Goal: Task Accomplishment & Management: Manage account settings

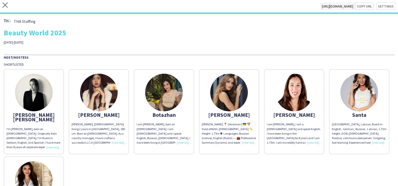
click at [306, 60] on div "Host/Hostess Shortlisted Ana Marija I'm Ana Maria, born on 02-09-1988. Original…" at bounding box center [199, 146] width 391 height 182
click at [7, 6] on icon "close" at bounding box center [5, 5] width 5 height 5
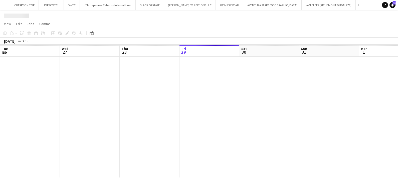
scroll to position [0, 120]
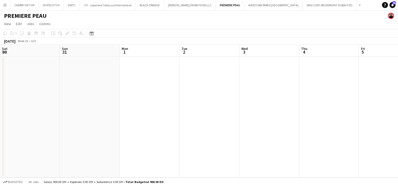
drag, startPoint x: 230, startPoint y: 109, endPoint x: 100, endPoint y: 125, distance: 131.1
click at [28, 124] on app-calendar-viewport "Thu 28 Fri 29 Sat 30 Sun 31 Mon 1 Tue 2 Wed 3 Thu 4 Fri 5 Sat 6 Sun 7 Mon 8" at bounding box center [199, 111] width 398 height 133
drag, startPoint x: 91, startPoint y: 126, endPoint x: 267, endPoint y: 121, distance: 176.2
click at [0, 133] on app-calendar-viewport "Mon 1 Tue 2 Wed 3 Thu 4 Fri 5 Sat 6 Sun 7 Mon 8 Tue 9 Wed 10 Thu 11 Fri 12" at bounding box center [199, 111] width 398 height 133
drag, startPoint x: 352, startPoint y: 121, endPoint x: 142, endPoint y: 123, distance: 210.0
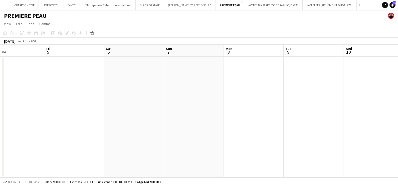
click at [51, 123] on app-calendar-viewport "Tue 2 Wed 3 Thu 4 Fri 5 Sat 6 Sun 7 Mon 8 Tue 9 Wed 10 Thu 11 Fri 12 Sat 13" at bounding box center [199, 111] width 398 height 133
drag, startPoint x: -1, startPoint y: 126, endPoint x: 219, endPoint y: 124, distance: 220.5
click at [0, 127] on html "Menu Boards Boards Boards All jobs Status Workforce Workforce My Workforce Recr…" at bounding box center [199, 93] width 398 height 186
drag, startPoint x: -1, startPoint y: 129, endPoint x: 8, endPoint y: 129, distance: 9.3
click at [0, 129] on html "Menu Boards Boards Boards All jobs Status Workforce Workforce My Workforce Recr…" at bounding box center [199, 93] width 398 height 186
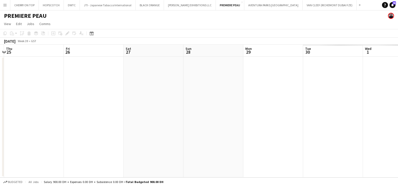
drag, startPoint x: 81, startPoint y: 129, endPoint x: 130, endPoint y: 130, distance: 49.1
click at [0, 130] on html "Menu Boards Boards Boards All jobs Status Workforce Workforce My Workforce Recr…" at bounding box center [199, 93] width 398 height 186
drag, startPoint x: 323, startPoint y: 130, endPoint x: 123, endPoint y: 131, distance: 199.9
click at [123, 131] on app-calendar-viewport "Tue 23 Wed 24 Thu 25 Fri 26 Sat 27 Sun 28 Mon 29 Tue 30 Wed 1 Thu 2 Fri 3 Sat 4" at bounding box center [199, 111] width 398 height 133
drag, startPoint x: 184, startPoint y: 125, endPoint x: 284, endPoint y: 118, distance: 100.2
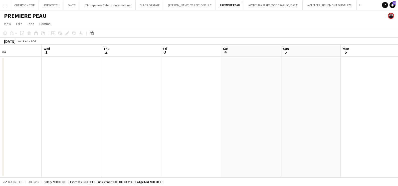
click at [0, 125] on html "Menu Boards Boards Boards All jobs Status Workforce Workforce My Workforce Recr…" at bounding box center [199, 93] width 398 height 186
drag, startPoint x: -1, startPoint y: 120, endPoint x: 164, endPoint y: 127, distance: 165.8
click at [3, 122] on div "Thu 2 Fri 3 Sat 4 Sun 5 Mon 6 Tue 7 Wed 8 Thu 9 Fri 10 Sat 11 Sun 12 Mon 13" at bounding box center [199, 111] width 398 height 133
drag, startPoint x: -1, startPoint y: 129, endPoint x: 25, endPoint y: 136, distance: 27.2
click at [1, 131] on app-calendar-viewport "Wed 8 Thu 9 Fri 10 Sat 11 Sun 12 Mon 13 Tue 14 Wed 15 Thu 16 Fri 17 Sat 18 Sun …" at bounding box center [199, 111] width 398 height 133
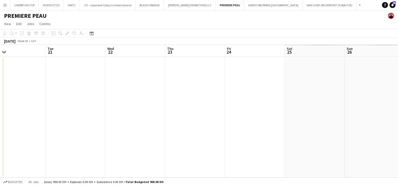
drag, startPoint x: -1, startPoint y: 136, endPoint x: 256, endPoint y: 148, distance: 257.8
click at [3, 140] on div "Sat 18 Sun 19 Mon 20 Tue 21 Wed 22 Thu 23 Fri 24 Sat 25 Sun 26 Mon 27 Tue 28 We…" at bounding box center [199, 111] width 398 height 133
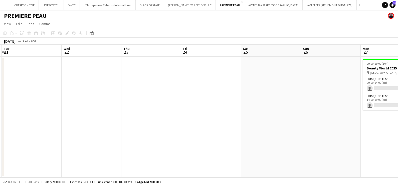
drag, startPoint x: 252, startPoint y: 145, endPoint x: 112, endPoint y: 146, distance: 139.3
click at [86, 145] on app-calendar-viewport "Sat 18 Sun 19 Mon 20 Tue 21 Wed 22 Thu 23 Fri 24 Sat 25 Sun 26 Mon 27 0/2 1 Job…" at bounding box center [199, 111] width 398 height 133
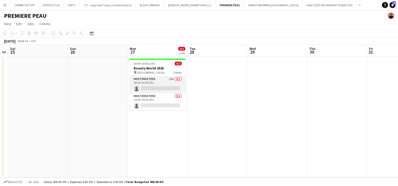
click at [172, 81] on app-card-role "Host/Hostess 15A 0/1 09:00-14:00 (5h) single-neutral-actions" at bounding box center [158, 84] width 56 height 17
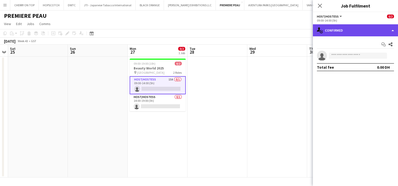
click at [341, 31] on div "single-neutral-actions-check-2 Confirmed" at bounding box center [355, 30] width 85 height 12
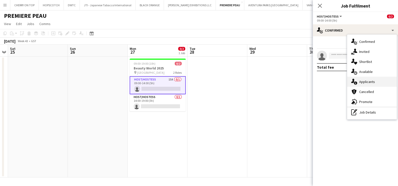
click at [366, 84] on div "single-neutral-actions-information Applicants" at bounding box center [373, 82] width 50 height 10
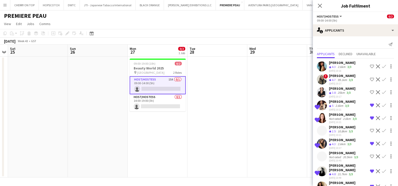
scroll to position [69, 0]
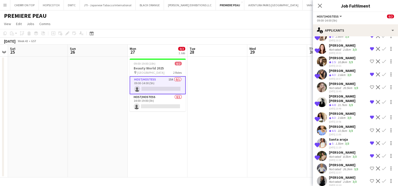
click at [271, 119] on app-date-cell at bounding box center [278, 117] width 60 height 121
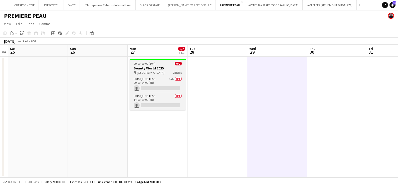
click at [165, 65] on app-job-card "09:00-19:00 (10h) 0/2 Beauty World 2025 pin World Trade Center 2 Roles Host/Hos…" at bounding box center [158, 85] width 56 height 52
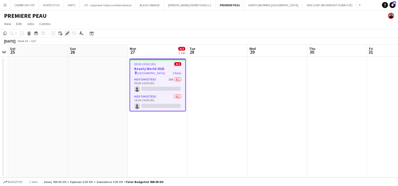
click at [66, 33] on icon at bounding box center [67, 33] width 3 height 3
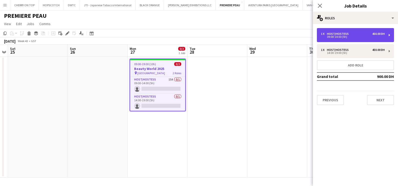
click at [361, 34] on div "1 x Host/Hostess 450.00 DH" at bounding box center [353, 34] width 64 height 4
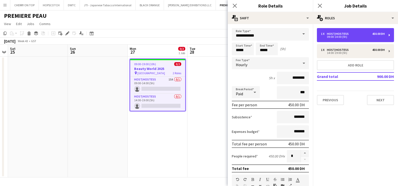
scroll to position [126, 0]
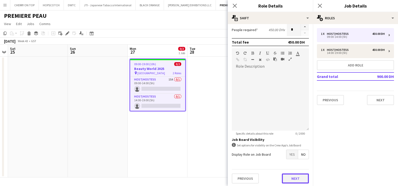
click at [284, 177] on button "Next" at bounding box center [295, 178] width 27 height 10
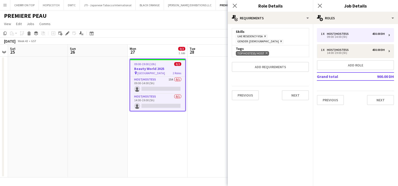
scroll to position [0, 0]
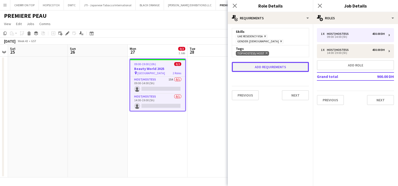
click at [258, 62] on button "Add requirements" at bounding box center [270, 67] width 77 height 10
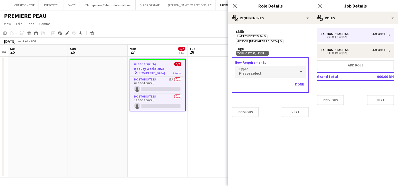
click at [258, 71] on span "Please select" at bounding box center [250, 73] width 23 height 5
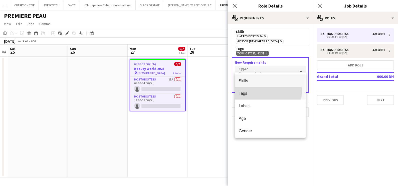
click at [261, 91] on span "Tags" at bounding box center [270, 93] width 63 height 5
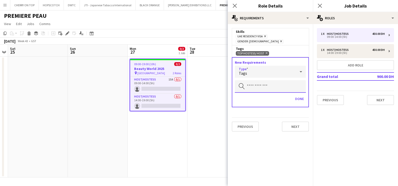
click at [261, 80] on input "text" at bounding box center [270, 86] width 71 height 13
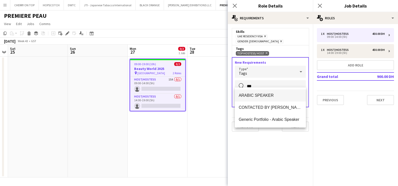
type input "***"
click at [302, 92] on mat-option "ARABIC SPEAKER" at bounding box center [270, 95] width 71 height 12
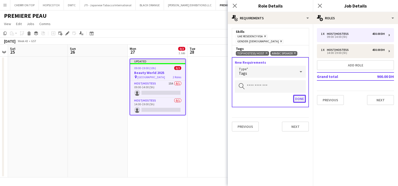
click at [299, 95] on button "Done" at bounding box center [299, 99] width 13 height 8
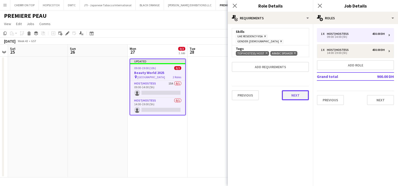
click at [295, 90] on button "Next" at bounding box center [295, 95] width 27 height 10
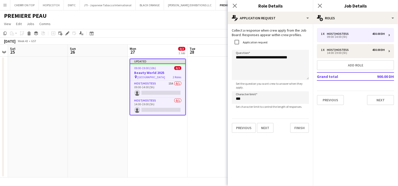
click at [193, 104] on app-date-cell at bounding box center [218, 117] width 60 height 121
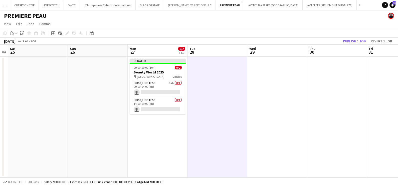
click at [353, 37] on app-toolbar "Copy Paste Paste Ctrl+V Paste with crew Ctrl+Shift+V Paste linked Job [GEOGRAPH…" at bounding box center [199, 33] width 398 height 9
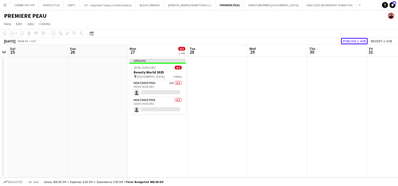
click at [359, 40] on button "Publish 1 job" at bounding box center [354, 41] width 27 height 7
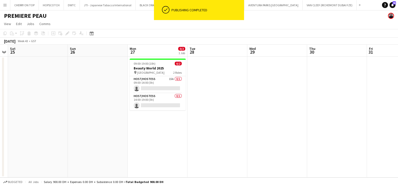
click at [160, 86] on app-card-role "Host/Hostess 15A 0/1 09:00-14:00 (5h) single-neutral-actions" at bounding box center [158, 84] width 56 height 17
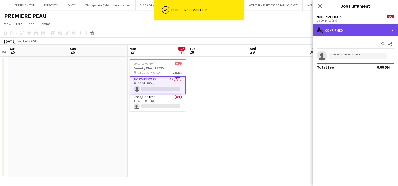
click at [375, 34] on div "single-neutral-actions-check-2 Confirmed" at bounding box center [355, 30] width 85 height 12
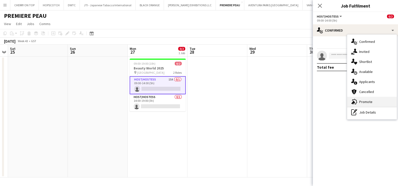
click at [364, 103] on div "advertising-megaphone Promote" at bounding box center [373, 102] width 50 height 10
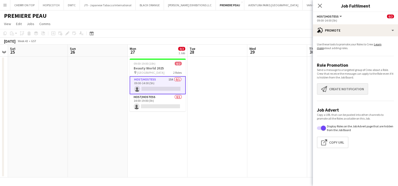
click at [327, 83] on app-promote-tab "Use these tools to promote your Roles to Crew. Learn more about adding roles. R…" at bounding box center [355, 96] width 85 height 112
click at [335, 88] on button "Create notification Create notification" at bounding box center [342, 89] width 51 height 12
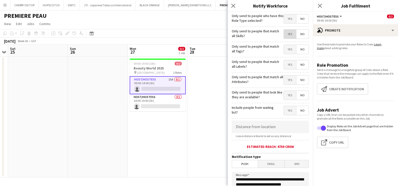
drag, startPoint x: 285, startPoint y: 34, endPoint x: 284, endPoint y: 37, distance: 3.0
click at [285, 34] on span "Yes" at bounding box center [290, 34] width 12 height 9
click at [284, 51] on span "Yes" at bounding box center [290, 49] width 12 height 9
click at [284, 66] on span "Yes" at bounding box center [290, 64] width 12 height 9
click at [285, 79] on span "Yes" at bounding box center [290, 79] width 12 height 9
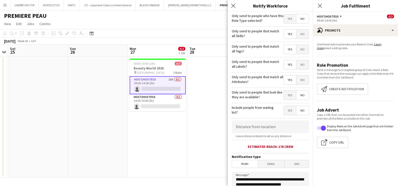
click at [285, 89] on div "Only send to people that look like they are available? Yes No" at bounding box center [270, 94] width 77 height 12
click at [284, 93] on span "Yes" at bounding box center [290, 95] width 12 height 9
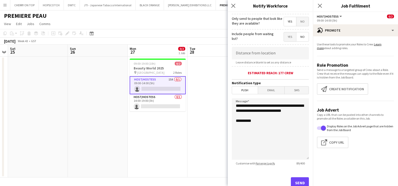
scroll to position [89, 0]
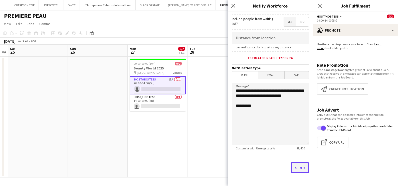
click at [296, 165] on button "Send" at bounding box center [300, 167] width 18 height 11
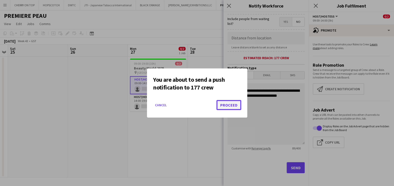
click at [237, 105] on button "Proceed" at bounding box center [228, 105] width 25 height 10
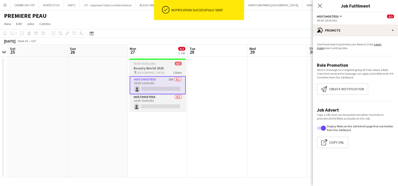
click at [159, 66] on h3 "Beauty World 2025" at bounding box center [158, 68] width 56 height 5
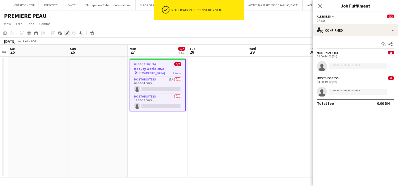
click at [66, 33] on icon "Edit" at bounding box center [67, 33] width 4 height 4
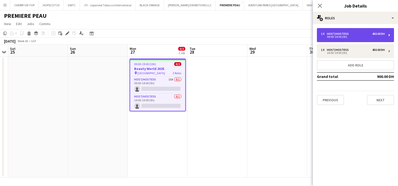
click at [346, 40] on div "1 x Host/Hostess 450.00 DH 09:00-14:00 (5h)" at bounding box center [355, 35] width 77 height 14
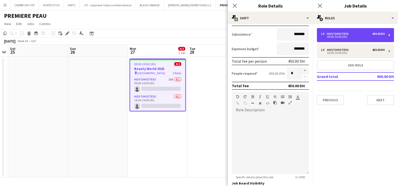
scroll to position [126, 0]
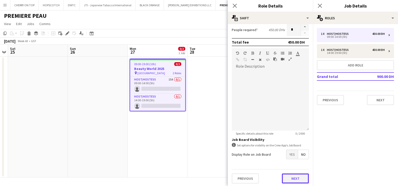
click at [287, 174] on button "Next" at bounding box center [295, 178] width 27 height 10
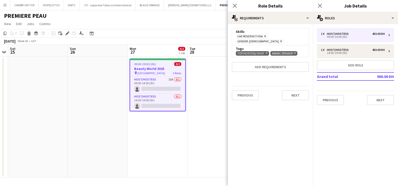
click at [198, 116] on app-date-cell at bounding box center [218, 117] width 60 height 121
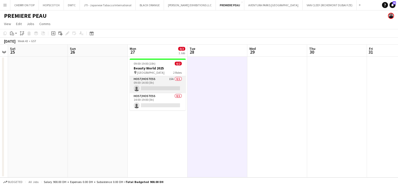
click at [166, 87] on app-card-role "Host/Hostess 15A 0/1 09:00-14:00 (5h) single-neutral-actions" at bounding box center [158, 84] width 56 height 17
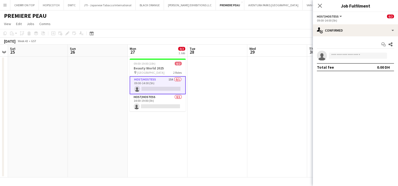
click at [361, 22] on div "09:00-14:00 (5h)" at bounding box center [355, 21] width 77 height 4
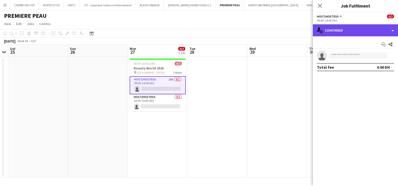
click at [361, 30] on div "single-neutral-actions-check-2 Confirmed" at bounding box center [355, 30] width 85 height 12
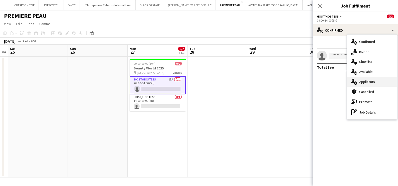
click at [366, 79] on div "single-neutral-actions-information Applicants" at bounding box center [373, 82] width 50 height 10
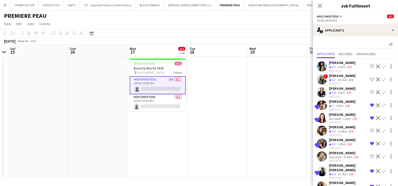
scroll to position [90, 0]
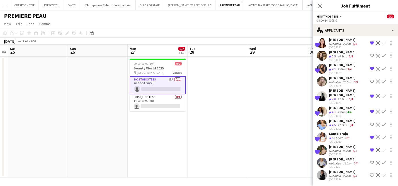
drag, startPoint x: 348, startPoint y: 155, endPoint x: 345, endPoint y: 157, distance: 3.4
click at [348, 174] on div "2.6km" at bounding box center [347, 176] width 10 height 4
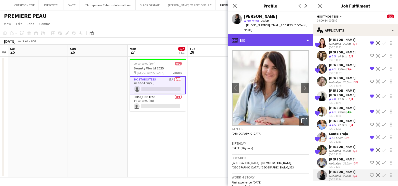
click at [259, 35] on div "profile Bio" at bounding box center [270, 40] width 85 height 12
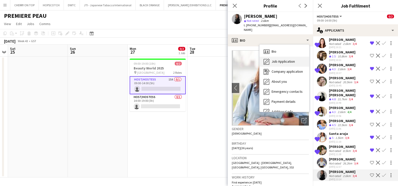
click at [275, 59] on span "Job Application" at bounding box center [283, 61] width 23 height 5
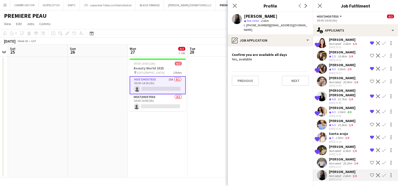
click at [341, 161] on div "Not rated" at bounding box center [335, 163] width 13 height 4
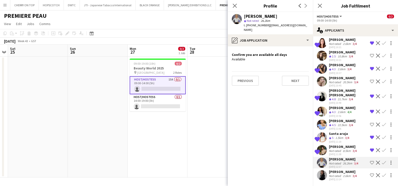
click at [370, 173] on app-icon "Shortlist crew" at bounding box center [372, 175] width 4 height 4
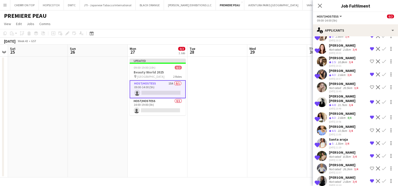
click at [370, 115] on app-icon "Remove crew from shortlist" at bounding box center [372, 117] width 4 height 4
click at [283, 114] on app-date-cell at bounding box center [278, 117] width 60 height 121
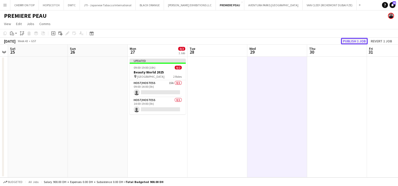
click at [360, 40] on button "Publish 1 job" at bounding box center [354, 41] width 27 height 7
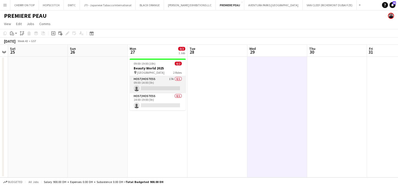
click at [163, 79] on app-card-role "Host/Hostess 17A 0/1 09:00-14:00 (5h) single-neutral-actions" at bounding box center [158, 84] width 56 height 17
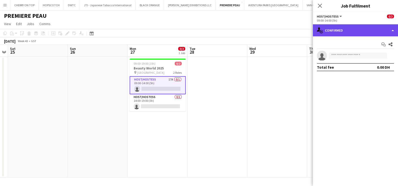
click at [337, 29] on div "single-neutral-actions-check-2 Confirmed" at bounding box center [355, 30] width 85 height 12
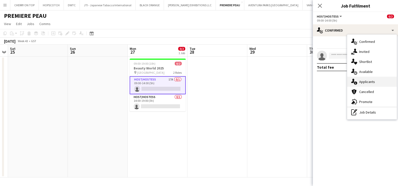
click at [366, 81] on div "single-neutral-actions-information Applicants" at bounding box center [373, 82] width 50 height 10
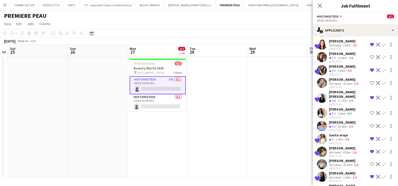
scroll to position [95, 0]
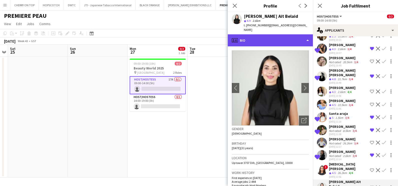
click at [275, 38] on div "profile Bio" at bounding box center [270, 40] width 85 height 12
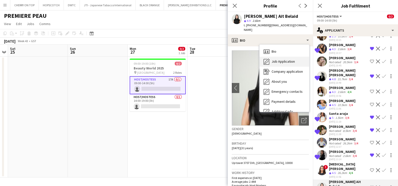
click at [275, 59] on span "Job Application" at bounding box center [283, 61] width 23 height 5
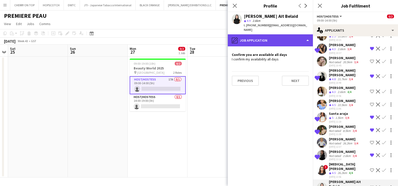
click at [273, 34] on div "pencil4 Job Application" at bounding box center [270, 40] width 85 height 12
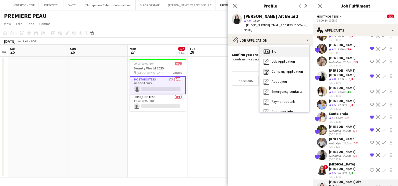
click at [276, 47] on div "Bio Bio" at bounding box center [285, 52] width 50 height 10
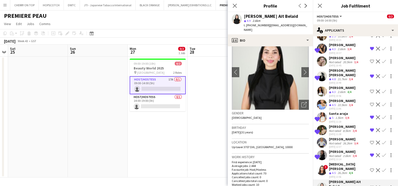
scroll to position [0, 0]
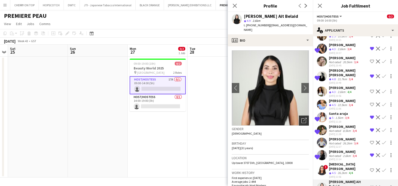
click at [302, 118] on icon "Open photos pop-in" at bounding box center [304, 120] width 5 height 5
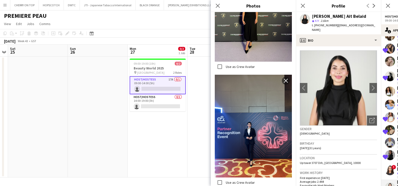
scroll to position [626, 0]
click at [218, 5] on icon "Close pop-in" at bounding box center [217, 5] width 5 height 5
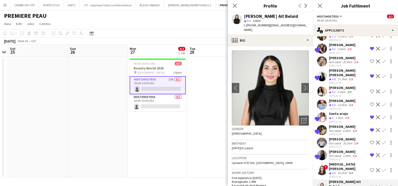
click at [370, 185] on app-icon "Shortlist crew" at bounding box center [372, 187] width 4 height 4
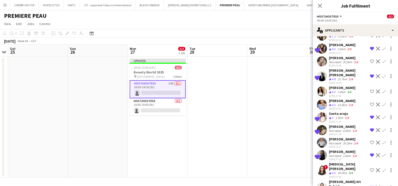
click at [337, 171] on div "26.2km" at bounding box center [342, 173] width 11 height 4
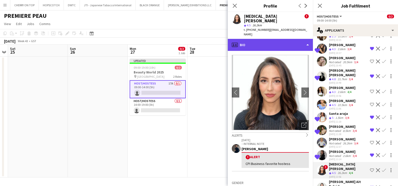
click at [273, 39] on div "profile Bio" at bounding box center [270, 45] width 85 height 12
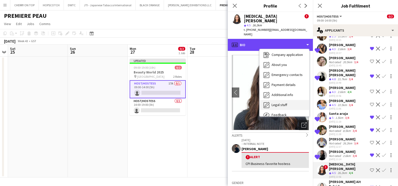
scroll to position [37, 0]
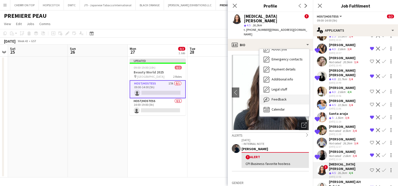
click at [276, 94] on div "Feedback Feedback" at bounding box center [285, 99] width 50 height 10
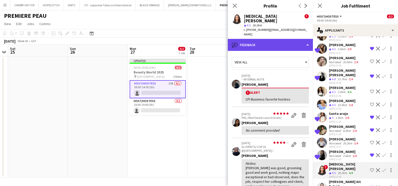
click at [279, 39] on div "bubble-pencil Feedback" at bounding box center [270, 45] width 85 height 12
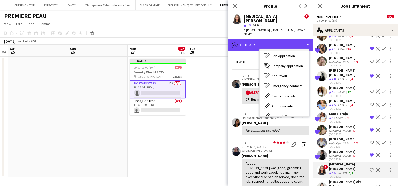
scroll to position [0, 0]
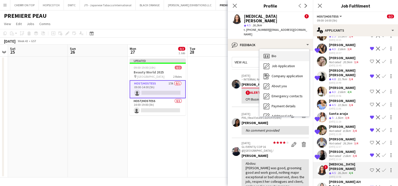
click at [284, 51] on div "Bio Bio" at bounding box center [285, 56] width 50 height 10
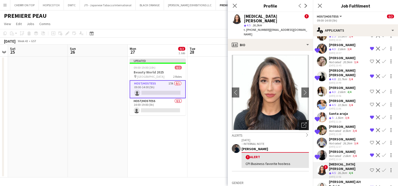
click at [299, 120] on div "Open photos pop-in" at bounding box center [304, 125] width 10 height 10
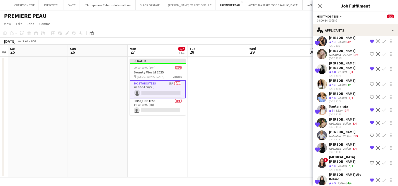
scroll to position [107, 0]
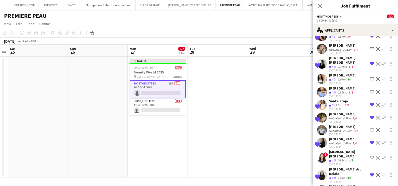
click at [340, 184] on div "Juana Alshakaa" at bounding box center [342, 186] width 27 height 5
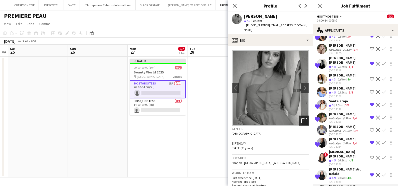
click at [302, 118] on icon "Open photos pop-in" at bounding box center [304, 120] width 5 height 5
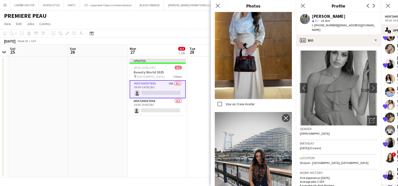
scroll to position [345, 0]
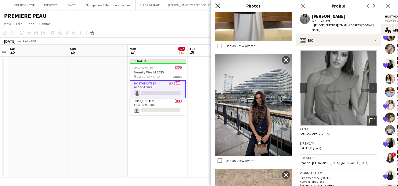
click at [220, 4] on icon "Close pop-in" at bounding box center [217, 5] width 5 height 5
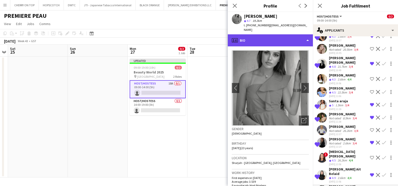
click at [275, 35] on div "profile Bio" at bounding box center [270, 40] width 85 height 12
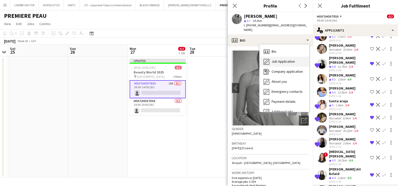
click at [275, 59] on span "Job Application" at bounding box center [283, 61] width 23 height 5
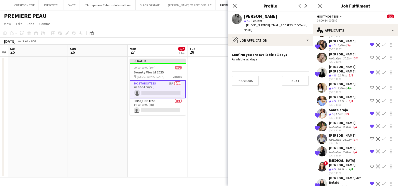
scroll to position [107, 0]
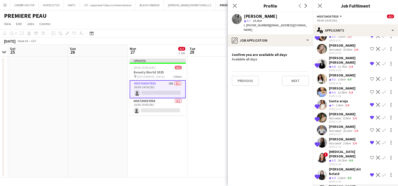
click at [337, 137] on div "Iuliia Frolova" at bounding box center [343, 139] width 29 height 5
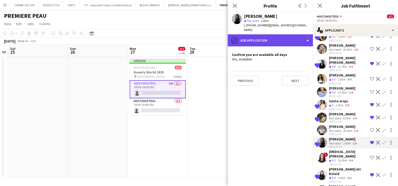
click at [240, 34] on div "pencil4 Job Application" at bounding box center [270, 40] width 85 height 12
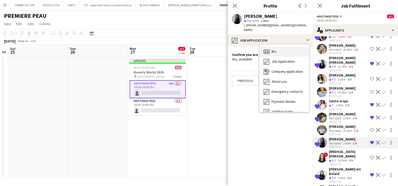
click at [281, 49] on div "Bio Bio" at bounding box center [285, 52] width 50 height 10
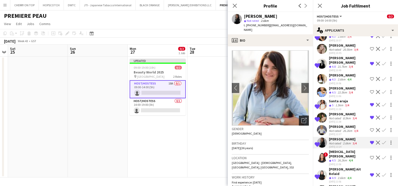
click at [303, 118] on icon at bounding box center [305, 120] width 4 height 4
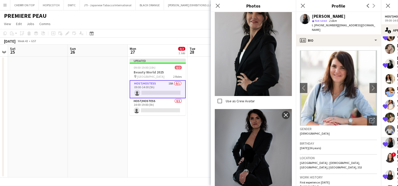
scroll to position [537, 0]
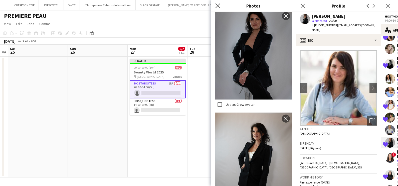
click at [214, 4] on app-icon "Close pop-in" at bounding box center [217, 5] width 7 height 7
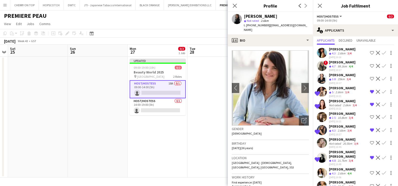
scroll to position [107, 0]
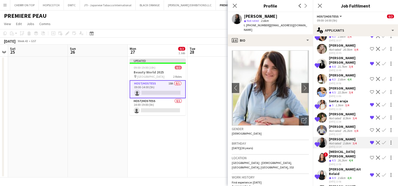
click at [203, 108] on app-date-cell at bounding box center [218, 117] width 60 height 121
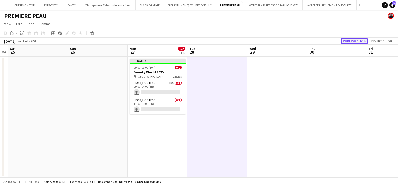
click at [362, 40] on button "Publish 1 job" at bounding box center [354, 41] width 27 height 7
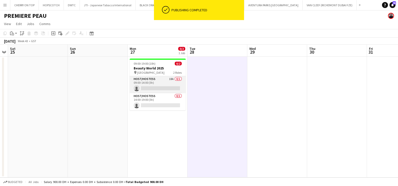
click at [165, 85] on app-card-role "Host/Hostess 18A 0/1 09:00-14:00 (5h) single-neutral-actions" at bounding box center [158, 84] width 56 height 17
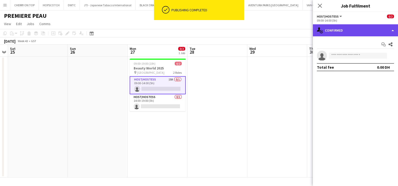
click at [340, 33] on div "single-neutral-actions-check-2 Confirmed" at bounding box center [355, 30] width 85 height 12
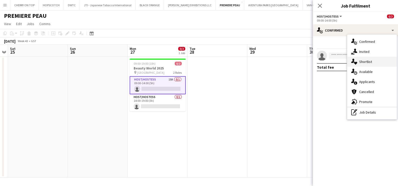
click at [363, 63] on div "single-neutral-actions-heart Shortlist" at bounding box center [373, 62] width 50 height 10
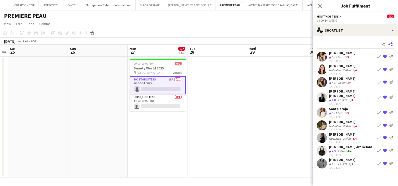
click at [393, 42] on app-icon "Share" at bounding box center [390, 44] width 7 height 7
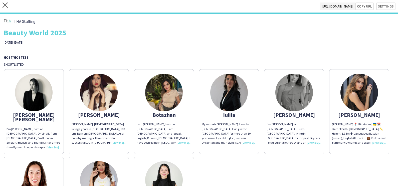
click at [236, 93] on img at bounding box center [229, 93] width 38 height 38
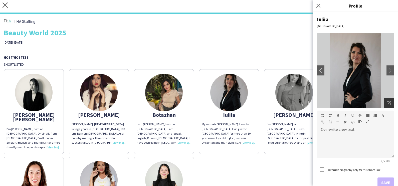
click at [387, 101] on icon "Open photos pop-in" at bounding box center [389, 103] width 5 height 5
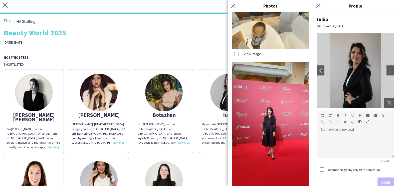
scroll to position [558, 0]
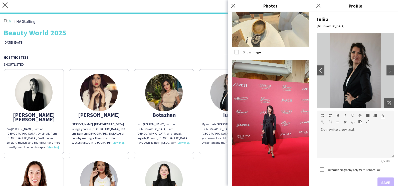
click at [177, 47] on div "THA Staffing Beauty World 2025 27-29th of October Host/Hostess Shortlisted Ana …" at bounding box center [199, 127] width 398 height 227
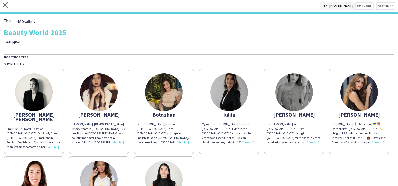
scroll to position [0, 0]
click at [361, 5] on button "Copy url" at bounding box center [363, 7] width 24 height 8
click at [5, 6] on icon at bounding box center [5, 5] width 5 height 5
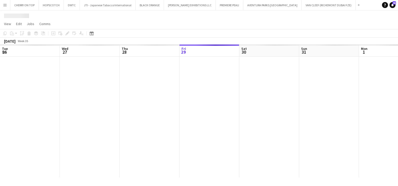
scroll to position [0, 120]
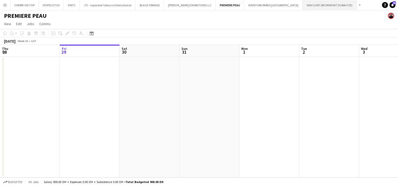
click at [303, 5] on button "VAN CLEEF (RICHEMONT DUBAI FZE) Close" at bounding box center [330, 5] width 54 height 10
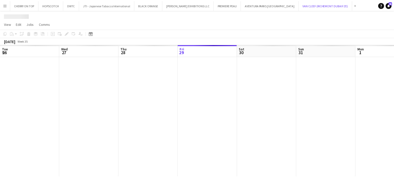
scroll to position [0, 120]
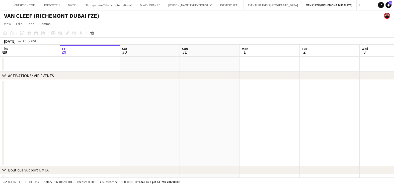
drag, startPoint x: 213, startPoint y: 108, endPoint x: 31, endPoint y: 110, distance: 182.7
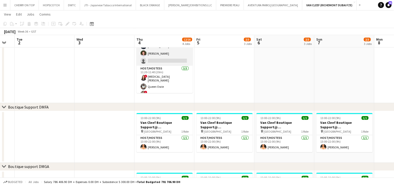
scroll to position [0, 0]
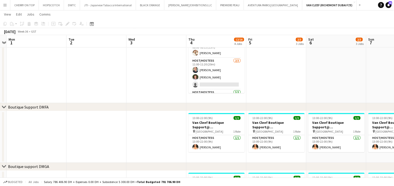
drag, startPoint x: 126, startPoint y: 75, endPoint x: 252, endPoint y: 80, distance: 125.9
click at [252, 80] on app-calendar-viewport "Sat 30 Sun 31 Mon 1 Tue 2 Wed 3 Thu 4 12/16 4 Jobs Fri 5 2/3 3 Jobs Sat 6 2/3 3…" at bounding box center [197, 142] width 394 height 371
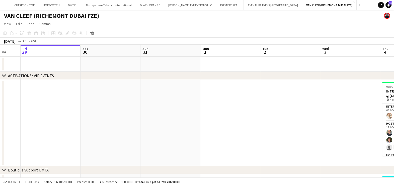
drag, startPoint x: 206, startPoint y: 122, endPoint x: 205, endPoint y: 125, distance: 3.8
drag, startPoint x: 178, startPoint y: 129, endPoint x: 284, endPoint y: 129, distance: 106.2
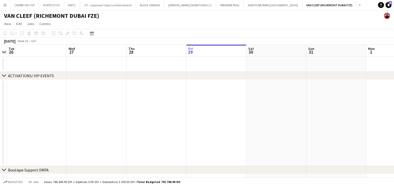
drag, startPoint x: 119, startPoint y: 130, endPoint x: 226, endPoint y: 130, distance: 107.0
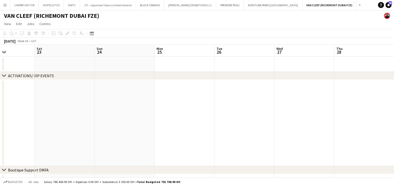
drag, startPoint x: 163, startPoint y: 132, endPoint x: 316, endPoint y: 132, distance: 153.8
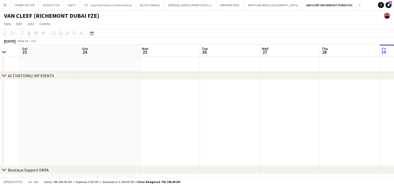
drag, startPoint x: 316, startPoint y: 132, endPoint x: 31, endPoint y: 132, distance: 285.9
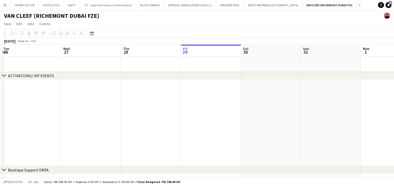
drag, startPoint x: 264, startPoint y: 133, endPoint x: 97, endPoint y: 132, distance: 167.4
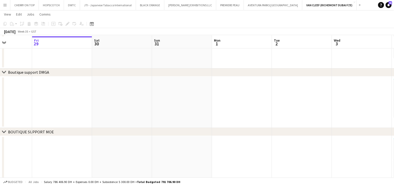
scroll to position [212, 0]
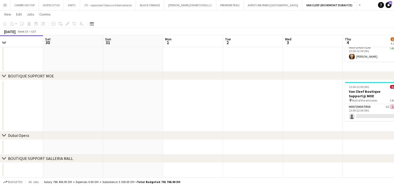
drag, startPoint x: 185, startPoint y: 124, endPoint x: 69, endPoint y: 124, distance: 116.3
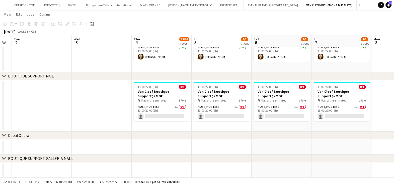
scroll to position [0, 168]
click at [173, 111] on app-card-role "Host/Hostess 1I 0/1 13:00-22:00 (9h) single-neutral-actions" at bounding box center [162, 112] width 56 height 17
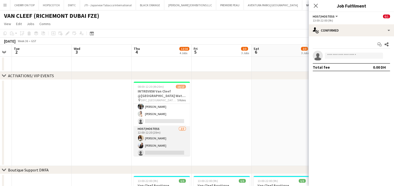
scroll to position [0, 0]
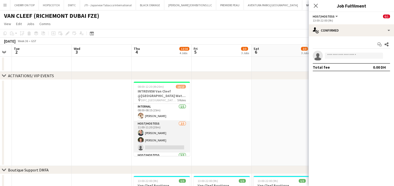
click at [160, 130] on app-card-role "Host/Hostess 2/3 11:00-11:20 (20m) Tanyarat Prachuabsin Karise Piasecki single-…" at bounding box center [162, 137] width 56 height 32
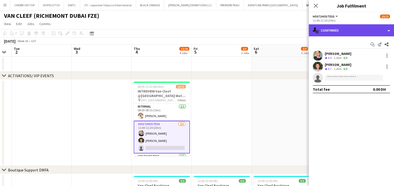
click at [347, 32] on div "single-neutral-actions-check-2 Confirmed" at bounding box center [350, 30] width 85 height 12
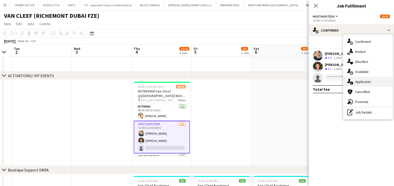
click at [356, 83] on div "single-neutral-actions-information Applicants" at bounding box center [368, 82] width 50 height 10
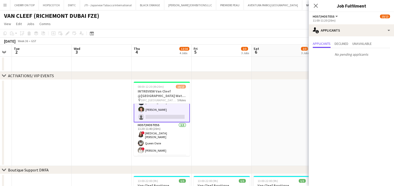
scroll to position [92, 0]
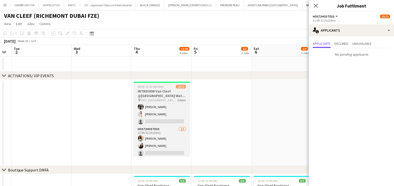
click at [165, 86] on div "08:00-12:20 (4h20m) 10/13" at bounding box center [162, 87] width 56 height 4
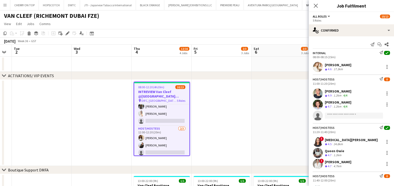
scroll to position [91, 0]
click at [64, 32] on div "Edit" at bounding box center [67, 33] width 6 height 6
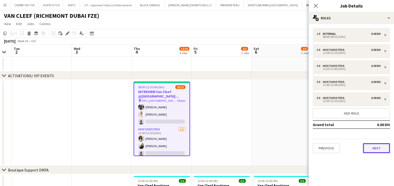
click at [376, 148] on button "Next" at bounding box center [376, 148] width 27 height 10
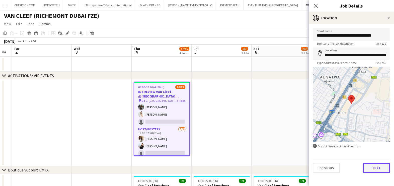
click at [370, 170] on button "Next" at bounding box center [376, 168] width 27 height 10
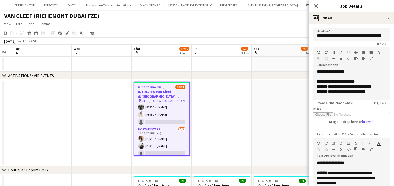
scroll to position [31, 0]
click at [236, 128] on app-date-cell at bounding box center [221, 123] width 60 height 86
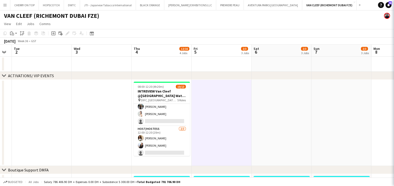
drag, startPoint x: 236, startPoint y: 124, endPoint x: 243, endPoint y: 121, distance: 7.7
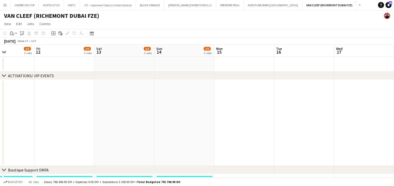
drag, startPoint x: 84, startPoint y: 92, endPoint x: 243, endPoint y: 105, distance: 159.9
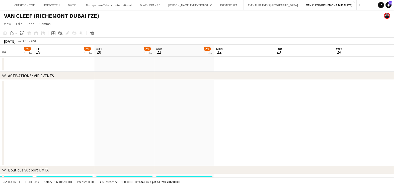
drag, startPoint x: 128, startPoint y: 127, endPoint x: 155, endPoint y: 127, distance: 27.1
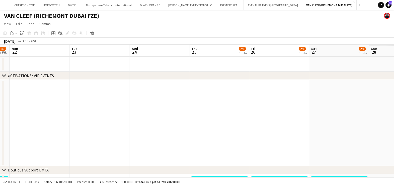
drag, startPoint x: 229, startPoint y: 133, endPoint x: 192, endPoint y: 136, distance: 37.0
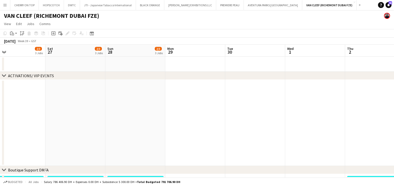
drag, startPoint x: 101, startPoint y: 128, endPoint x: 173, endPoint y: 129, distance: 72.2
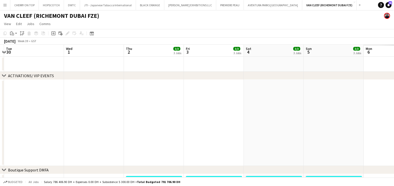
drag, startPoint x: 158, startPoint y: 127, endPoint x: 272, endPoint y: 133, distance: 114.6
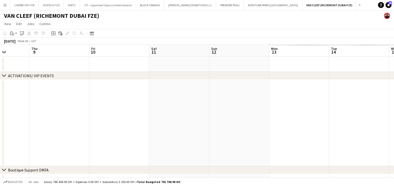
drag, startPoint x: 74, startPoint y: 132, endPoint x: 169, endPoint y: 127, distance: 94.6
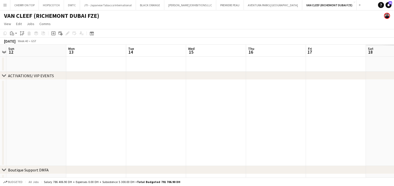
drag, startPoint x: 169, startPoint y: 127, endPoint x: 274, endPoint y: 130, distance: 105.0
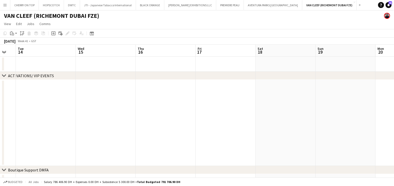
drag, startPoint x: 127, startPoint y: 129, endPoint x: 257, endPoint y: 128, distance: 129.5
drag, startPoint x: 36, startPoint y: 121, endPoint x: 125, endPoint y: 122, distance: 88.7
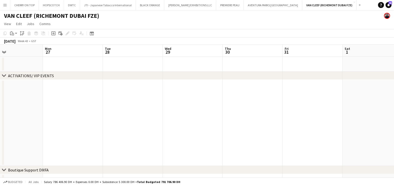
drag, startPoint x: 137, startPoint y: 112, endPoint x: 249, endPoint y: 110, distance: 112.5
drag, startPoint x: 118, startPoint y: 105, endPoint x: 322, endPoint y: 115, distance: 204.2
drag, startPoint x: 90, startPoint y: 116, endPoint x: 265, endPoint y: 123, distance: 174.3
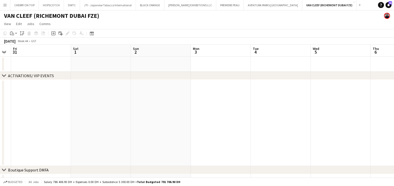
drag, startPoint x: 280, startPoint y: 123, endPoint x: 140, endPoint y: 116, distance: 139.7
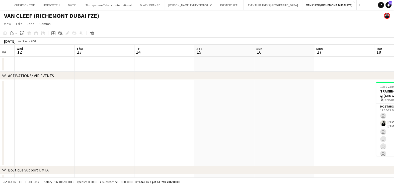
drag, startPoint x: 234, startPoint y: 140, endPoint x: 173, endPoint y: 140, distance: 60.4
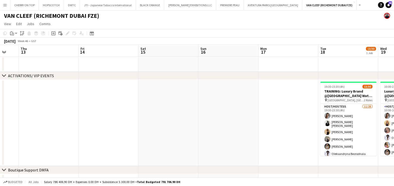
drag, startPoint x: 213, startPoint y: 138, endPoint x: 176, endPoint y: 135, distance: 37.4
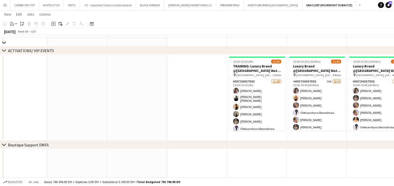
scroll to position [0, 0]
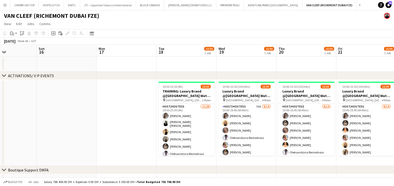
drag, startPoint x: 269, startPoint y: 91, endPoint x: 257, endPoint y: 91, distance: 11.5
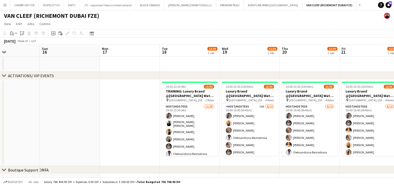
drag, startPoint x: 334, startPoint y: 106, endPoint x: 339, endPoint y: 102, distance: 6.6
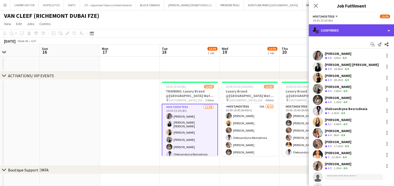
click at [339, 33] on div "single-neutral-actions-check-2 Confirmed" at bounding box center [350, 30] width 85 height 12
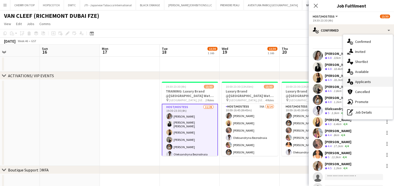
click at [361, 83] on div "single-neutral-actions-information Applicants" at bounding box center [368, 82] width 50 height 10
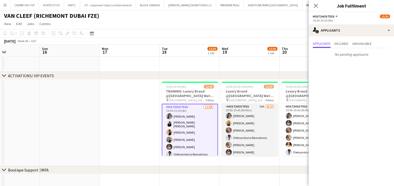
click at [246, 111] on app-card-role "Host/Hostess 56A 8/14 10:00-16:45 (6h45m) Camila Rossato Dorsa Ahmadi Pishkouhi…" at bounding box center [249, 159] width 56 height 111
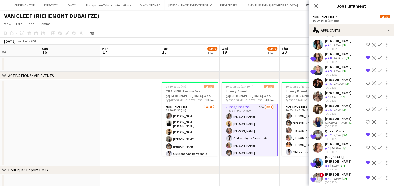
scroll to position [188, 0]
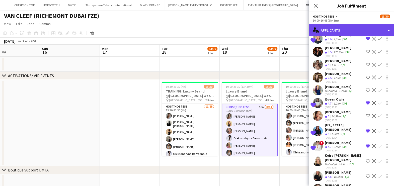
click at [346, 30] on div "single-neutral-actions-information Applicants" at bounding box center [350, 30] width 85 height 12
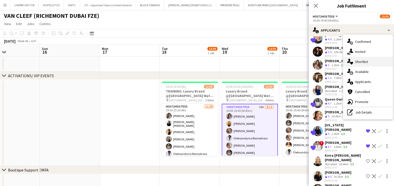
click at [358, 62] on div "single-neutral-actions-heart Shortlist" at bounding box center [368, 62] width 50 height 10
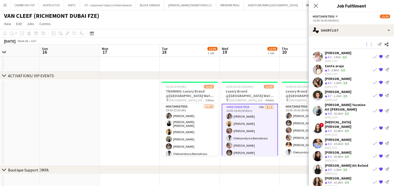
scroll to position [0, 0]
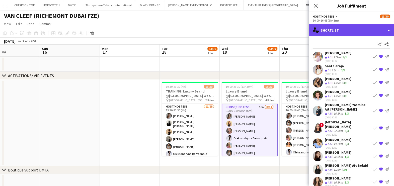
click at [335, 29] on div "single-neutral-actions-heart Shortlist" at bounding box center [350, 30] width 85 height 12
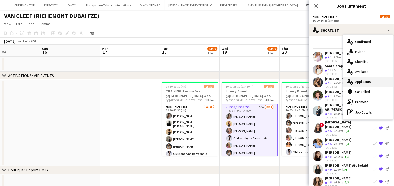
click at [360, 81] on div "single-neutral-actions-information Applicants" at bounding box center [368, 82] width 50 height 10
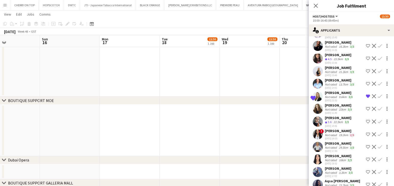
scroll to position [529, 0]
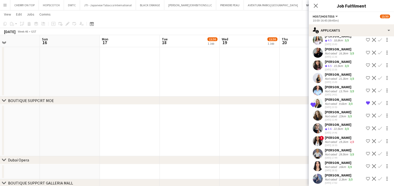
click at [343, 110] on div "Iryna Kutuzova" at bounding box center [338, 112] width 28 height 5
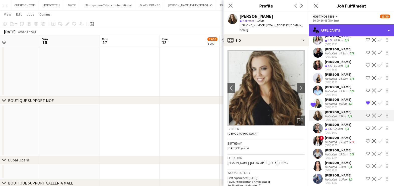
click at [346, 32] on div "single-neutral-actions-information Applicants" at bounding box center [350, 30] width 85 height 12
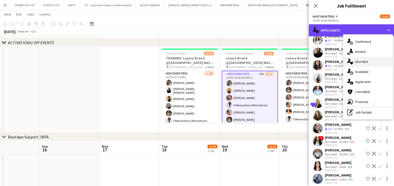
scroll to position [31, 0]
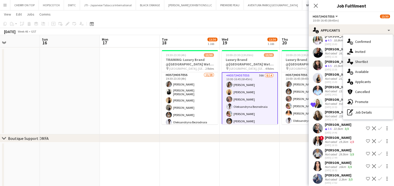
click at [357, 64] on div "single-neutral-actions-heart Shortlist" at bounding box center [368, 62] width 50 height 10
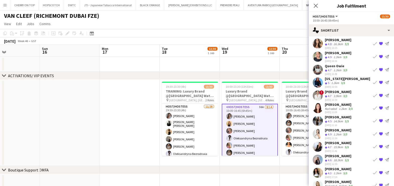
scroll to position [142, 0]
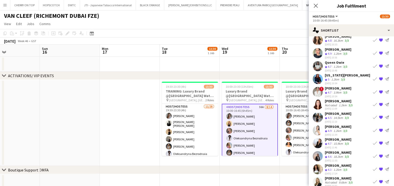
drag, startPoint x: 97, startPoint y: 108, endPoint x: 290, endPoint y: 140, distance: 195.4
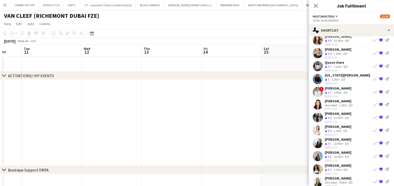
drag, startPoint x: 111, startPoint y: 125, endPoint x: 223, endPoint y: 147, distance: 113.8
drag, startPoint x: 168, startPoint y: 135, endPoint x: 139, endPoint y: 115, distance: 34.9
drag, startPoint x: 151, startPoint y: 115, endPoint x: 220, endPoint y: 124, distance: 69.2
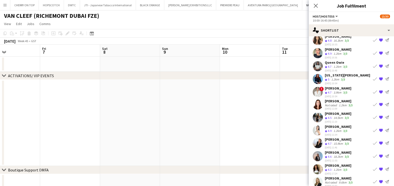
drag, startPoint x: 135, startPoint y: 104, endPoint x: 261, endPoint y: 134, distance: 128.8
drag, startPoint x: 236, startPoint y: 134, endPoint x: 157, endPoint y: 124, distance: 79.5
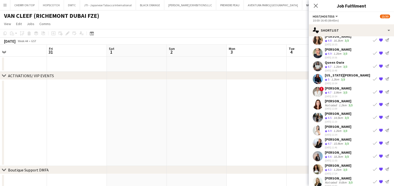
drag, startPoint x: 95, startPoint y: 113, endPoint x: 216, endPoint y: 135, distance: 123.2
drag, startPoint x: 154, startPoint y: 138, endPoint x: 259, endPoint y: 154, distance: 105.6
drag, startPoint x: 193, startPoint y: 149, endPoint x: 340, endPoint y: 169, distance: 148.4
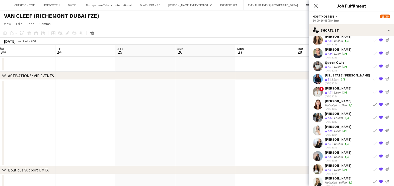
drag, startPoint x: 268, startPoint y: 153, endPoint x: 151, endPoint y: 127, distance: 119.9
drag, startPoint x: 146, startPoint y: 138, endPoint x: 208, endPoint y: 136, distance: 61.9
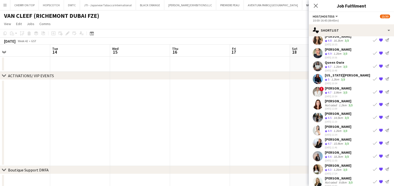
drag, startPoint x: 130, startPoint y: 113, endPoint x: 262, endPoint y: 115, distance: 132.0
drag, startPoint x: 249, startPoint y: 109, endPoint x: 251, endPoint y: 112, distance: 3.1
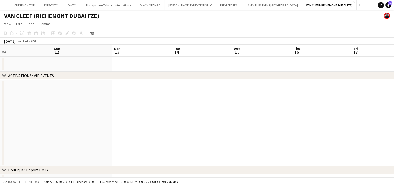
drag, startPoint x: 48, startPoint y: 108, endPoint x: 239, endPoint y: 132, distance: 192.8
drag, startPoint x: 285, startPoint y: 129, endPoint x: 101, endPoint y: 124, distance: 184.5
drag, startPoint x: 260, startPoint y: 128, endPoint x: 229, endPoint y: 121, distance: 31.4
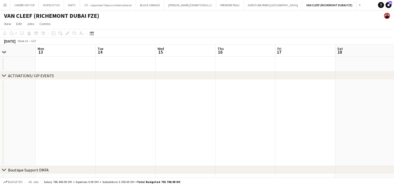
drag, startPoint x: 199, startPoint y: 120, endPoint x: 44, endPoint y: 109, distance: 155.8
drag, startPoint x: 230, startPoint y: 112, endPoint x: 115, endPoint y: 85, distance: 118.1
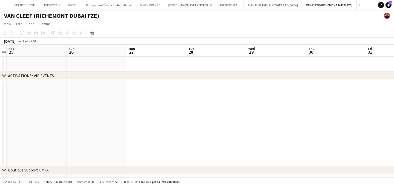
drag, startPoint x: 143, startPoint y: 85, endPoint x: 15, endPoint y: 73, distance: 128.1
drag, startPoint x: 195, startPoint y: 86, endPoint x: 190, endPoint y: 90, distance: 6.6
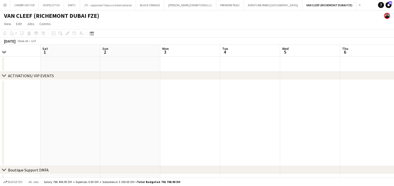
drag, startPoint x: 239, startPoint y: 103, endPoint x: 0, endPoint y: 54, distance: 244.1
drag, startPoint x: 240, startPoint y: 105, endPoint x: 65, endPoint y: 68, distance: 178.9
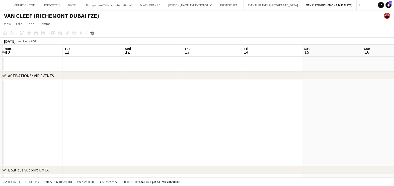
drag, startPoint x: 103, startPoint y: 47, endPoint x: 89, endPoint y: 60, distance: 18.8
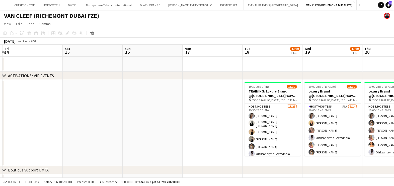
drag, startPoint x: 221, startPoint y: 105, endPoint x: 18, endPoint y: 59, distance: 209.0
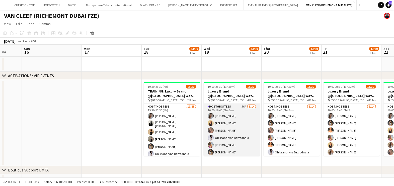
click at [224, 115] on app-card-role "Host/Hostess 56A 8/14 10:00-16:45 (6h45m) Camila Rossato Dorsa Ahmadi Pishkouhi…" at bounding box center [231, 159] width 56 height 111
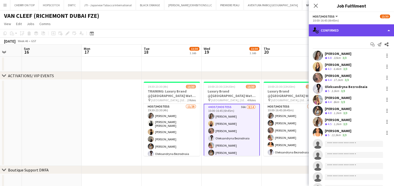
click at [348, 28] on div "single-neutral-actions-check-2 Confirmed" at bounding box center [350, 30] width 85 height 12
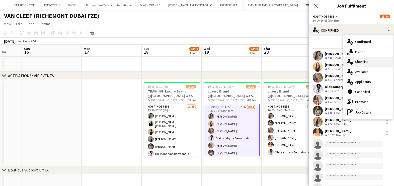
click at [364, 60] on div "single-neutral-actions-heart Shortlist" at bounding box center [368, 62] width 50 height 10
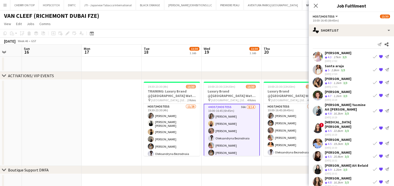
scroll to position [0, 0]
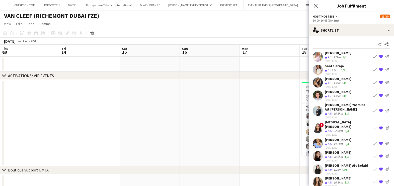
drag, startPoint x: 26, startPoint y: 115, endPoint x: 282, endPoint y: 179, distance: 263.7
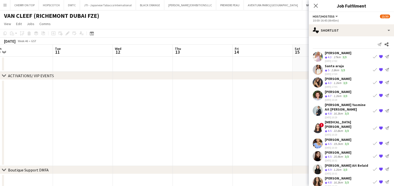
drag, startPoint x: 123, startPoint y: 170, endPoint x: 282, endPoint y: 177, distance: 158.7
drag, startPoint x: 196, startPoint y: 108, endPoint x: 190, endPoint y: 112, distance: 7.2
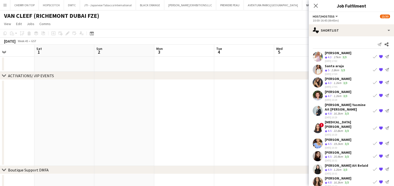
drag, startPoint x: 54, startPoint y: 111, endPoint x: 278, endPoint y: 123, distance: 224.3
drag, startPoint x: 201, startPoint y: 128, endPoint x: 262, endPoint y: 130, distance: 61.2
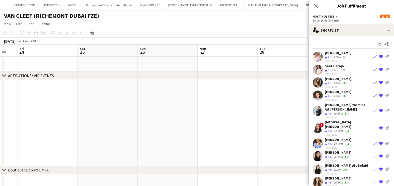
drag, startPoint x: 78, startPoint y: 128, endPoint x: 226, endPoint y: 141, distance: 148.4
drag
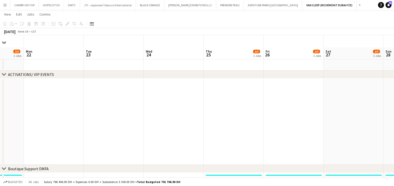
scroll to position [0, 0]
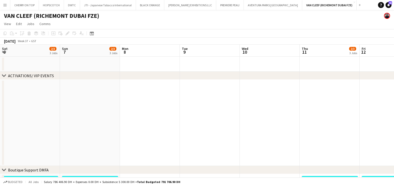
scroll to position [0, 0]
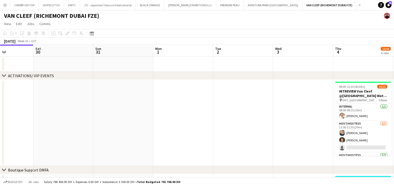
scroll to position [0, 185]
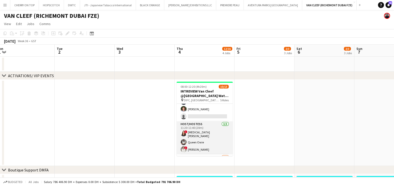
scroll to position [0, 0]
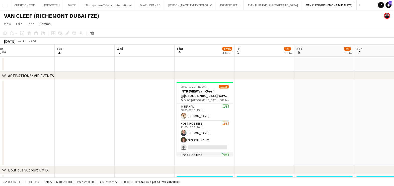
click at [202, 122] on app-card-role "Host/Hostess 2/3 11:00-11:20 (20m) Tanyarat Prachuabsin Karise Piasecki single-…" at bounding box center [204, 137] width 56 height 32
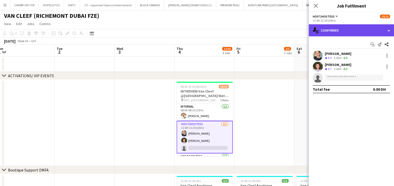
click at [346, 26] on div "single-neutral-actions-check-2 Confirmed" at bounding box center [350, 30] width 85 height 12
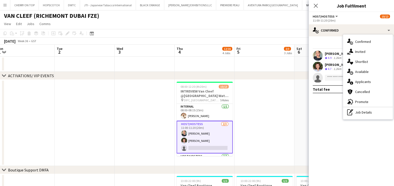
click at [356, 53] on div "single-neutral-actions-share-1 Invited" at bounding box center [368, 52] width 50 height 10
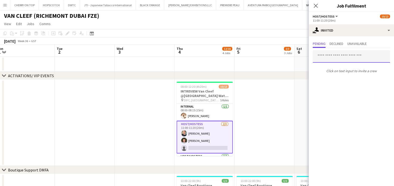
click at [326, 58] on input "text" at bounding box center [350, 56] width 77 height 13
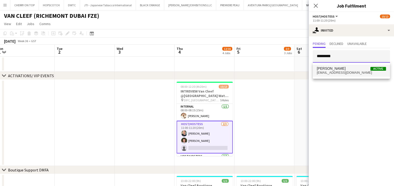
type input "*********"
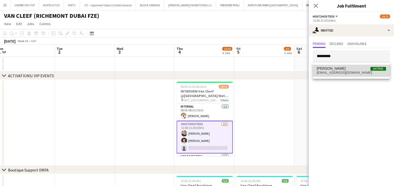
click at [331, 68] on span "Maryna Tsypar" at bounding box center [330, 68] width 29 height 4
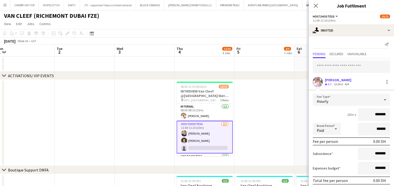
scroll to position [19, 0]
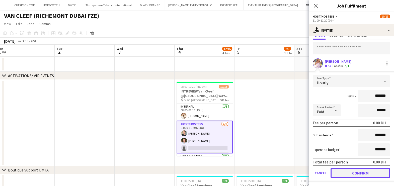
click at [360, 172] on button "Confirm" at bounding box center [359, 173] width 59 height 10
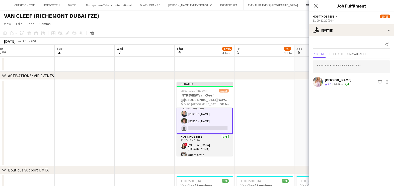
scroll to position [62, 0]
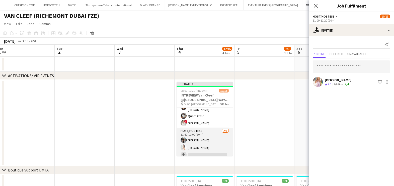
click at [204, 146] on app-card-role "Host/Hostess 2/3 11:40-12:00 (20m) Anna Dudina Amel Ferjani single-neutral-acti…" at bounding box center [204, 144] width 56 height 32
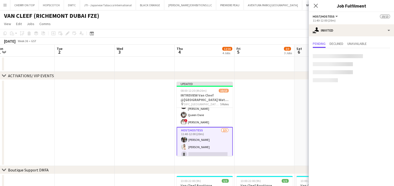
scroll to position [62, 0]
click at [337, 56] on input "text" at bounding box center [350, 56] width 77 height 13
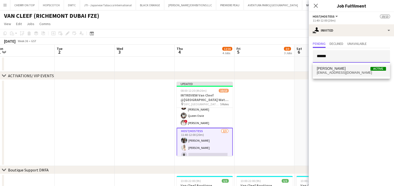
type input "******"
click at [338, 71] on span "karisebp@hotmail.com" at bounding box center [350, 73] width 69 height 4
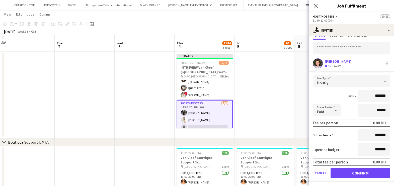
scroll to position [31, 0]
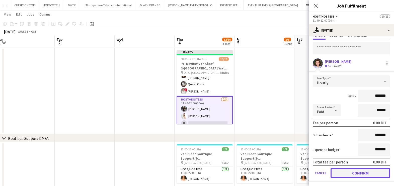
click at [349, 173] on button "Confirm" at bounding box center [359, 173] width 59 height 10
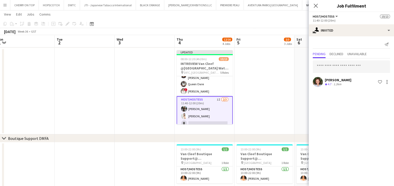
scroll to position [0, 0]
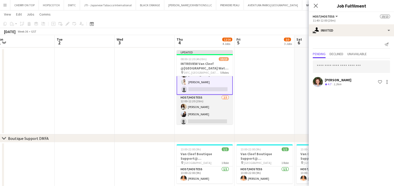
click at [206, 110] on app-card-role "Host/Hostess 2/3 12:00-12:20 (20m) Yanina Taleb Giorgia Caramellino single-neut…" at bounding box center [204, 111] width 56 height 32
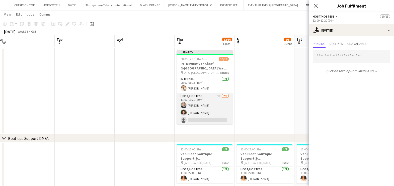
click at [211, 101] on app-card-role "Host/Hostess 1I 2/3 11:00-11:20 (20m) Tanyarat Prachuabsin Karise Piasecki sing…" at bounding box center [204, 109] width 56 height 32
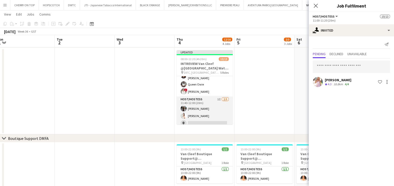
click at [213, 101] on app-card-role "Host/Hostess 1I 2/3 11:40-12:00 (20m) Anna Dudina Amel Ferjani single-neutral-a…" at bounding box center [204, 112] width 56 height 32
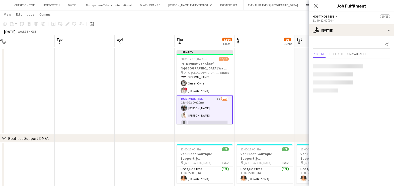
scroll to position [62, 0]
click at [387, 81] on div at bounding box center [387, 82] width 6 height 6
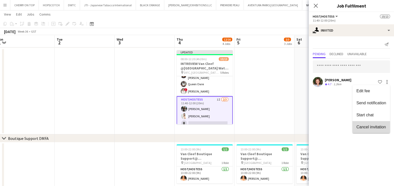
click at [367, 129] on span "Cancel invitation" at bounding box center [370, 127] width 29 height 4
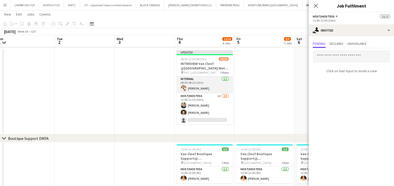
scroll to position [0, 0]
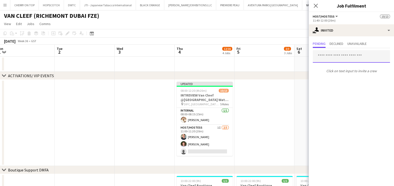
click at [347, 55] on input "text" at bounding box center [350, 56] width 77 height 13
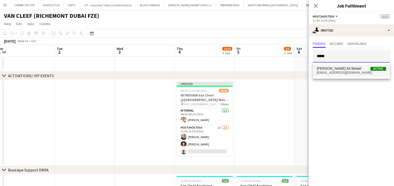
type input "*****"
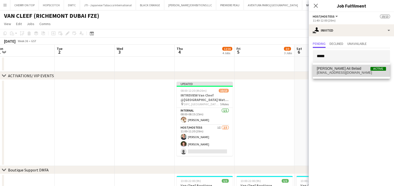
click at [345, 70] on span "Widad Ait Belaid Active" at bounding box center [350, 68] width 69 height 4
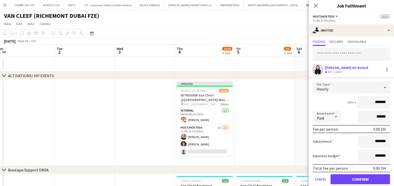
scroll to position [19, 0]
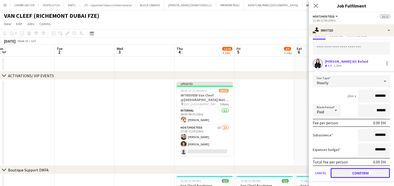
click at [355, 174] on button "Confirm" at bounding box center [359, 173] width 59 height 10
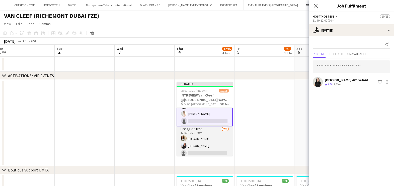
click at [210, 143] on app-card-role "Host/Hostess 2/3 12:00-12:20 (20m) Yanina Taleb Giorgia Caramellino single-neut…" at bounding box center [204, 142] width 56 height 32
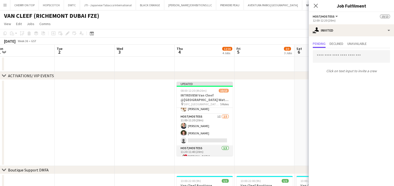
scroll to position [1, 0]
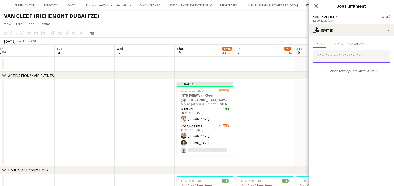
click at [333, 56] on input "text" at bounding box center [350, 56] width 77 height 13
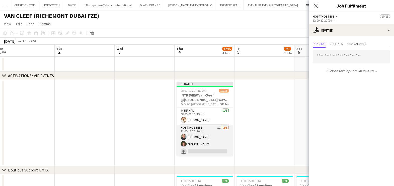
click at [203, 135] on app-card-role "Host/Hostess 1I 2/3 11:00-11:20 (20m) Tanyarat Prachuabsin Karise Piasecki sing…" at bounding box center [204, 141] width 56 height 32
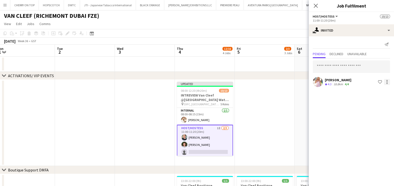
click at [389, 82] on div at bounding box center [387, 82] width 6 height 6
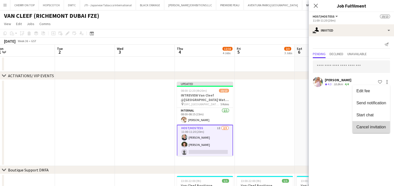
click at [364, 126] on span "Cancel invitation" at bounding box center [370, 127] width 29 height 4
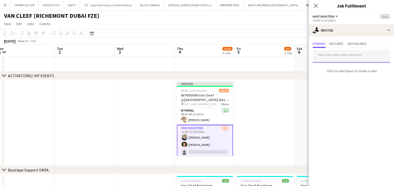
click at [339, 59] on input "text" at bounding box center [350, 56] width 77 height 13
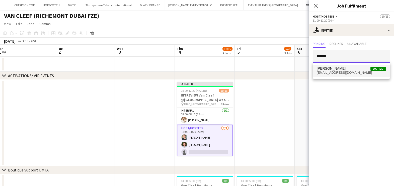
type input "******"
click at [345, 74] on span "juliyarossi@gmail.com" at bounding box center [350, 73] width 69 height 4
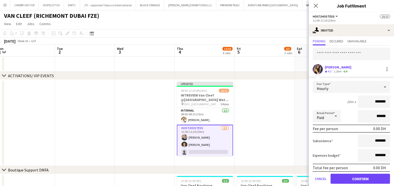
scroll to position [19, 0]
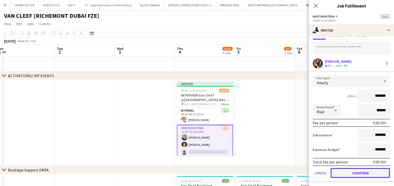
click at [352, 171] on button "Confirm" at bounding box center [359, 173] width 59 height 10
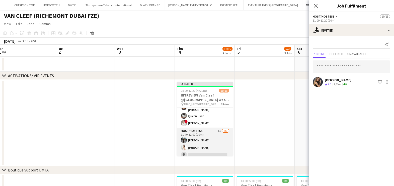
click at [209, 138] on app-card-role "Host/Hostess 1I 2/3 11:40-12:00 (20m) Anna Dudina Amel Ferjani single-neutral-a…" at bounding box center [205, 144] width 56 height 32
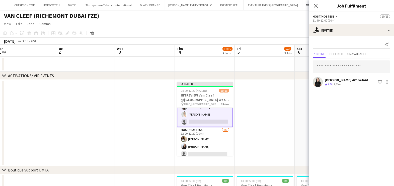
scroll to position [96, 0]
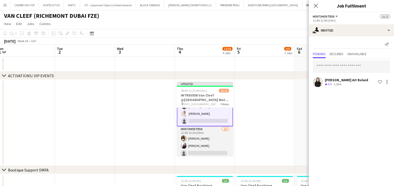
click at [215, 147] on app-card-role "Host/Hostess 2/3 12:00-12:20 (20m) Yanina Taleb Giorgia Caramellino single-neut…" at bounding box center [205, 142] width 56 height 32
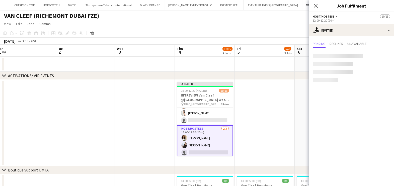
scroll to position [95, 0]
click at [342, 56] on input "text" at bounding box center [350, 56] width 77 height 13
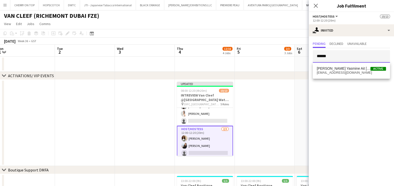
type input "******"
click at [348, 70] on span "Melina Yasmine Ait bennour" at bounding box center [343, 68] width 54 height 4
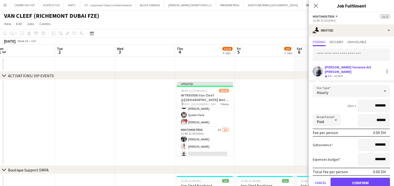
scroll to position [19, 0]
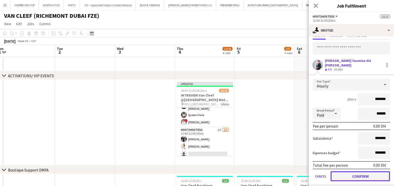
click at [353, 172] on button "Confirm" at bounding box center [359, 176] width 59 height 10
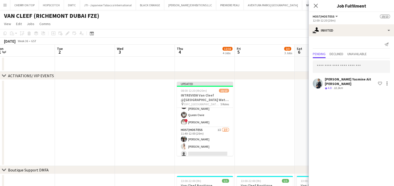
scroll to position [0, 0]
click at [271, 120] on app-date-cell at bounding box center [265, 123] width 60 height 86
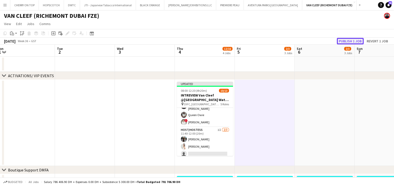
click at [353, 39] on button "Publish 1 job" at bounding box center [349, 41] width 27 height 7
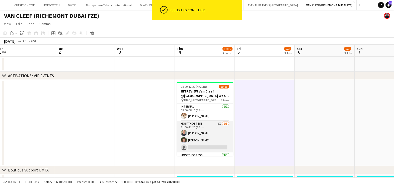
click at [206, 133] on app-card-role "Host/Hostess 1I 2/3 11:00-11:20 (20m) Tanyarat Prachuabsin Karise Piasecki sing…" at bounding box center [205, 137] width 56 height 32
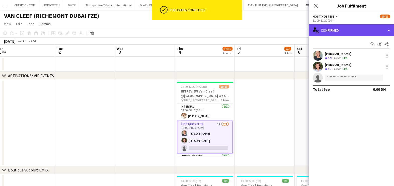
click at [350, 32] on div "single-neutral-actions-check-2 Confirmed" at bounding box center [350, 30] width 85 height 12
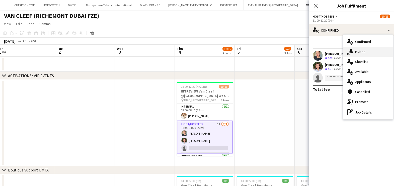
click at [357, 52] on div "single-neutral-actions-share-1 Invited" at bounding box center [368, 52] width 50 height 10
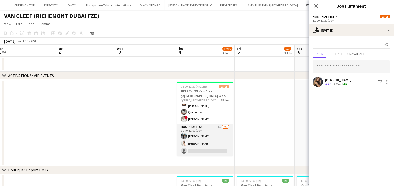
click at [205, 133] on app-card-role "Host/Hostess 1I 2/3 11:40-12:00 (20m) Anna Dudina Amel Ferjani single-neutral-a…" at bounding box center [205, 140] width 56 height 32
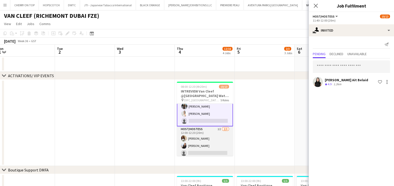
click at [199, 137] on app-card-role "Host/Hostess 1I 2/3 12:00-12:20 (20m) Yanina Taleb Giorgia Caramellino single-n…" at bounding box center [205, 142] width 56 height 32
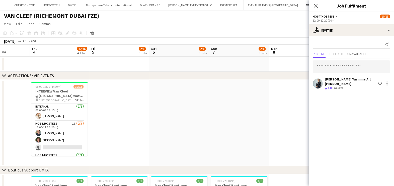
drag, startPoint x: 272, startPoint y: 134, endPoint x: 69, endPoint y: 125, distance: 203.6
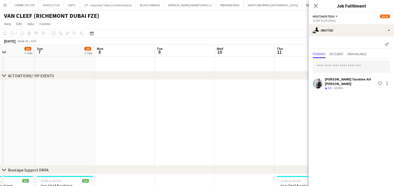
drag, startPoint x: 237, startPoint y: 126, endPoint x: 120, endPoint y: 126, distance: 117.0
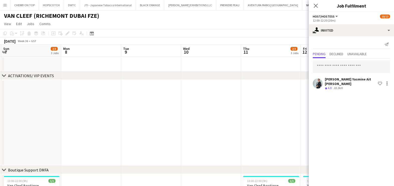
drag, startPoint x: 122, startPoint y: 128, endPoint x: 56, endPoint y: 129, distance: 65.6
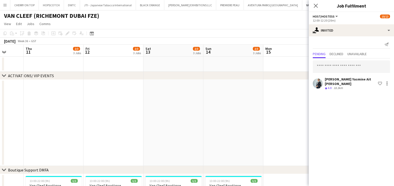
drag, startPoint x: 178, startPoint y: 129, endPoint x: 70, endPoint y: 128, distance: 107.7
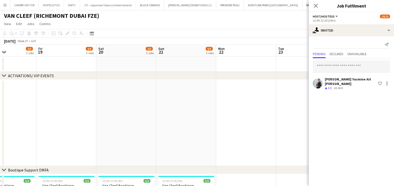
drag, startPoint x: 177, startPoint y: 129, endPoint x: -1, endPoint y: 129, distance: 178.6
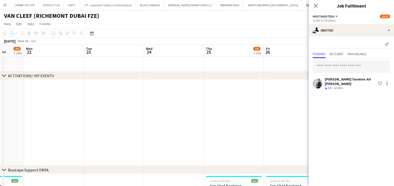
drag, startPoint x: 135, startPoint y: 133, endPoint x: 114, endPoint y: 133, distance: 20.5
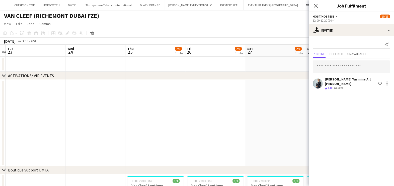
drag, startPoint x: 258, startPoint y: 134, endPoint x: 38, endPoint y: 130, distance: 220.3
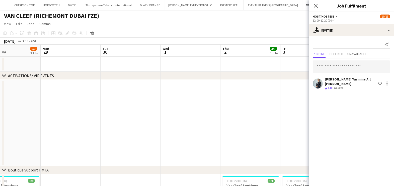
drag, startPoint x: 125, startPoint y: 131, endPoint x: -1, endPoint y: 131, distance: 126.5
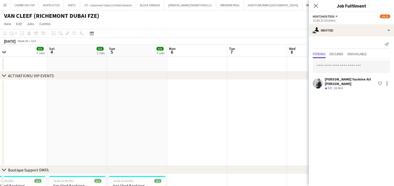
drag, startPoint x: 217, startPoint y: 132, endPoint x: 122, endPoint y: 129, distance: 95.7
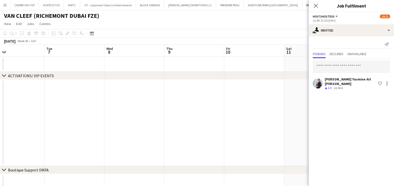
drag, startPoint x: 109, startPoint y: 131, endPoint x: 211, endPoint y: 134, distance: 102.2
drag, startPoint x: 60, startPoint y: 130, endPoint x: 0, endPoint y: 125, distance: 59.8
drag, startPoint x: 169, startPoint y: 131, endPoint x: 132, endPoint y: 125, distance: 37.9
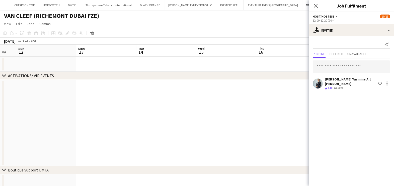
drag, startPoint x: 220, startPoint y: 128, endPoint x: 19, endPoint y: 116, distance: 202.3
drag, startPoint x: 20, startPoint y: 125, endPoint x: 255, endPoint y: 126, distance: 234.8
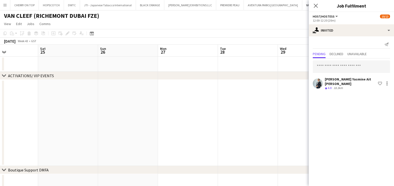
drag, startPoint x: 201, startPoint y: 131, endPoint x: 288, endPoint y: 130, distance: 87.7
drag, startPoint x: 159, startPoint y: 112, endPoint x: 129, endPoint y: 99, distance: 32.5
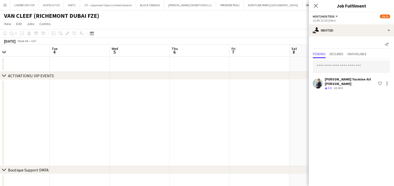
drag, startPoint x: 146, startPoint y: 103, endPoint x: 42, endPoint y: 86, distance: 105.6
drag, startPoint x: 231, startPoint y: 131, endPoint x: 11, endPoint y: 71, distance: 227.8
drag, startPoint x: 235, startPoint y: 113, endPoint x: 31, endPoint y: 83, distance: 205.6
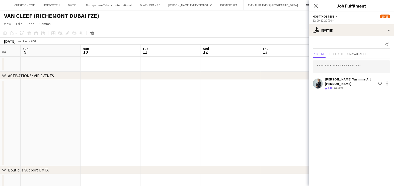
drag, startPoint x: 118, startPoint y: 117, endPoint x: 99, endPoint y: 115, distance: 18.9
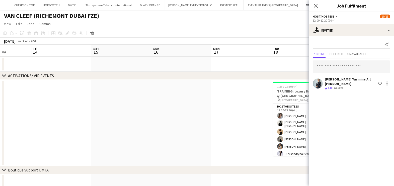
drag, startPoint x: 170, startPoint y: 140, endPoint x: 62, endPoint y: 112, distance: 111.6
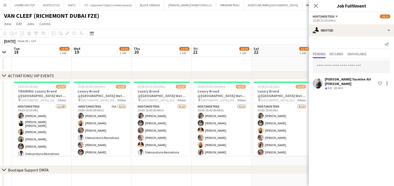
drag, startPoint x: 180, startPoint y: 140, endPoint x: 78, endPoint y: 117, distance: 104.8
drag, startPoint x: 134, startPoint y: 127, endPoint x: 169, endPoint y: 136, distance: 36.5
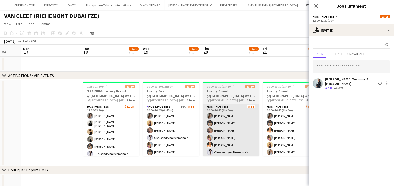
click at [167, 133] on app-card-role "Host/Hostess 56A 8/14 10:00-16:45 (6h45m) Camila Rossato Dorsa Ahmadi Pishkouhi…" at bounding box center [171, 159] width 56 height 111
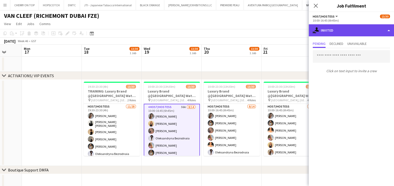
click at [365, 32] on div "single-neutral-actions-share-1 Invited" at bounding box center [350, 30] width 85 height 12
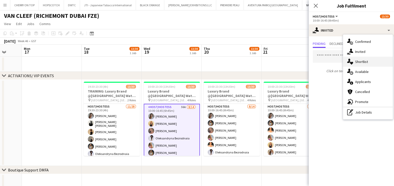
click at [363, 64] on div "single-neutral-actions-heart Shortlist" at bounding box center [368, 62] width 50 height 10
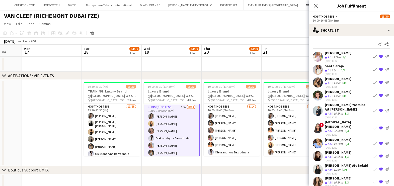
click at [379, 56] on app-icon "{{ spriteTitle }}" at bounding box center [381, 57] width 4 height 4
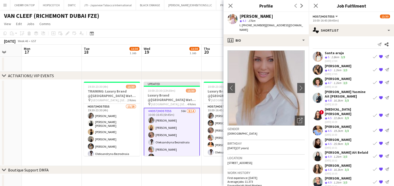
click at [379, 141] on app-icon "{{ spriteTitle }}" at bounding box center [381, 143] width 4 height 4
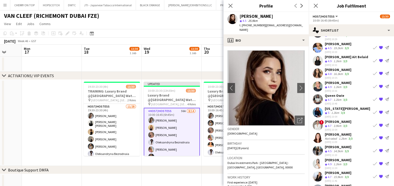
scroll to position [116, 0]
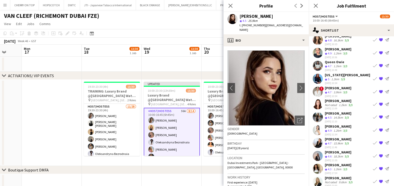
click at [119, 65] on app-date-cell at bounding box center [112, 64] width 60 height 15
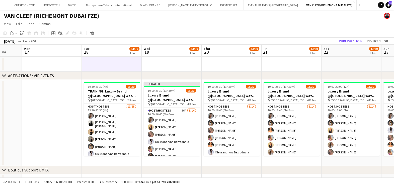
click at [357, 36] on app-toolbar "Copy Paste Paste Ctrl+V Paste with crew Ctrl+Shift+V Paste linked Job [GEOGRAPH…" at bounding box center [197, 33] width 394 height 9
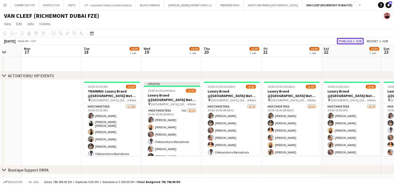
click at [355, 42] on button "Publish 1 job" at bounding box center [349, 41] width 27 height 7
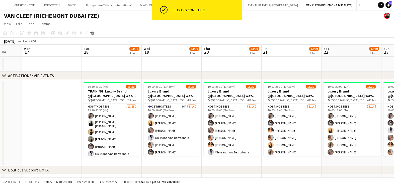
drag, startPoint x: 164, startPoint y: 67, endPoint x: 366, endPoint y: 78, distance: 202.5
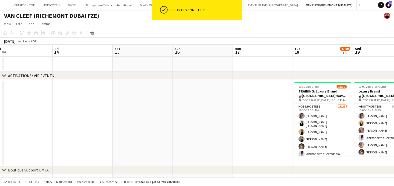
drag, startPoint x: 312, startPoint y: 103, endPoint x: 233, endPoint y: 91, distance: 79.8
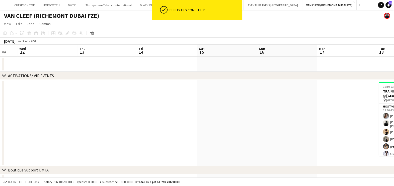
drag, startPoint x: 172, startPoint y: 79, endPoint x: 355, endPoint y: 98, distance: 183.6
drag, startPoint x: 196, startPoint y: 84, endPoint x: 335, endPoint y: 101, distance: 140.2
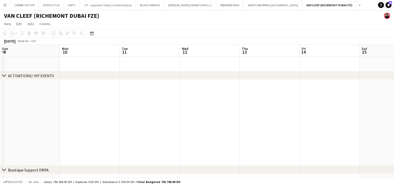
drag, startPoint x: 170, startPoint y: 69, endPoint x: 346, endPoint y: 79, distance: 176.2
drag, startPoint x: 244, startPoint y: 52, endPoint x: 300, endPoint y: 67, distance: 58.7
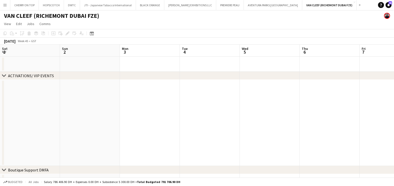
drag, startPoint x: 148, startPoint y: 64, endPoint x: 333, endPoint y: 77, distance: 186.4
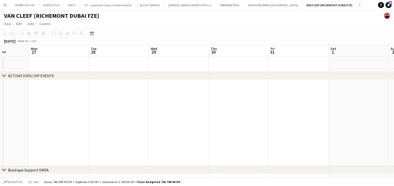
scroll to position [0, 151]
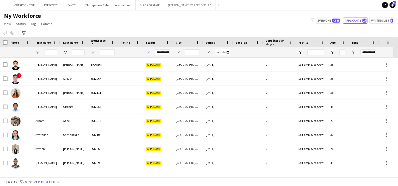
scroll to position [152, 0]
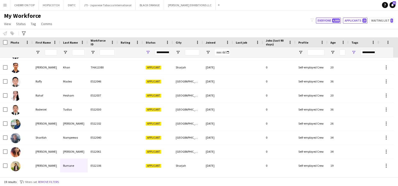
click at [322, 19] on button "Everyone 4,888" at bounding box center [328, 21] width 25 height 6
type input "**********"
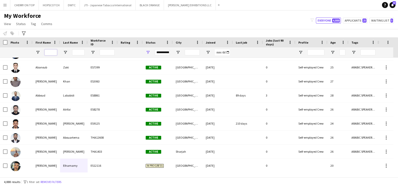
click at [50, 54] on input "First Name Filter Input" at bounding box center [51, 52] width 13 height 6
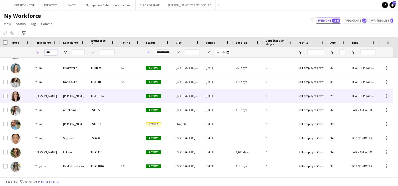
scroll to position [39, 0]
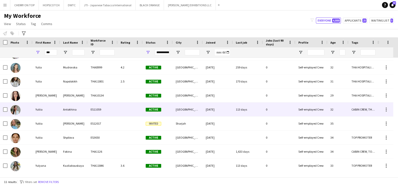
drag, startPoint x: 32, startPoint y: 107, endPoint x: 35, endPoint y: 110, distance: 3.7
click at [32, 107] on div at bounding box center [20, 109] width 25 height 14
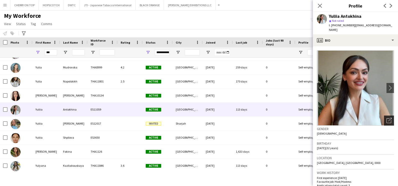
click at [387, 118] on icon "Open photos pop-in" at bounding box center [389, 120] width 5 height 5
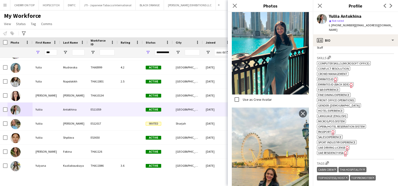
scroll to position [282, 0]
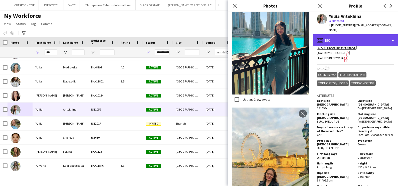
click at [327, 35] on div "profile Bio" at bounding box center [355, 40] width 85 height 12
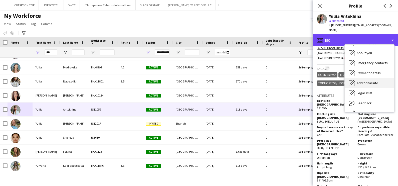
scroll to position [27, 0]
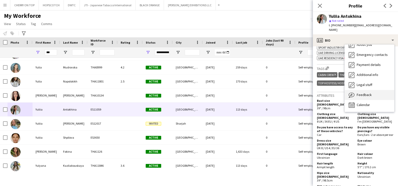
click at [365, 92] on span "Feedback" at bounding box center [364, 94] width 15 height 5
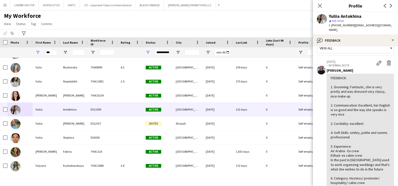
scroll to position [0, 0]
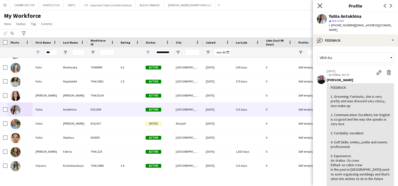
drag, startPoint x: 319, startPoint y: 4, endPoint x: 319, endPoint y: 7, distance: 3.3
click at [319, 4] on icon "Close pop-in" at bounding box center [320, 5] width 5 height 5
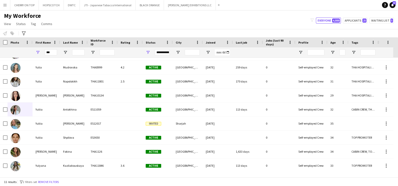
click at [50, 48] on div "***" at bounding box center [51, 52] width 13 height 10
click at [50, 55] on input "***" at bounding box center [51, 52] width 13 height 6
type input "*"
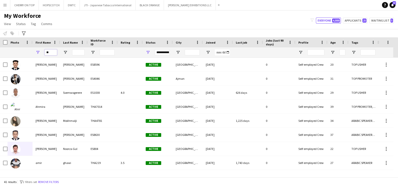
type input "*"
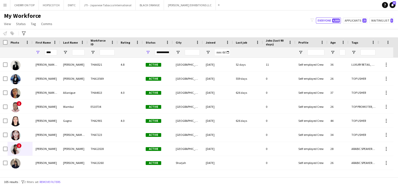
click at [80, 27] on div "My Workforce View Views Default view New view Update view Delete view Edit name…" at bounding box center [199, 20] width 398 height 17
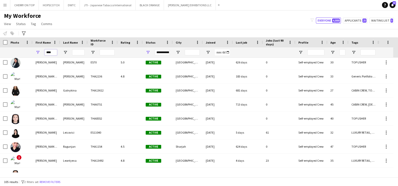
click at [56, 50] on input "****" at bounding box center [51, 52] width 13 height 6
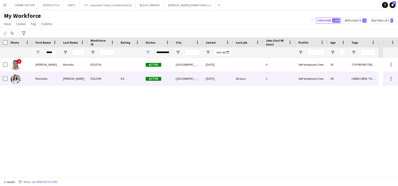
click at [63, 79] on div "Scott" at bounding box center [74, 79] width 28 height 14
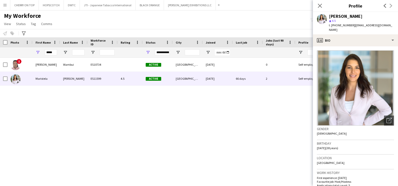
click at [379, 113] on img at bounding box center [355, 87] width 77 height 75
click at [391, 116] on app-crew-profile-bio "Open photos pop-in Gender Female Birthday 17-04-1987 (38 years) Location Layan …" at bounding box center [355, 116] width 85 height 140
click at [389, 116] on div "Open photos pop-in" at bounding box center [389, 121] width 10 height 10
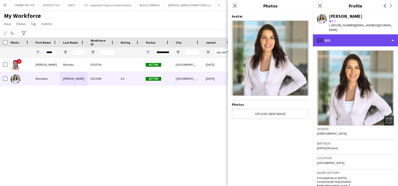
click at [335, 37] on div "profile Bio" at bounding box center [355, 40] width 85 height 12
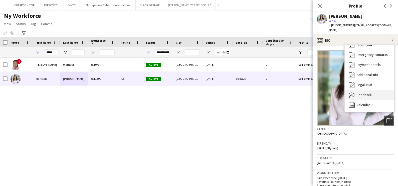
click at [376, 93] on div "Feedback Feedback" at bounding box center [370, 95] width 50 height 10
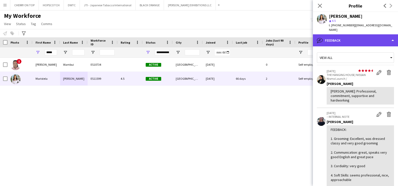
click at [340, 34] on div "bubble-pencil Feedback" at bounding box center [355, 40] width 85 height 12
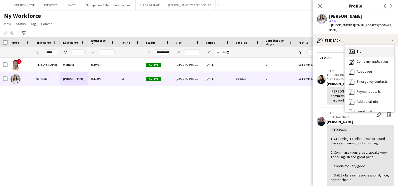
click at [359, 49] on span "Bio" at bounding box center [359, 51] width 5 height 5
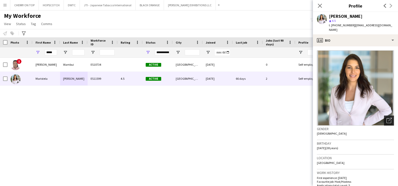
click at [387, 118] on icon "Open photos pop-in" at bounding box center [389, 120] width 5 height 5
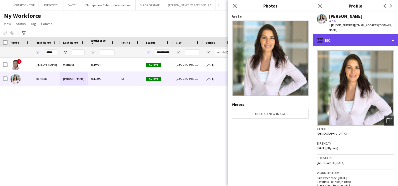
click at [360, 34] on div "profile Bio" at bounding box center [355, 40] width 85 height 12
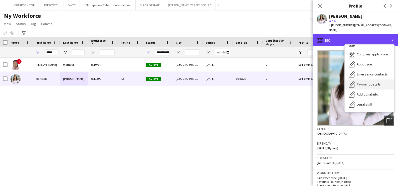
scroll to position [27, 0]
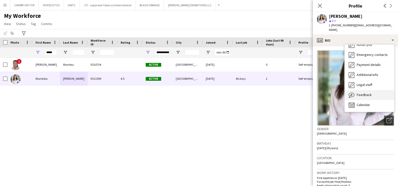
click at [360, 92] on span "Feedback" at bounding box center [364, 94] width 15 height 5
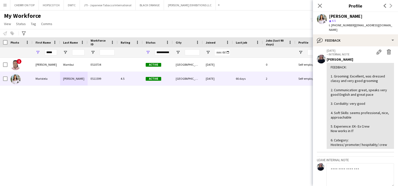
scroll to position [0, 0]
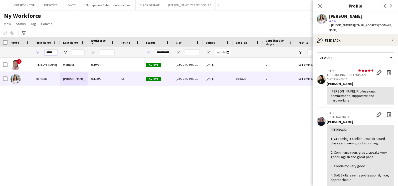
click at [51, 53] on input "*****" at bounding box center [51, 52] width 13 height 6
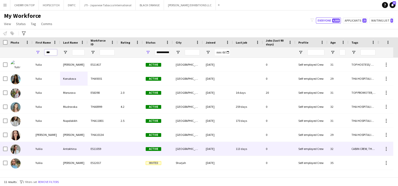
type input "***"
click at [47, 148] on div "Yuliia" at bounding box center [47, 149] width 28 height 14
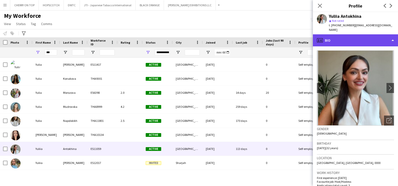
click at [351, 35] on div "profile Bio" at bounding box center [355, 40] width 85 height 12
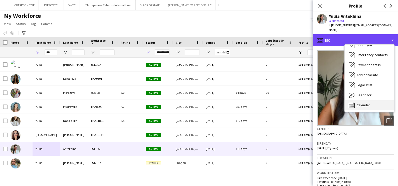
scroll to position [27, 0]
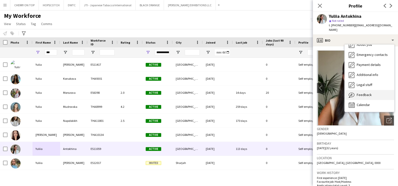
click at [363, 92] on span "Feedback" at bounding box center [364, 94] width 15 height 5
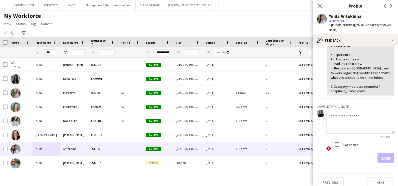
scroll to position [0, 0]
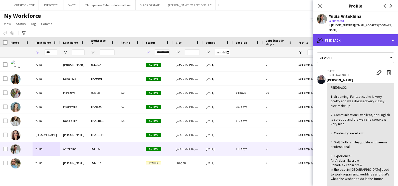
click at [341, 36] on div "bubble-pencil Feedback" at bounding box center [355, 40] width 85 height 12
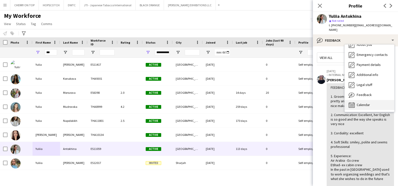
click at [364, 102] on span "Calendar" at bounding box center [363, 104] width 13 height 5
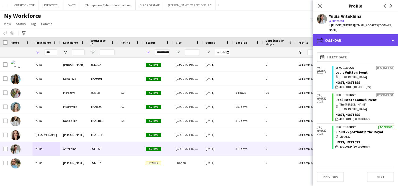
click at [336, 34] on div "calendar-full Calendar" at bounding box center [355, 40] width 85 height 12
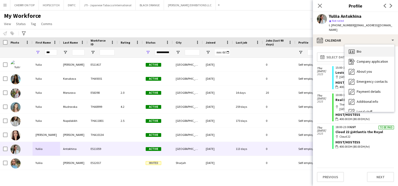
click at [375, 47] on div "Bio Bio" at bounding box center [370, 52] width 50 height 10
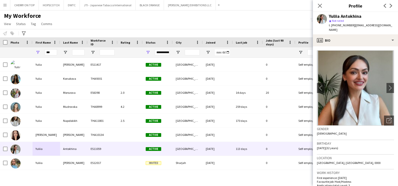
click at [253, 17] on div "My Workforce View Views Default view New view Update view Delete view Edit name…" at bounding box center [199, 20] width 398 height 17
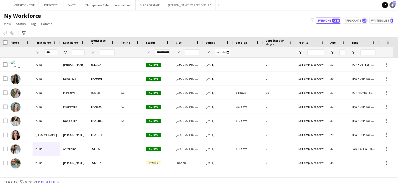
click at [393, 4] on span "47" at bounding box center [395, 2] width 4 height 3
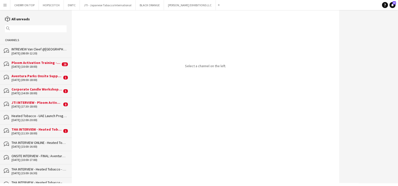
click at [27, 50] on div "INTREVIEW Van Cleef @Dubai Watch Week 2025" at bounding box center [39, 49] width 55 height 5
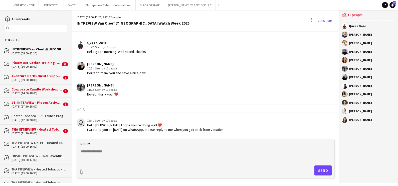
scroll to position [468, 0]
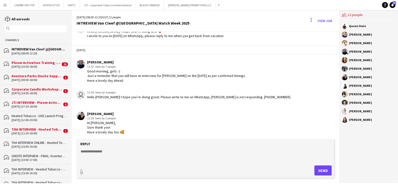
drag, startPoint x: 80, startPoint y: 95, endPoint x: 212, endPoint y: 117, distance: 134.1
click at [212, 117] on div "Giorgia Caramellino 11:59 · Seen by 2 people Hi Anastasiia, Sure thank you! Hav…" at bounding box center [184, 122] width 214 height 23
click at [169, 145] on div "Reply" at bounding box center [205, 144] width 253 height 5
click at [172, 156] on textarea at bounding box center [206, 155] width 253 height 13
type textarea "*"
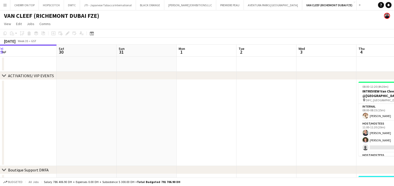
drag, startPoint x: 115, startPoint y: 119, endPoint x: 71, endPoint y: 119, distance: 43.8
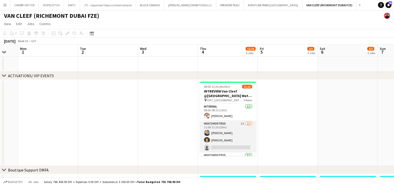
click at [229, 132] on app-card-role "Host/Hostess 1I 2/3 11:00-11:20 (20m) Tanyarat Prachuabsin Karise Piasecki sing…" at bounding box center [228, 137] width 56 height 32
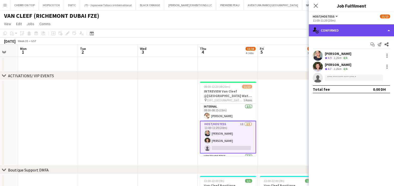
click at [336, 28] on div "single-neutral-actions-check-2 Confirmed" at bounding box center [350, 30] width 85 height 12
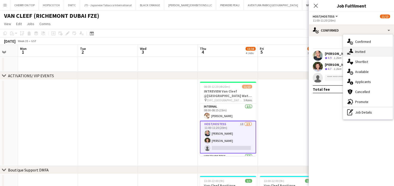
click at [360, 50] on div "single-neutral-actions-share-1 Invited" at bounding box center [368, 52] width 50 height 10
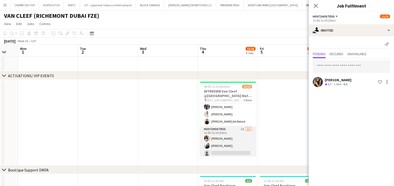
click at [229, 137] on app-card-role "Host/Hostess 1I 2/3 12:00-12:20 (20m) Yanina Taleb Giorgia Caramellino single-n…" at bounding box center [228, 142] width 56 height 32
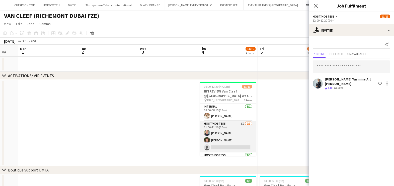
click at [228, 131] on app-card-role "Host/Hostess 1I 2/3 11:00-11:20 (20m) Tanyarat Prachuabsin Karise Piasecki sing…" at bounding box center [228, 137] width 56 height 32
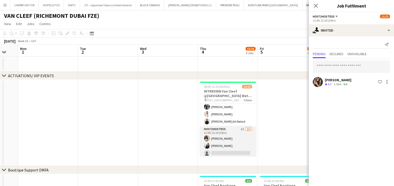
click at [223, 141] on app-card-role "Host/Hostess 1I 2/3 12:00-12:20 (20m) Yanina Taleb Giorgia Caramellino single-n…" at bounding box center [228, 142] width 56 height 32
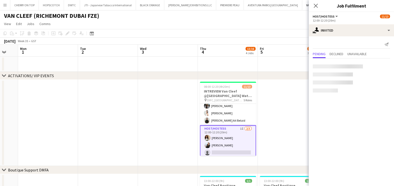
scroll to position [91, 0]
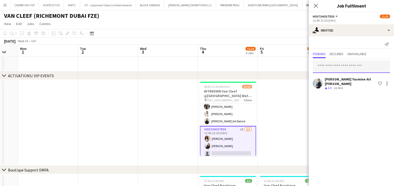
click at [340, 65] on input "text" at bounding box center [350, 66] width 77 height 13
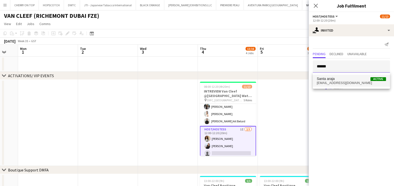
type input "*****"
click at [341, 81] on span "santaaraja09@gmail.com" at bounding box center [350, 83] width 69 height 4
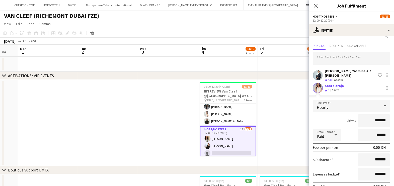
scroll to position [30, 0]
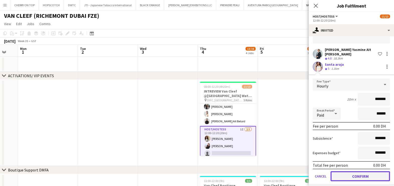
click at [357, 174] on button "Confirm" at bounding box center [359, 176] width 59 height 10
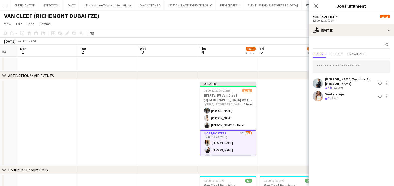
click at [286, 117] on app-date-cell at bounding box center [288, 123] width 60 height 86
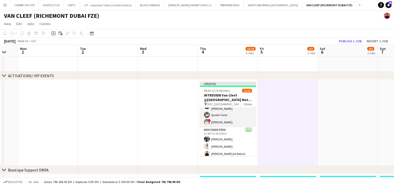
scroll to position [95, 0]
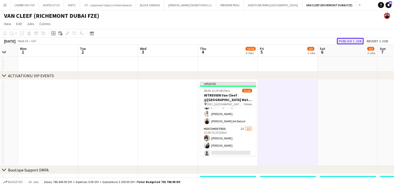
click at [340, 40] on button "Publish 1 job" at bounding box center [349, 41] width 27 height 7
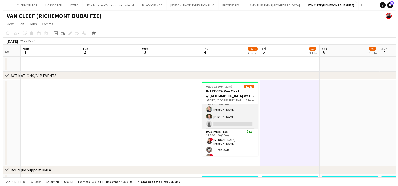
scroll to position [0, 0]
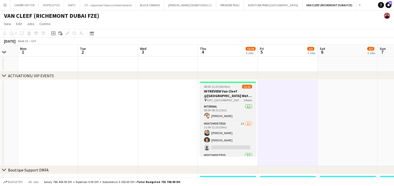
click at [237, 89] on h3 "INTREVIEW Van Cleef @Dubai Watch Week 2025" at bounding box center [228, 93] width 56 height 9
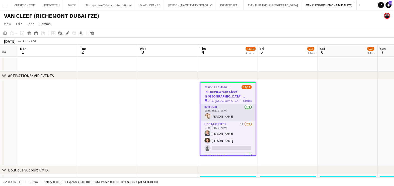
click at [236, 113] on app-card-role "Internal 1/1 08:00-08:15 (15m) Anastasiia Iemelianova" at bounding box center [227, 112] width 55 height 17
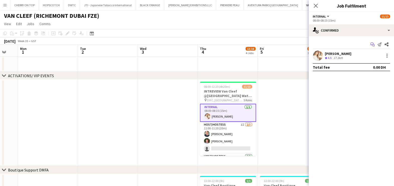
click at [375, 44] on app-icon "Start chat" at bounding box center [372, 44] width 7 height 7
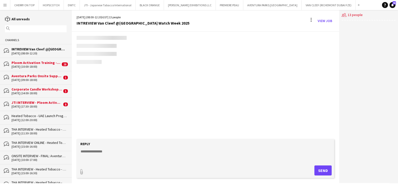
scroll to position [468, 0]
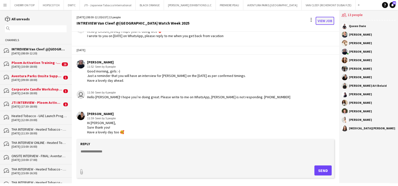
click at [324, 17] on link "View Job" at bounding box center [325, 21] width 19 height 8
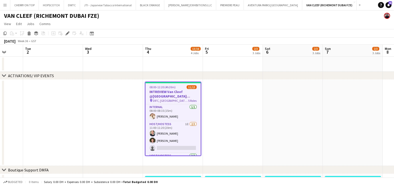
drag, startPoint x: 311, startPoint y: 133, endPoint x: 95, endPoint y: 135, distance: 215.7
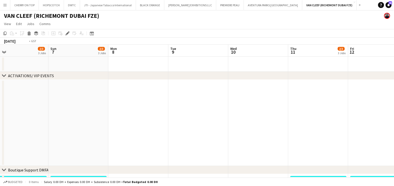
drag, startPoint x: 278, startPoint y: 136, endPoint x: 42, endPoint y: 136, distance: 235.5
drag, startPoint x: 168, startPoint y: 137, endPoint x: 139, endPoint y: 138, distance: 29.3
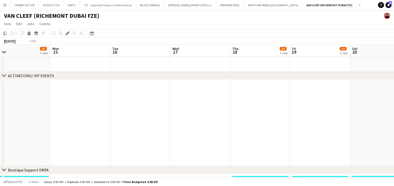
drag, startPoint x: 131, startPoint y: 139, endPoint x: 288, endPoint y: 138, distance: 157.8
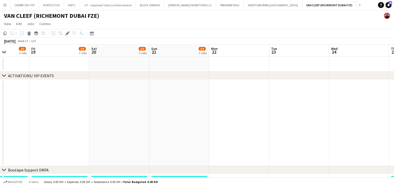
drag, startPoint x: 220, startPoint y: 139, endPoint x: -1, endPoint y: 139, distance: 221.7
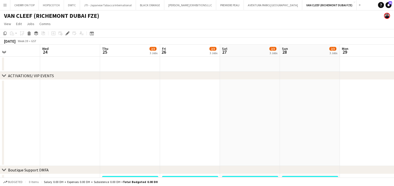
drag, startPoint x: 221, startPoint y: 141, endPoint x: 45, endPoint y: 141, distance: 176.4
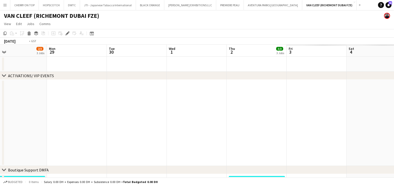
drag, startPoint x: 29, startPoint y: 143, endPoint x: 1, endPoint y: 143, distance: 27.3
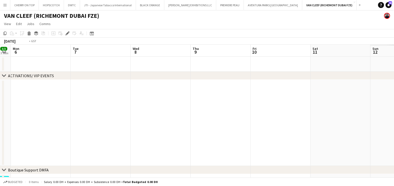
drag, startPoint x: 21, startPoint y: 143, endPoint x: 0, endPoint y: 143, distance: 21.3
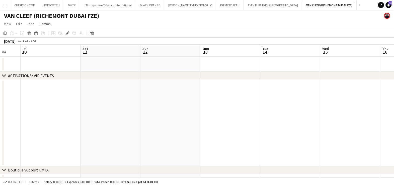
drag, startPoint x: 123, startPoint y: 144, endPoint x: 40, endPoint y: 145, distance: 82.2
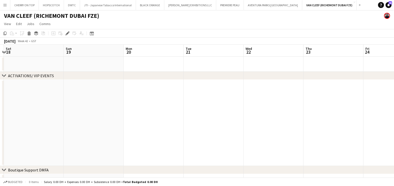
drag, startPoint x: 341, startPoint y: 146, endPoint x: 58, endPoint y: 146, distance: 282.9
drag, startPoint x: 270, startPoint y: 143, endPoint x: 48, endPoint y: 143, distance: 222.7
drag, startPoint x: 296, startPoint y: 142, endPoint x: 103, endPoint y: 142, distance: 192.9
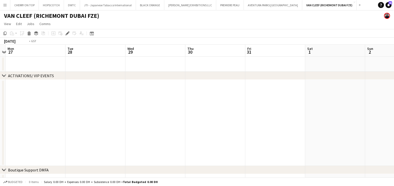
drag, startPoint x: 249, startPoint y: 145, endPoint x: 154, endPoint y: 146, distance: 94.7
drag, startPoint x: 214, startPoint y: 144, endPoint x: 105, endPoint y: 145, distance: 109.0
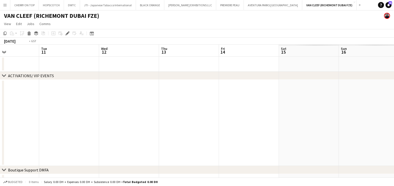
drag, startPoint x: 188, startPoint y: 145, endPoint x: 279, endPoint y: 146, distance: 91.5
drag, startPoint x: 166, startPoint y: 146, endPoint x: 264, endPoint y: 146, distance: 98.7
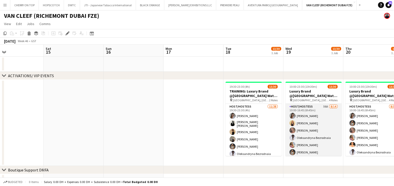
click at [334, 115] on app-card-role "Host/Hostess 56A 8/14 10:00-16:45 (6h45m) Camila Rossato Dorsa Ahmadi Pishkouhi…" at bounding box center [313, 159] width 56 height 111
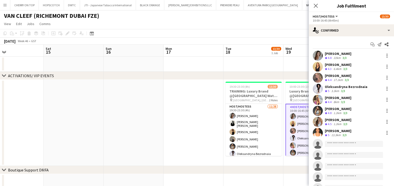
click at [292, 114] on app-user-avatar at bounding box center [293, 116] width 6 height 6
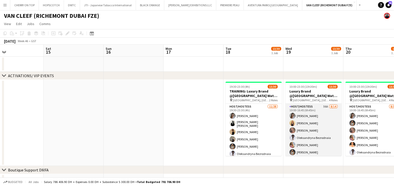
click at [293, 113] on app-user-avatar at bounding box center [292, 116] width 6 height 6
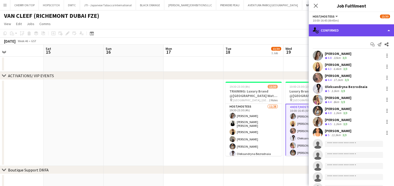
click at [344, 25] on div "single-neutral-actions-check-2 Confirmed" at bounding box center [350, 30] width 85 height 12
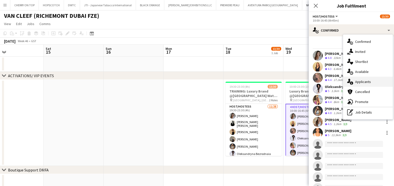
click at [365, 84] on div "single-neutral-actions-information Applicants" at bounding box center [368, 82] width 50 height 10
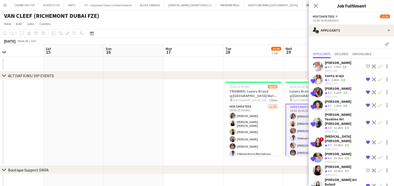
scroll to position [157, 0]
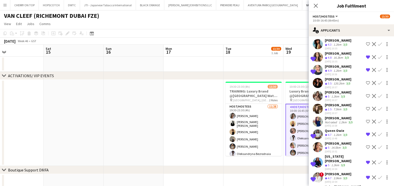
click at [336, 116] on div "Aya Abdeen" at bounding box center [338, 118] width 29 height 5
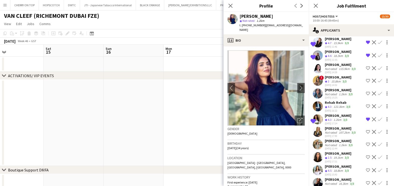
scroll to position [407, 0]
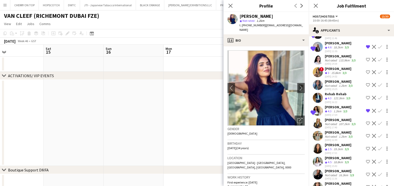
click at [340, 118] on div "Gaelle Vanmullem" at bounding box center [340, 120] width 32 height 5
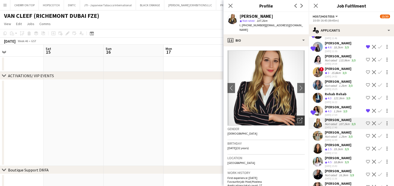
click at [299, 120] on icon at bounding box center [301, 120] width 4 height 4
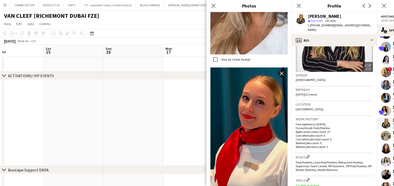
scroll to position [0, 0]
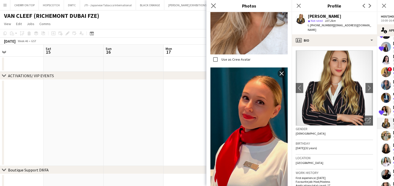
click at [215, 4] on app-icon "Close pop-in" at bounding box center [213, 5] width 7 height 7
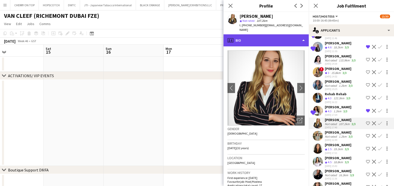
click at [291, 38] on div "profile Bio" at bounding box center [265, 40] width 85 height 12
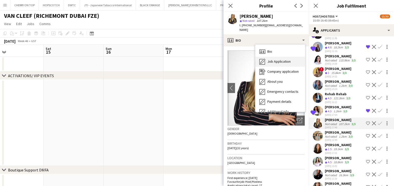
click at [285, 61] on span "Job Application" at bounding box center [278, 61] width 23 height 5
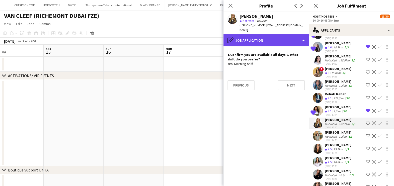
click at [268, 43] on div "pencil4 Job Application" at bounding box center [265, 40] width 85 height 12
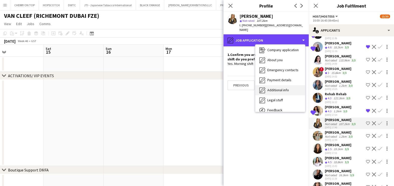
scroll to position [37, 0]
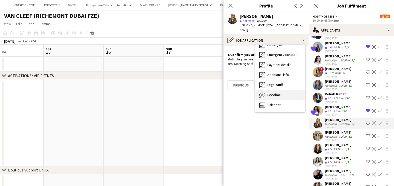
click at [283, 91] on div "Feedback Feedback" at bounding box center [280, 95] width 50 height 10
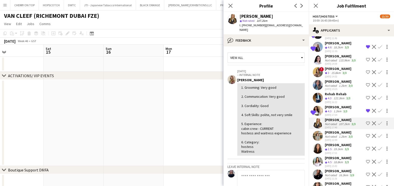
drag, startPoint x: 278, startPoint y: 15, endPoint x: 237, endPoint y: 15, distance: 41.6
click at [237, 15] on div "Gaelle Vanmullem star Not rated 107.2km t. +971588870244 | vanmullem_gaelle@hot…" at bounding box center [265, 23] width 85 height 22
copy div "Gaelle Vanmullem"
click at [366, 121] on app-icon "Shortlist crew" at bounding box center [368, 123] width 4 height 4
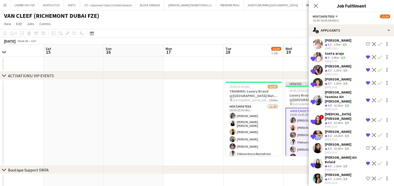
scroll to position [0, 0]
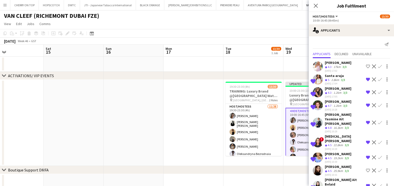
click at [333, 76] on div "Santa araja" at bounding box center [334, 75] width 21 height 5
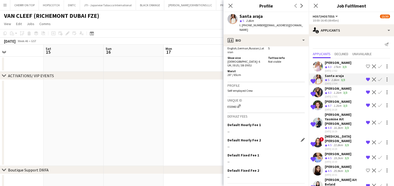
scroll to position [279, 0]
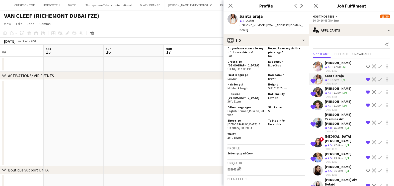
click at [336, 92] on div "1.2km" at bounding box center [337, 93] width 10 height 4
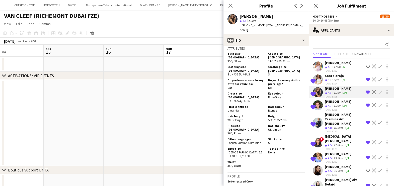
scroll to position [250, 0]
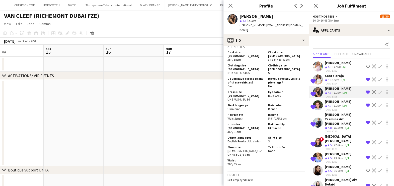
click at [336, 119] on div "Melina Yasmine Ait bennour" at bounding box center [343, 119] width 39 height 14
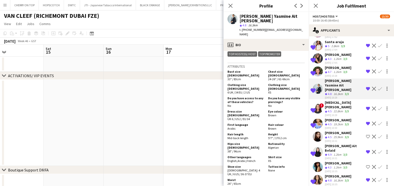
scroll to position [62, 0]
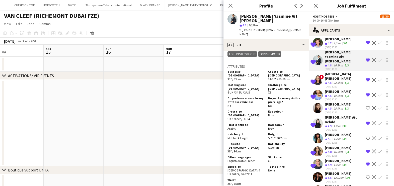
click at [336, 124] on div "1.2km" at bounding box center [337, 126] width 10 height 4
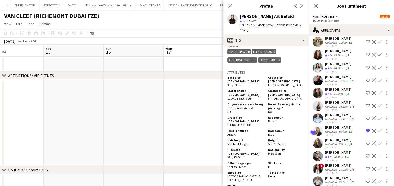
scroll to position [532, 0]
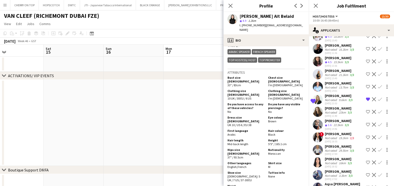
click at [331, 110] on div "Not rated" at bounding box center [330, 112] width 13 height 4
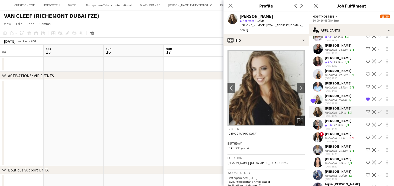
click at [297, 118] on icon "Open photos pop-in" at bounding box center [299, 120] width 5 height 5
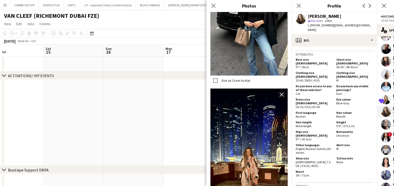
scroll to position [282, 0]
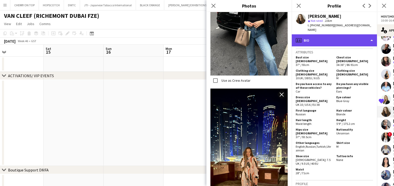
click at [336, 34] on div "profile Bio" at bounding box center [333, 40] width 85 height 12
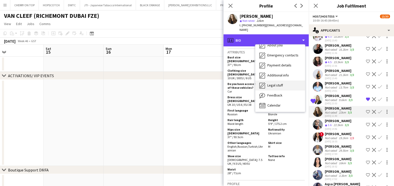
scroll to position [37, 0]
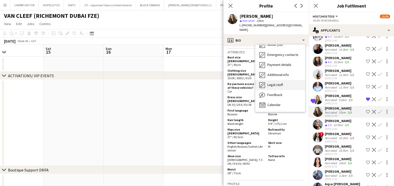
click at [282, 85] on div "Legal stuff Legal stuff" at bounding box center [280, 85] width 50 height 10
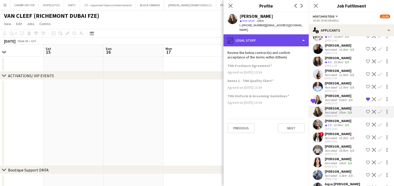
click at [265, 38] on div "pencil4 Legal stuff" at bounding box center [265, 40] width 85 height 12
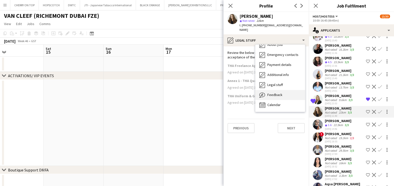
click at [272, 90] on div "Feedback Feedback" at bounding box center [280, 95] width 50 height 10
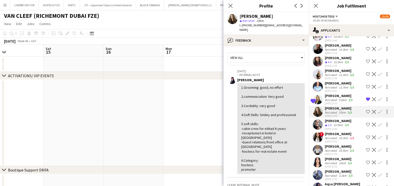
click at [366, 110] on app-icon "Shortlist crew" at bounding box center [368, 112] width 4 height 4
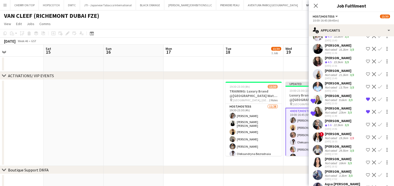
click at [343, 106] on div "Iryna Kutuzova" at bounding box center [338, 108] width 28 height 5
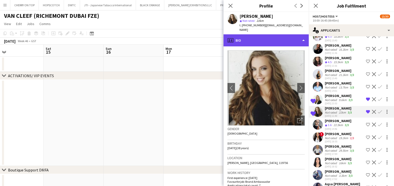
click at [277, 34] on div "profile Bio" at bounding box center [265, 40] width 85 height 12
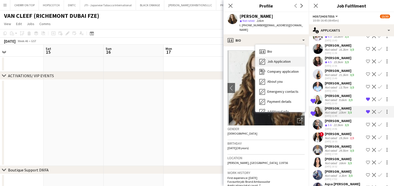
click at [275, 59] on span "Job Application" at bounding box center [278, 61] width 23 height 5
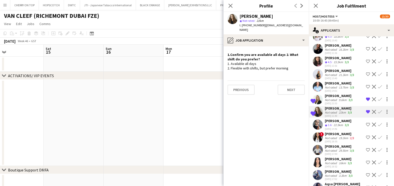
drag, startPoint x: 348, startPoint y: 86, endPoint x: 324, endPoint y: 86, distance: 24.1
click at [324, 106] on div "Iryna Kutuzova" at bounding box center [338, 108] width 28 height 5
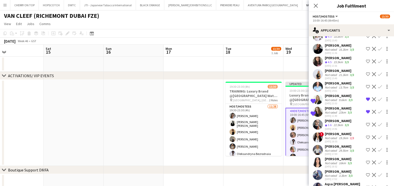
copy div "Iryna Kutuzova"
click at [175, 116] on app-date-cell at bounding box center [193, 123] width 60 height 86
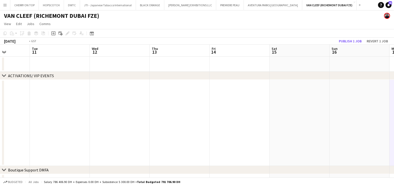
drag, startPoint x: 51, startPoint y: 110, endPoint x: 289, endPoint y: 123, distance: 238.3
drag, startPoint x: 91, startPoint y: 132, endPoint x: 329, endPoint y: 141, distance: 238.2
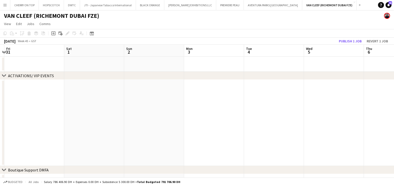
drag, startPoint x: 113, startPoint y: 129, endPoint x: 258, endPoint y: 114, distance: 145.5
drag, startPoint x: 206, startPoint y: 94, endPoint x: 182, endPoint y: 93, distance: 24.1
drag, startPoint x: 192, startPoint y: 130, endPoint x: 375, endPoint y: 133, distance: 182.9
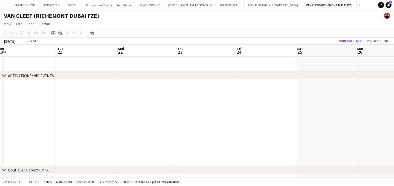
drag, startPoint x: 165, startPoint y: 121, endPoint x: 318, endPoint y: 124, distance: 153.1
drag, startPoint x: 131, startPoint y: 148, endPoint x: 289, endPoint y: 152, distance: 157.9
drag, startPoint x: 153, startPoint y: 133, endPoint x: 308, endPoint y: 139, distance: 155.0
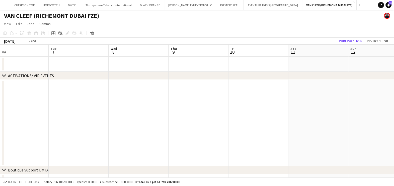
scroll to position [0, 0]
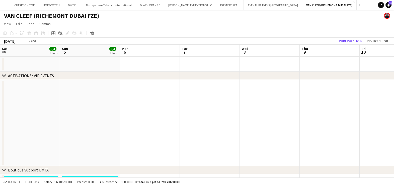
drag, startPoint x: 200, startPoint y: 131, endPoint x: 332, endPoint y: 132, distance: 132.3
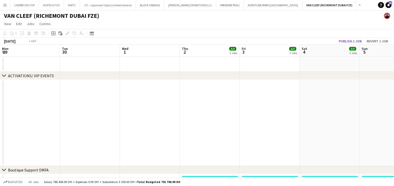
drag, startPoint x: 69, startPoint y: 129, endPoint x: 179, endPoint y: 134, distance: 110.6
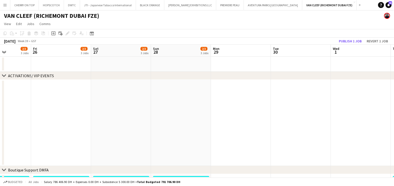
drag, startPoint x: 200, startPoint y: 139, endPoint x: 195, endPoint y: 125, distance: 15.0
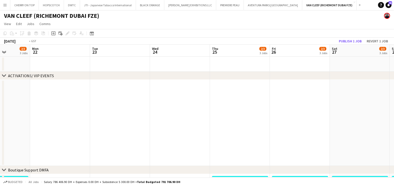
drag, startPoint x: 262, startPoint y: 137, endPoint x: 148, endPoint y: 120, distance: 115.5
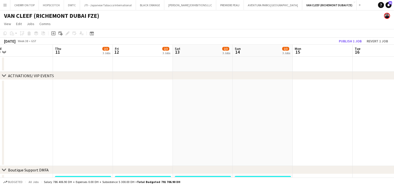
drag, startPoint x: 81, startPoint y: 133, endPoint x: 337, endPoint y: 155, distance: 257.5
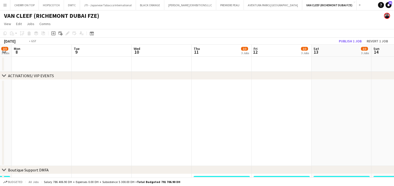
drag, startPoint x: 130, startPoint y: 144, endPoint x: 289, endPoint y: 144, distance: 159.1
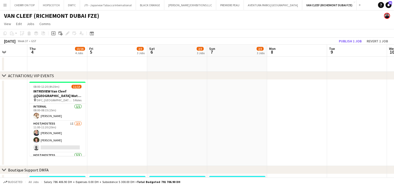
drag, startPoint x: 107, startPoint y: 128, endPoint x: 111, endPoint y: 107, distance: 20.7
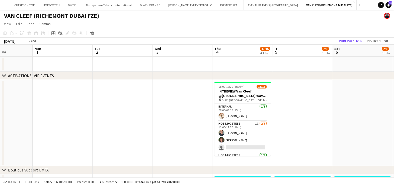
drag, startPoint x: 218, startPoint y: 117, endPoint x: 289, endPoint y: 120, distance: 71.0
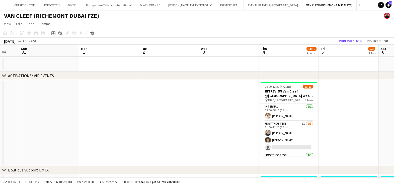
drag, startPoint x: 261, startPoint y: 115, endPoint x: 141, endPoint y: 109, distance: 120.2
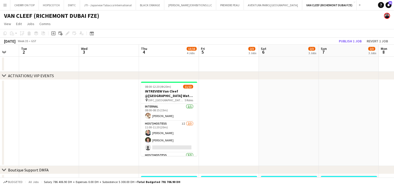
scroll to position [0, 127]
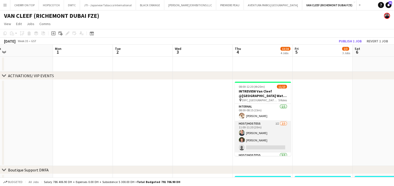
click at [254, 135] on app-card-role "Host/Hostess 1I 2/3 11:00-11:20 (20m) Tanyarat Prachuabsin Karise Piasecki sing…" at bounding box center [263, 137] width 56 height 32
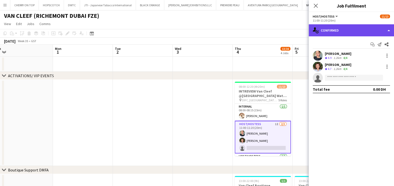
click at [348, 30] on div "single-neutral-actions-check-2 Confirmed" at bounding box center [350, 30] width 85 height 12
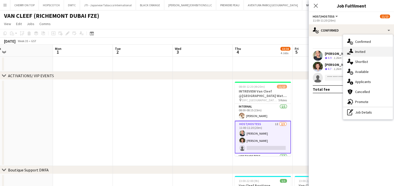
click at [360, 51] on div "single-neutral-actions-share-1 Invited" at bounding box center [368, 52] width 50 height 10
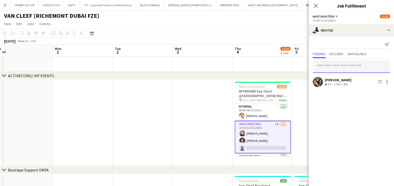
click at [331, 67] on input "text" at bounding box center [350, 66] width 77 height 13
paste input "**********"
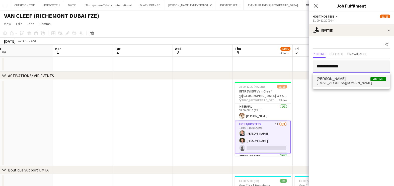
type input "**********"
click at [335, 82] on span "pressplaydubai@gmail.com" at bounding box center [350, 83] width 69 height 4
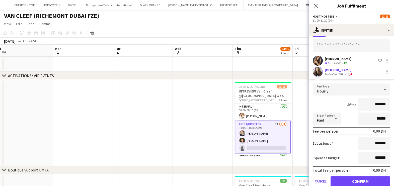
scroll to position [30, 0]
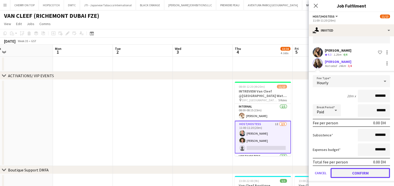
click at [356, 172] on button "Confirm" at bounding box center [359, 173] width 59 height 10
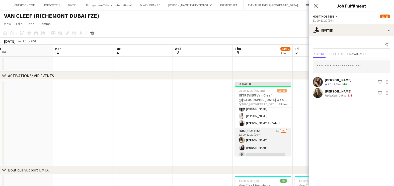
scroll to position [96, 0]
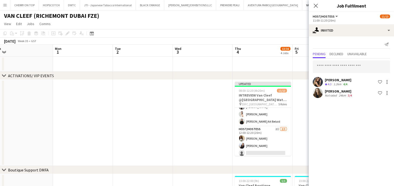
click at [203, 108] on app-date-cell at bounding box center [203, 123] width 60 height 86
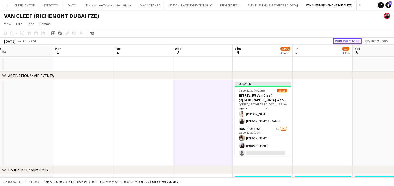
click at [351, 41] on button "Publish 2 jobs" at bounding box center [346, 41] width 29 height 7
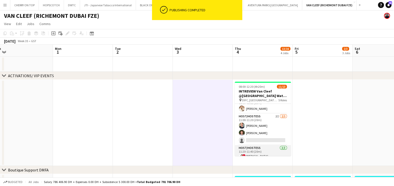
scroll to position [0, 0]
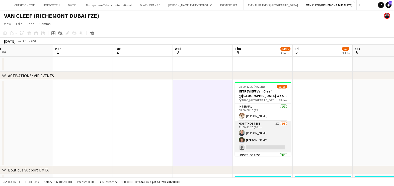
click at [267, 129] on app-card-role "Host/Hostess 2I 2/3 11:00-11:20 (20m) Tanyarat Prachuabsin Karise Piasecki sing…" at bounding box center [263, 137] width 56 height 32
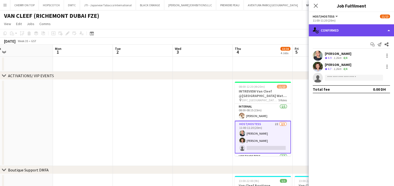
click at [346, 27] on div "single-neutral-actions-check-2 Confirmed" at bounding box center [350, 30] width 85 height 12
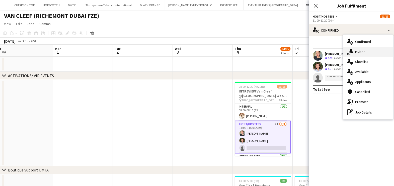
click at [357, 51] on div "single-neutral-actions-share-1 Invited" at bounding box center [368, 52] width 50 height 10
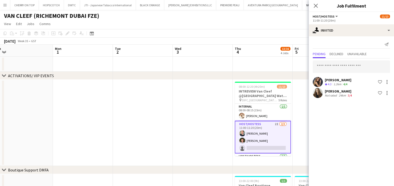
drag, startPoint x: 353, startPoint y: 78, endPoint x: 324, endPoint y: 78, distance: 28.6
click at [324, 78] on div "Juliya Chumachova Crew rating 4.3 1.2km 4/4 Shortlist crew" at bounding box center [350, 82] width 85 height 10
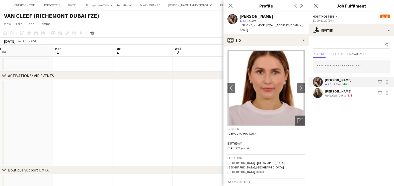
copy div "Juliya Chumachova"
drag, startPoint x: 173, startPoint y: 92, endPoint x: 174, endPoint y: 89, distance: 3.1
click at [174, 92] on app-date-cell at bounding box center [203, 123] width 60 height 86
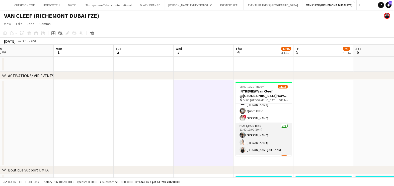
scroll to position [91, 0]
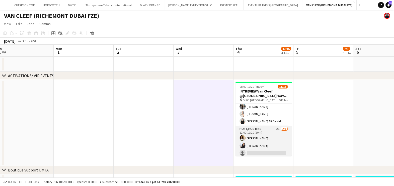
click at [258, 138] on app-card-role "Host/Hostess 2I 2/3 12:00-12:20 (20m) Yanina Taleb Giorgia Caramellino single-n…" at bounding box center [263, 142] width 56 height 32
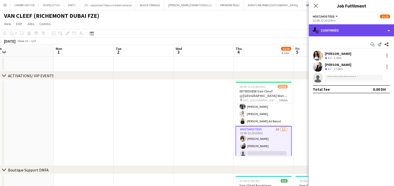
click at [345, 30] on div "single-neutral-actions-check-2 Confirmed" at bounding box center [350, 30] width 85 height 12
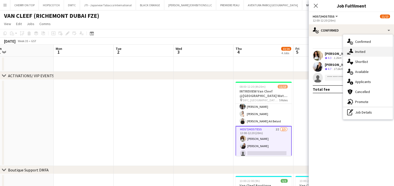
click at [367, 53] on div "single-neutral-actions-share-1 Invited" at bounding box center [368, 52] width 50 height 10
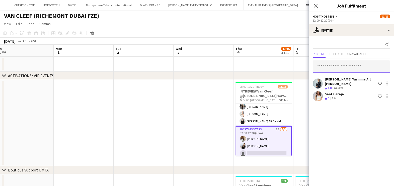
click at [339, 64] on input "text" at bounding box center [350, 66] width 77 height 13
paste input "**********"
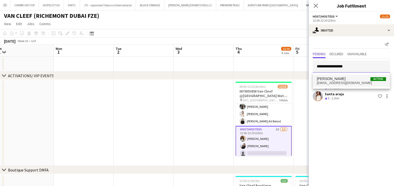
type input "**********"
click at [341, 81] on span "juliyarossi@gmail.com" at bounding box center [350, 83] width 69 height 4
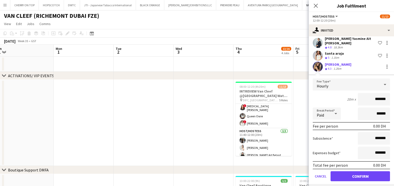
scroll to position [62, 0]
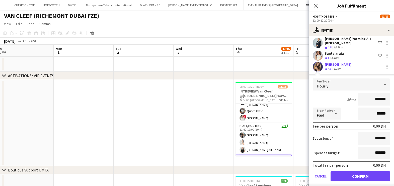
click at [175, 130] on app-date-cell at bounding box center [203, 123] width 60 height 86
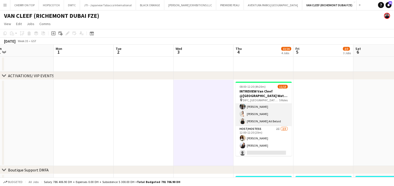
scroll to position [0, 0]
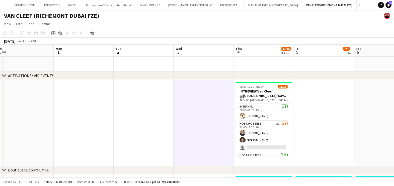
click at [324, 125] on app-date-cell at bounding box center [323, 123] width 60 height 86
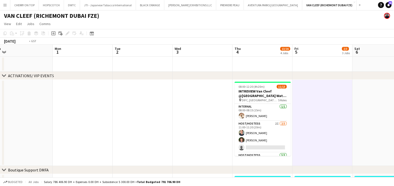
drag, startPoint x: 356, startPoint y: 128, endPoint x: 110, endPoint y: 128, distance: 245.3
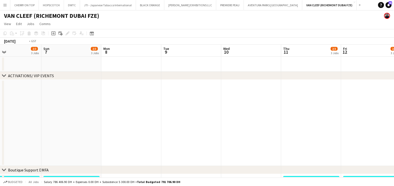
drag, startPoint x: 145, startPoint y: 131, endPoint x: 71, endPoint y: 132, distance: 73.7
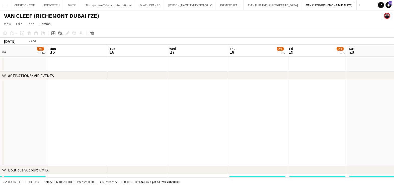
drag, startPoint x: 186, startPoint y: 134, endPoint x: -1, endPoint y: 131, distance: 187.4
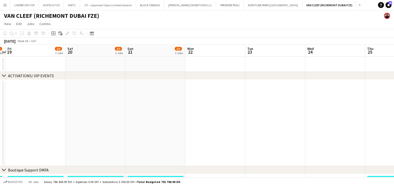
drag, startPoint x: 240, startPoint y: 133, endPoint x: 74, endPoint y: 135, distance: 165.6
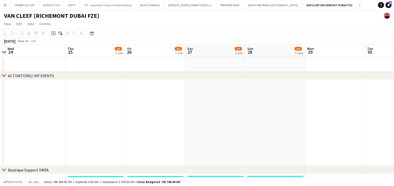
drag, startPoint x: 225, startPoint y: 136, endPoint x: 78, endPoint y: 137, distance: 146.3
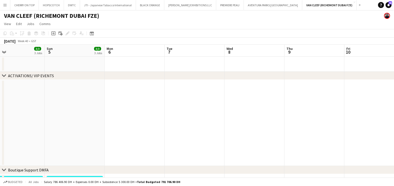
drag, startPoint x: 258, startPoint y: 138, endPoint x: 55, endPoint y: 136, distance: 202.7
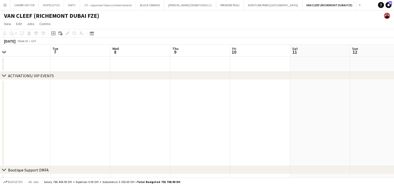
drag, startPoint x: 208, startPoint y: 137, endPoint x: 103, endPoint y: 129, distance: 105.2
drag, startPoint x: 253, startPoint y: 130, endPoint x: 88, endPoint y: 131, distance: 165.6
drag, startPoint x: 248, startPoint y: 132, endPoint x: 26, endPoint y: 135, distance: 222.5
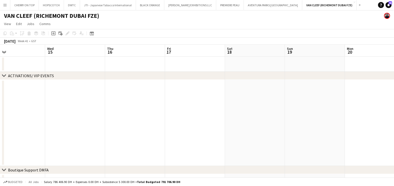
drag, startPoint x: 218, startPoint y: 148, endPoint x: 67, endPoint y: 142, distance: 151.2
drag, startPoint x: 291, startPoint y: 146, endPoint x: 190, endPoint y: 142, distance: 100.8
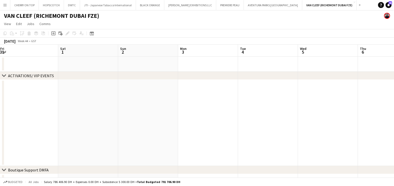
drag, startPoint x: 353, startPoint y: 145, endPoint x: 138, endPoint y: 147, distance: 214.7
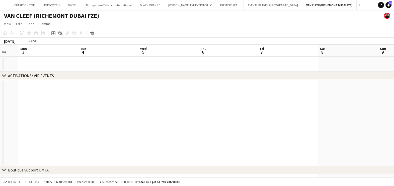
drag, startPoint x: 323, startPoint y: 146, endPoint x: 59, endPoint y: 145, distance: 263.6
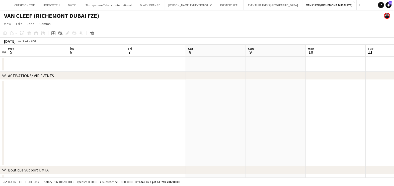
drag, startPoint x: 39, startPoint y: 113, endPoint x: 176, endPoint y: 116, distance: 136.8
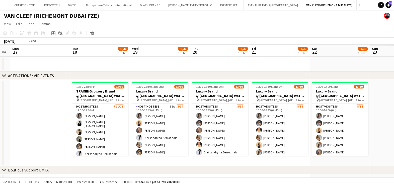
drag, startPoint x: 14, startPoint y: 108, endPoint x: -1, endPoint y: 108, distance: 14.8
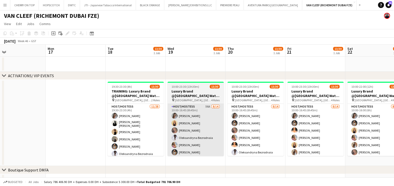
drag, startPoint x: 216, startPoint y: 116, endPoint x: 230, endPoint y: 118, distance: 13.9
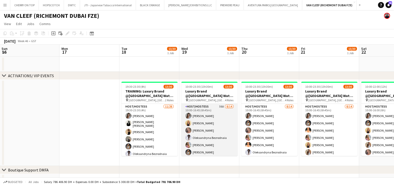
click at [212, 123] on app-card-role "Host/Hostess 56A 8/14 10:00-16:45 (6h45m) Camila Rossato Dorsa Ahmadi Pishkouhi…" at bounding box center [209, 159] width 56 height 111
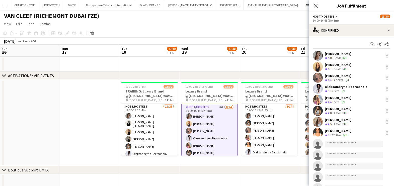
click at [334, 56] on div "22km" at bounding box center [336, 58] width 9 height 4
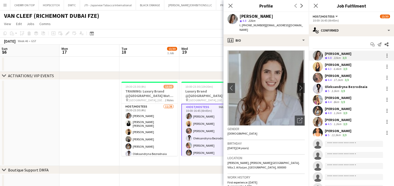
scroll to position [219, 0]
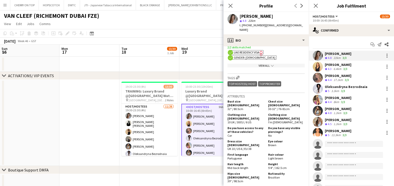
click at [343, 135] on app-skills-label "3/3" at bounding box center [344, 135] width 4 height 4
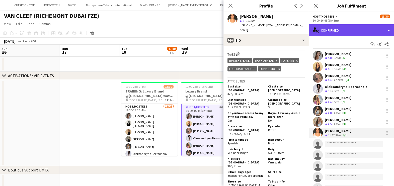
click at [343, 32] on div "single-neutral-actions-check-2 Confirmed" at bounding box center [350, 30] width 85 height 12
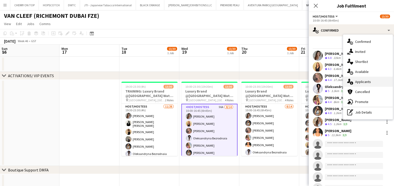
click at [358, 82] on div "single-neutral-actions-information Applicants" at bounding box center [368, 82] width 50 height 10
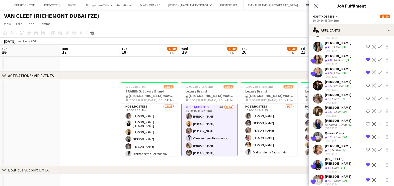
scroll to position [125, 0]
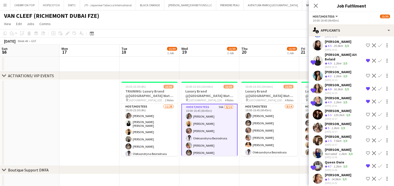
click at [334, 83] on div "Taisa Bachur" at bounding box center [337, 85] width 27 height 5
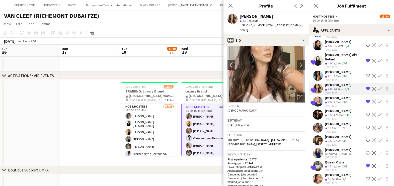
scroll to position [31, 0]
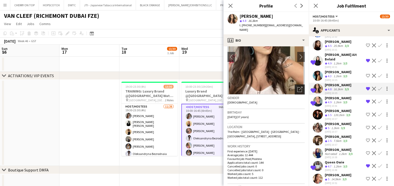
click at [294, 87] on div "Open photos pop-in" at bounding box center [299, 89] width 10 height 10
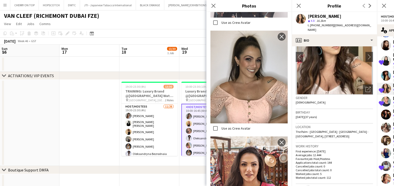
scroll to position [439, 0]
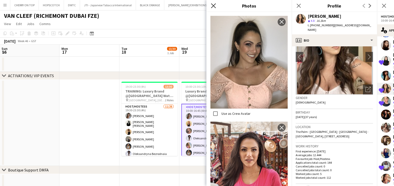
click at [213, 8] on icon "Close pop-in" at bounding box center [213, 5] width 5 height 5
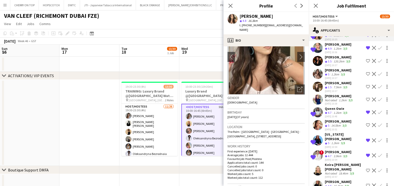
scroll to position [188, 0]
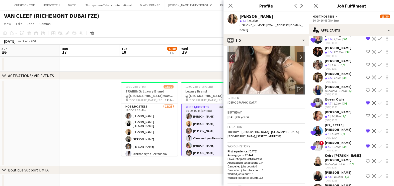
click at [330, 97] on div "Queen Owie" at bounding box center [336, 99] width 24 height 5
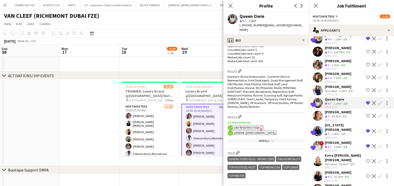
scroll to position [62, 0]
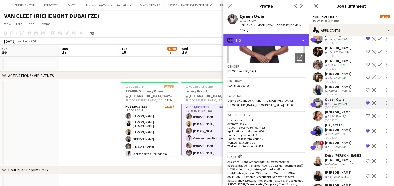
click at [279, 34] on div "profile Bio" at bounding box center [265, 40] width 85 height 12
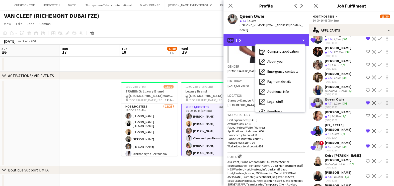
scroll to position [37, 0]
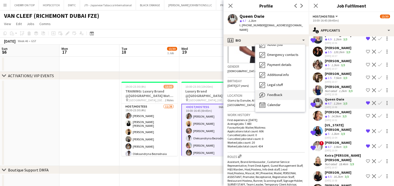
click at [281, 92] on span "Feedback" at bounding box center [274, 94] width 15 height 5
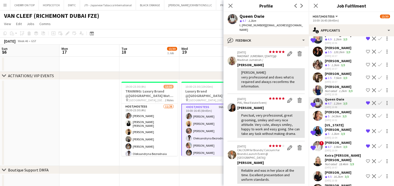
scroll to position [0, 0]
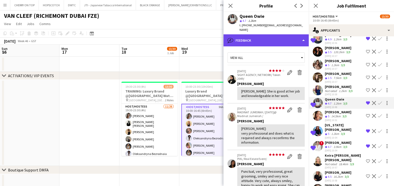
click at [264, 37] on div "bubble-pencil Feedback" at bounding box center [265, 40] width 85 height 12
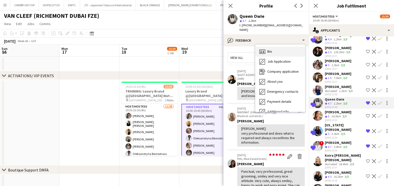
click at [276, 49] on div "Bio Bio" at bounding box center [280, 52] width 50 height 10
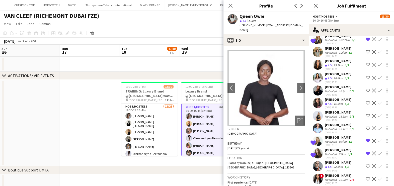
scroll to position [476, 0]
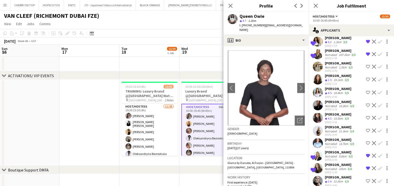
click at [336, 150] on div "Lorna Gambarotto" at bounding box center [338, 152] width 29 height 5
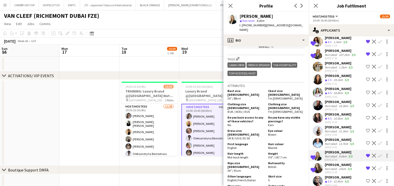
scroll to position [31, 0]
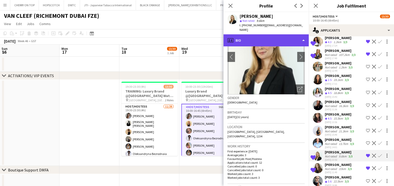
click at [248, 34] on div "profile Bio" at bounding box center [265, 40] width 85 height 12
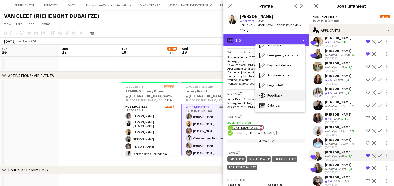
scroll to position [37, 0]
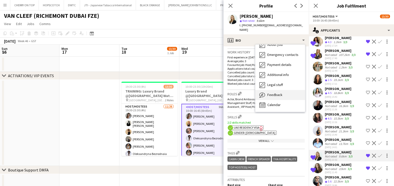
click at [280, 90] on div "Feedback Feedback" at bounding box center [280, 95] width 50 height 10
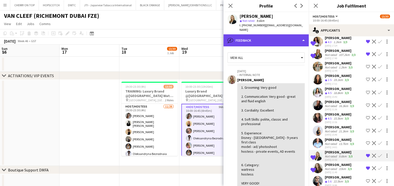
click at [278, 34] on div "bubble-pencil Feedback" at bounding box center [265, 40] width 85 height 12
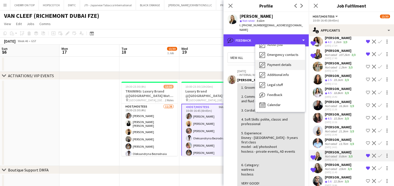
scroll to position [0, 0]
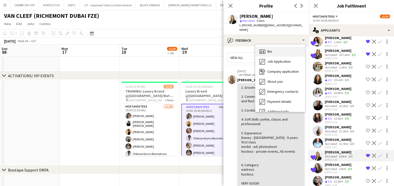
click at [280, 50] on div "Bio Bio" at bounding box center [280, 52] width 50 height 10
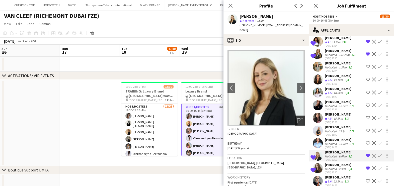
click at [294, 117] on div "Open photos pop-in" at bounding box center [299, 121] width 10 height 10
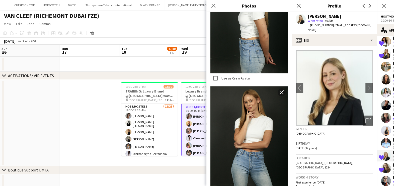
scroll to position [774, 0]
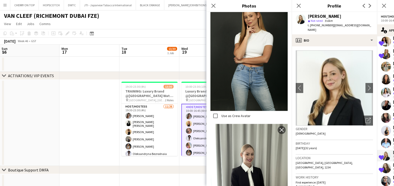
drag, startPoint x: 345, startPoint y: 16, endPoint x: 306, endPoint y: 17, distance: 38.3
click at [306, 17] on div "Lorna Gambarotto star Not rated 9.6km t. +971585345037 | lornagam@gmail.com" at bounding box center [333, 23] width 85 height 22
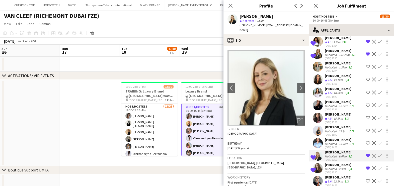
copy div "Lorna Gambarotto"
drag, startPoint x: 86, startPoint y: 111, endPoint x: 54, endPoint y: 115, distance: 32.8
click at [86, 111] on app-date-cell at bounding box center [89, 123] width 60 height 86
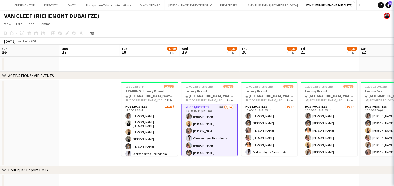
scroll to position [0, 0]
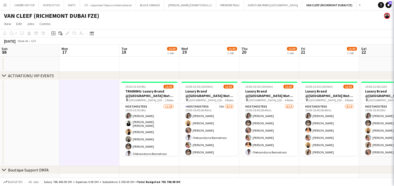
drag, startPoint x: 112, startPoint y: 126, endPoint x: 235, endPoint y: 128, distance: 122.8
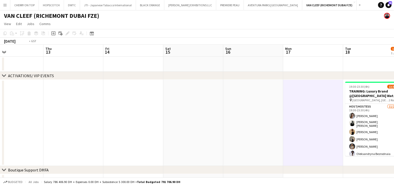
drag, startPoint x: 81, startPoint y: 140, endPoint x: 314, endPoint y: 140, distance: 233.3
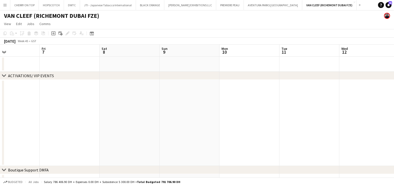
drag, startPoint x: 111, startPoint y: 145, endPoint x: 370, endPoint y: 143, distance: 258.6
drag, startPoint x: 120, startPoint y: 147, endPoint x: 348, endPoint y: 148, distance: 228.0
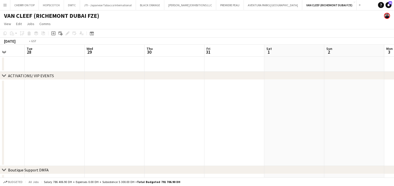
drag, startPoint x: 178, startPoint y: 153, endPoint x: 398, endPoint y: 154, distance: 220.0
drag, startPoint x: 154, startPoint y: 154, endPoint x: 212, endPoint y: 150, distance: 58.0
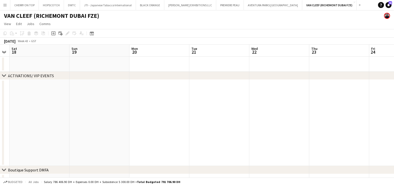
drag, startPoint x: 90, startPoint y: 148, endPoint x: 228, endPoint y: 136, distance: 138.3
drag, startPoint x: 148, startPoint y: 136, endPoint x: 347, endPoint y: 137, distance: 198.7
drag, startPoint x: 53, startPoint y: 140, endPoint x: 282, endPoint y: 144, distance: 229.0
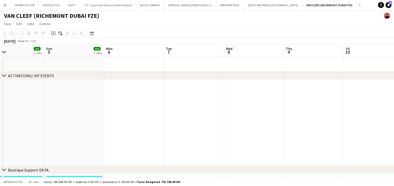
drag, startPoint x: 85, startPoint y: 150, endPoint x: 311, endPoint y: 148, distance: 226.0
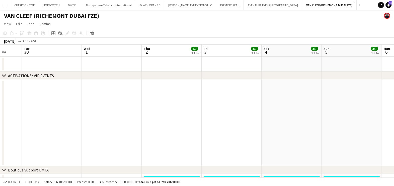
drag, startPoint x: 94, startPoint y: 152, endPoint x: 332, endPoint y: 162, distance: 238.0
drag, startPoint x: 173, startPoint y: 148, endPoint x: 148, endPoint y: 125, distance: 33.7
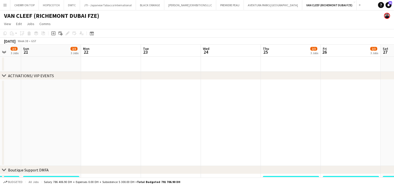
drag, startPoint x: 304, startPoint y: 135, endPoint x: 338, endPoint y: 133, distance: 33.9
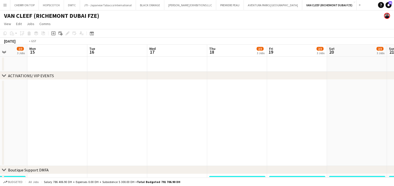
drag, startPoint x: 118, startPoint y: 132, endPoint x: 283, endPoint y: 138, distance: 165.2
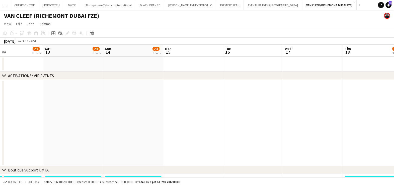
drag, startPoint x: 345, startPoint y: 147, endPoint x: 362, endPoint y: 147, distance: 17.5
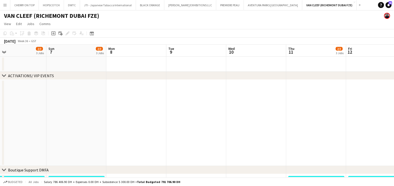
drag, startPoint x: 147, startPoint y: 147, endPoint x: 399, endPoint y: 149, distance: 252.8
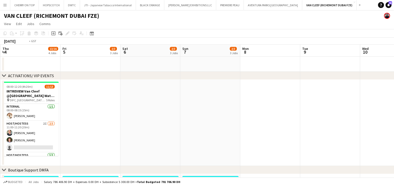
drag, startPoint x: 128, startPoint y: 133, endPoint x: 328, endPoint y: 133, distance: 199.9
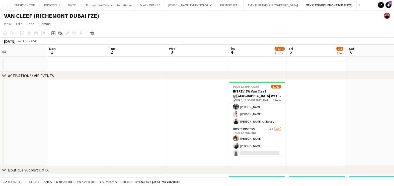
scroll to position [91, 0]
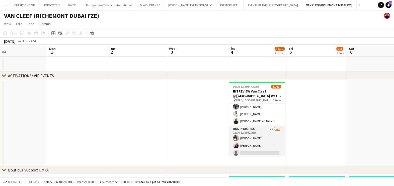
click at [248, 139] on app-card-role "Host/Hostess 2I 2/3 12:00-12:20 (20m) Yanina Taleb Giorgia Caramellino single-n…" at bounding box center [257, 142] width 56 height 32
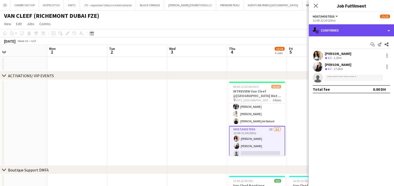
click at [358, 29] on div "single-neutral-actions-check-2 Confirmed" at bounding box center [350, 30] width 85 height 12
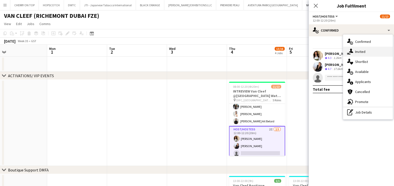
click at [362, 50] on div "single-neutral-actions-share-1 Invited" at bounding box center [368, 52] width 50 height 10
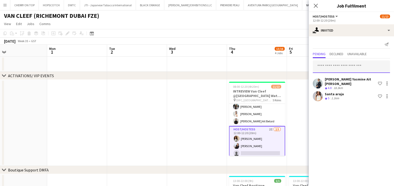
click at [341, 68] on input "text" at bounding box center [350, 66] width 77 height 13
paste input "**********"
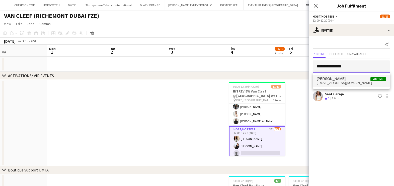
type input "**********"
click at [356, 83] on span "lornagam@gmail.com" at bounding box center [350, 83] width 69 height 4
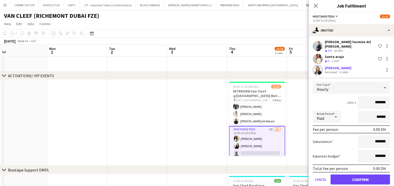
scroll to position [41, 0]
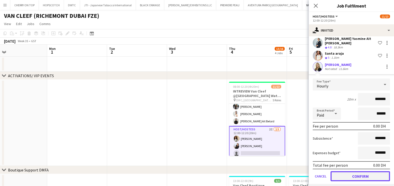
click at [352, 174] on button "Confirm" at bounding box center [359, 176] width 59 height 10
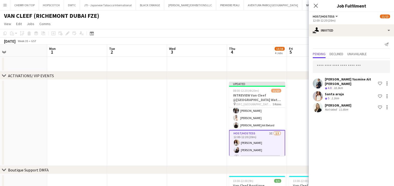
click at [290, 122] on app-date-cell at bounding box center [317, 123] width 60 height 86
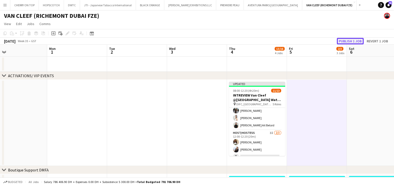
click at [350, 40] on button "Publish 1 job" at bounding box center [349, 41] width 27 height 7
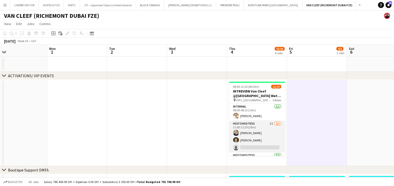
click at [258, 132] on app-card-role "Host/Hostess 2I 2/3 11:00-11:20 (20m) Tanyarat Prachuabsin Karise Piasecki sing…" at bounding box center [257, 137] width 56 height 32
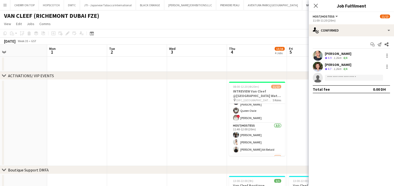
scroll to position [92, 0]
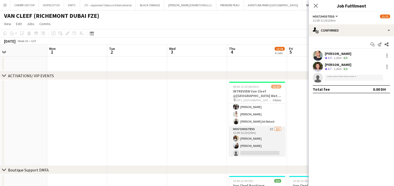
click at [261, 134] on app-card-role "Host/Hostess 3I 2/3 12:00-12:20 (20m) Yanina Taleb Giorgia Caramellino single-n…" at bounding box center [257, 142] width 56 height 32
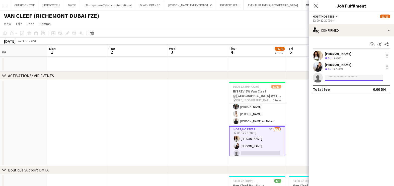
click at [339, 77] on input at bounding box center [353, 78] width 58 height 6
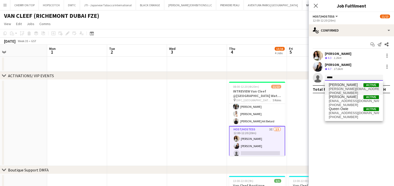
type input "*****"
click at [347, 88] on span "walter.queenie@yahoo.co.uk" at bounding box center [353, 89] width 50 height 4
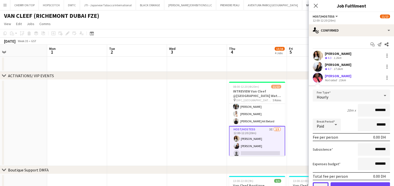
click at [317, 183] on button "Cancel" at bounding box center [320, 187] width 16 height 10
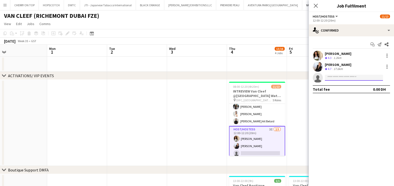
click at [357, 77] on input at bounding box center [353, 78] width 58 height 6
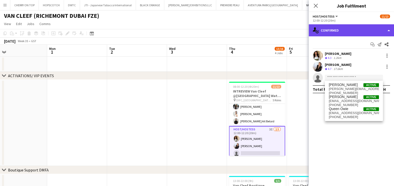
click at [326, 28] on div "single-neutral-actions-check-2 Confirmed" at bounding box center [350, 30] width 85 height 12
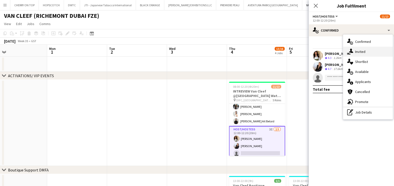
click at [354, 51] on div "single-neutral-actions-share-1 Invited" at bounding box center [368, 52] width 50 height 10
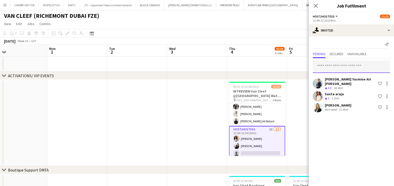
click at [329, 68] on input "text" at bounding box center [350, 66] width 77 height 13
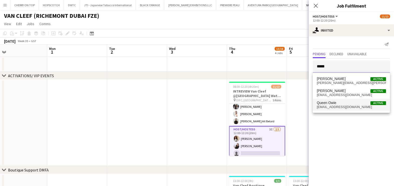
type input "*****"
click at [327, 107] on span "queenowie44@gmail.com" at bounding box center [350, 107] width 69 height 4
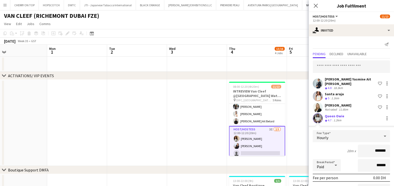
scroll to position [52, 0]
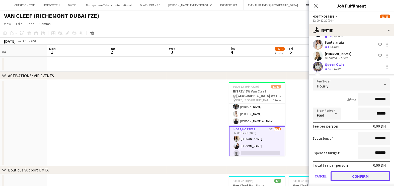
click at [352, 173] on button "Confirm" at bounding box center [359, 176] width 59 height 10
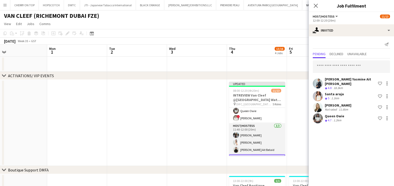
scroll to position [0, 0]
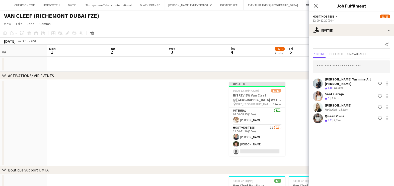
click at [301, 118] on app-date-cell at bounding box center [317, 123] width 60 height 86
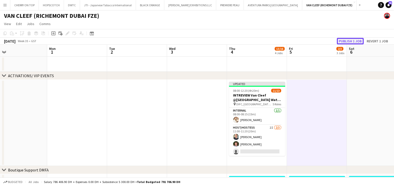
click at [354, 42] on button "Publish 1 job" at bounding box center [349, 41] width 27 height 7
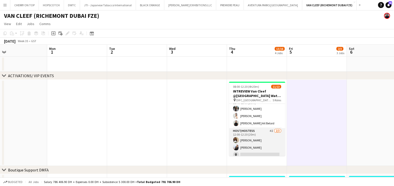
scroll to position [91, 0]
click at [266, 138] on app-card-role "Host/Hostess 4I 2/3 12:00-12:20 (20m) Yanina Taleb Giorgia Caramellino single-n…" at bounding box center [257, 142] width 56 height 32
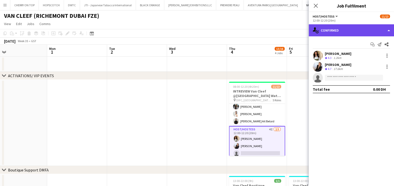
click at [348, 29] on div "single-neutral-actions-check-2 Confirmed" at bounding box center [350, 30] width 85 height 12
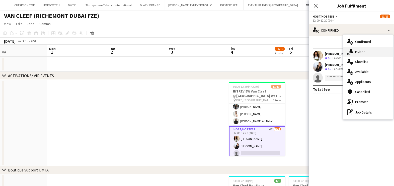
click at [357, 53] on div "single-neutral-actions-share-1 Invited" at bounding box center [368, 52] width 50 height 10
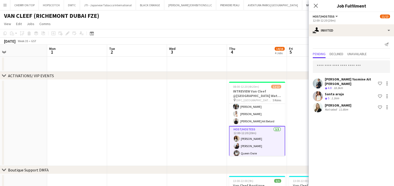
drag, startPoint x: 348, startPoint y: 91, endPoint x: 325, endPoint y: 90, distance: 22.6
click at [325, 91] on div "Santa araja Crew rating 5 1.1km Shortlist crew" at bounding box center [350, 96] width 85 height 10
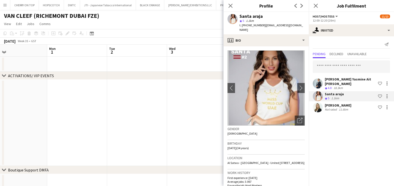
copy div "Santa araja"
click at [174, 115] on app-date-cell at bounding box center [197, 123] width 60 height 86
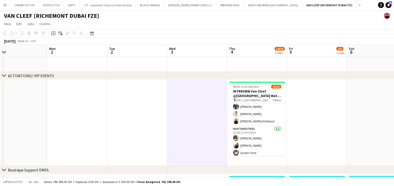
scroll to position [0, 0]
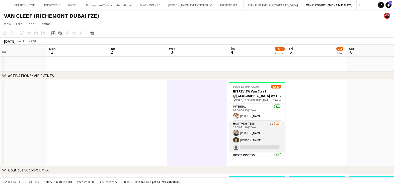
click at [250, 129] on app-card-role "Host/Hostess 2I 2/3 11:00-11:20 (20m) Tanyarat Prachuabsin Karise Piasecki sing…" at bounding box center [257, 137] width 56 height 32
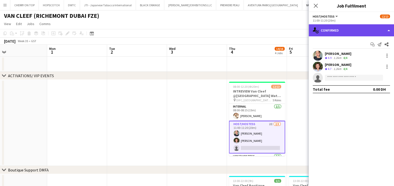
click at [348, 25] on div "single-neutral-actions-check-2 Confirmed" at bounding box center [350, 30] width 85 height 12
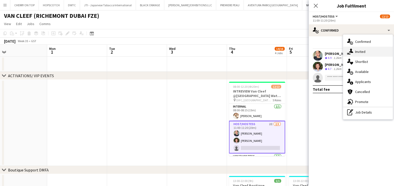
click at [358, 50] on div "single-neutral-actions-share-1 Invited" at bounding box center [368, 52] width 50 height 10
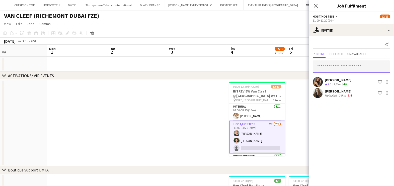
click at [342, 70] on input "text" at bounding box center [350, 66] width 77 height 13
paste input "**********"
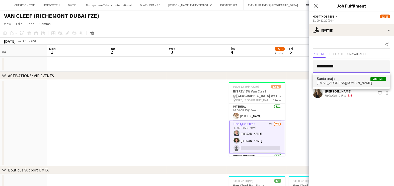
type input "**********"
click at [339, 80] on span "Santa araja Active" at bounding box center [350, 79] width 69 height 4
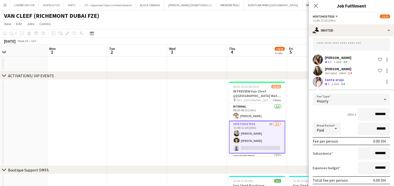
scroll to position [41, 0]
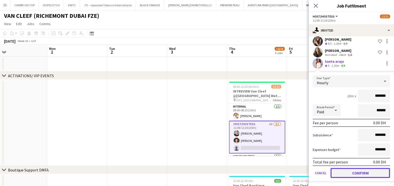
click at [357, 170] on button "Confirm" at bounding box center [359, 173] width 59 height 10
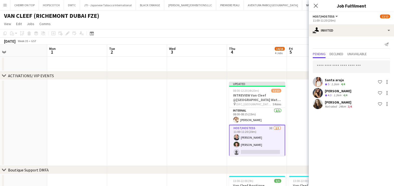
scroll to position [0, 0]
click at [306, 122] on app-date-cell at bounding box center [317, 123] width 60 height 86
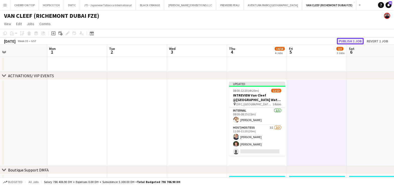
click at [353, 41] on button "Publish 1 job" at bounding box center [349, 41] width 27 height 7
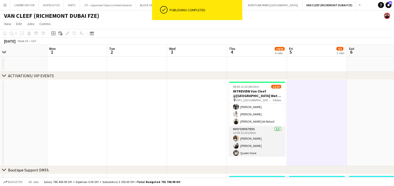
scroll to position [91, 0]
click at [259, 140] on app-card-role "Host/Hostess 3/3 12:00-12:20 (20m) Yanina Taleb Giorgia Caramellino Queen Owie" at bounding box center [257, 142] width 56 height 32
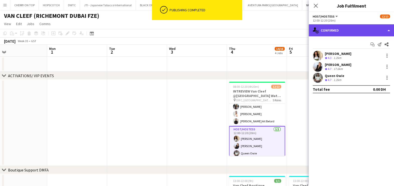
click at [348, 31] on div "single-neutral-actions-check-2 Confirmed" at bounding box center [350, 30] width 85 height 12
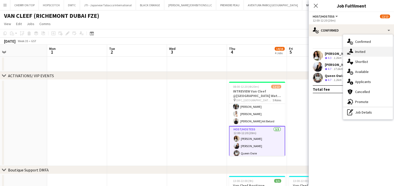
click at [352, 54] on icon "single-neutral-actions-share-1" at bounding box center [350, 52] width 6 height 6
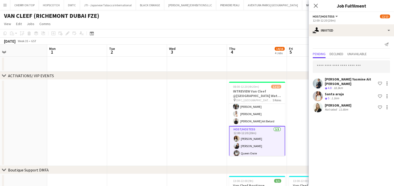
drag, startPoint x: 358, startPoint y: 101, endPoint x: 325, endPoint y: 101, distance: 32.8
click at [325, 102] on div "Lorna Gambarotto Not rated 11.6km Shortlist crew" at bounding box center [350, 107] width 85 height 10
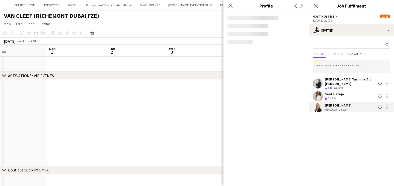
copy div "Lorna Gambarotto"
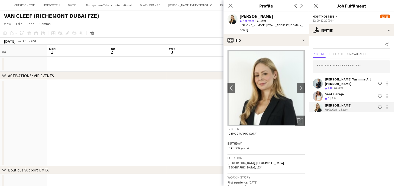
click at [186, 117] on app-date-cell at bounding box center [197, 123] width 60 height 86
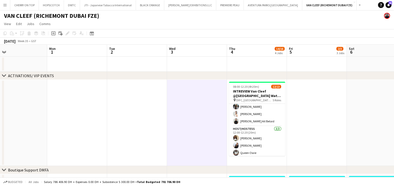
scroll to position [0, 0]
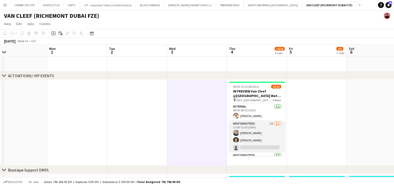
click at [253, 130] on app-card-role "Host/Hostess 3I 2/3 11:00-11:20 (20m) Tanyarat Prachuabsin Karise Piasecki sing…" at bounding box center [257, 137] width 56 height 32
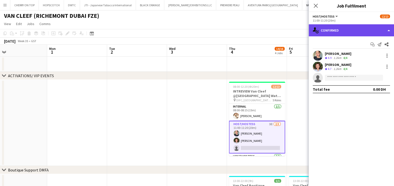
click at [350, 34] on div "single-neutral-actions-check-2 Confirmed" at bounding box center [350, 30] width 85 height 12
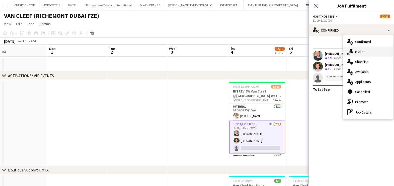
click at [355, 52] on div "single-neutral-actions-share-1 Invited" at bounding box center [368, 52] width 50 height 10
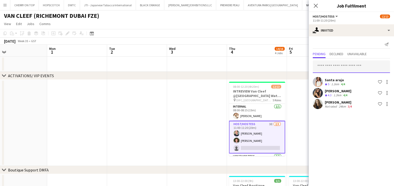
click at [336, 66] on input "text" at bounding box center [350, 66] width 77 height 13
paste input "**********"
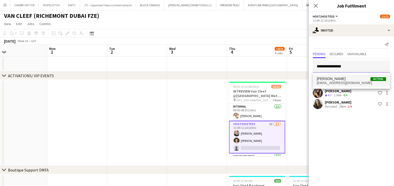
type input "**********"
click at [336, 82] on span "lornagam@gmail.com" at bounding box center [350, 83] width 69 height 4
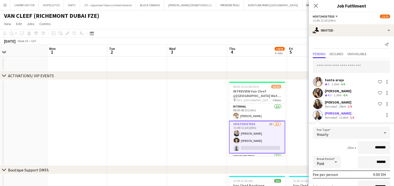
scroll to position [52, 0]
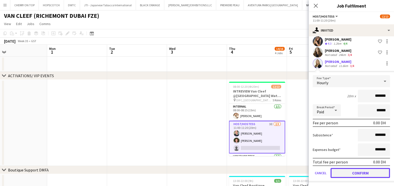
click at [347, 172] on button "Confirm" at bounding box center [359, 173] width 59 height 10
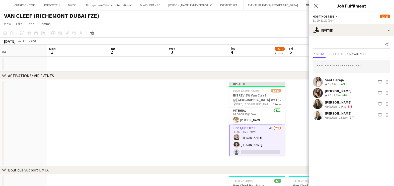
drag, startPoint x: 299, startPoint y: 103, endPoint x: 302, endPoint y: 90, distance: 13.4
click at [298, 103] on app-date-cell at bounding box center [317, 123] width 60 height 86
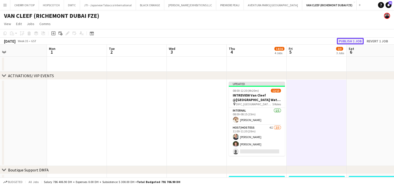
click at [348, 39] on button "Publish 1 job" at bounding box center [349, 41] width 27 height 7
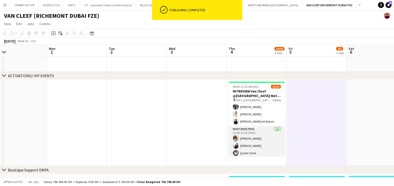
scroll to position [91, 0]
click at [262, 139] on app-card-role "Host/Hostess 3/3 12:00-12:20 (20m) Yanina Taleb Giorgia Caramellino Queen Owie" at bounding box center [256, 142] width 56 height 32
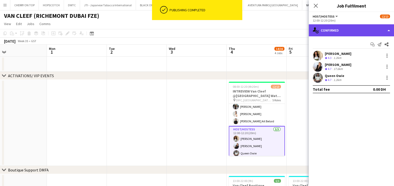
click at [339, 29] on div "single-neutral-actions-check-2 Confirmed" at bounding box center [350, 30] width 85 height 12
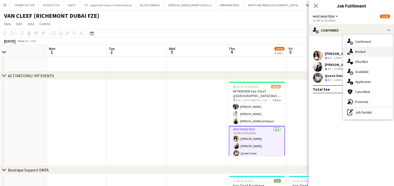
click at [357, 52] on div "single-neutral-actions-share-1 Invited" at bounding box center [368, 52] width 50 height 10
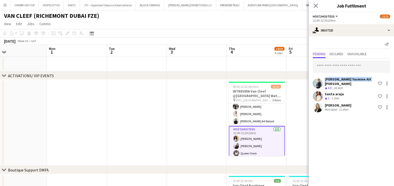
drag, startPoint x: 370, startPoint y: 79, endPoint x: 324, endPoint y: 78, distance: 45.9
click at [324, 78] on div "Melina Yasmine Ait bennour Crew rating 4.8 18.3km Shortlist crew" at bounding box center [350, 83] width 85 height 13
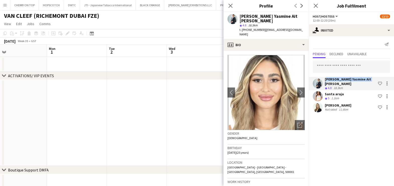
copy div "Melina Yasmine Ait bennour"
click at [204, 123] on app-date-cell at bounding box center [197, 123] width 60 height 86
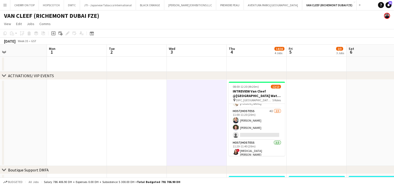
scroll to position [0, 0]
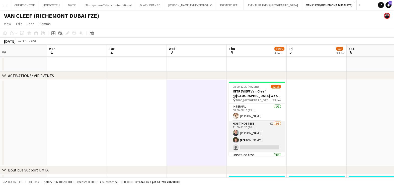
click at [258, 136] on app-card-role "Host/Hostess 4I 2/3 11:00-11:20 (20m) Tanyarat Prachuabsin Karise Piasecki sing…" at bounding box center [256, 137] width 56 height 32
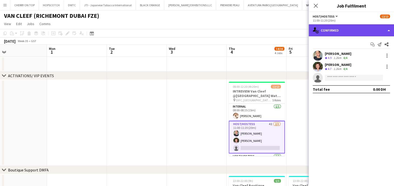
click at [340, 28] on div "single-neutral-actions-check-2 Confirmed" at bounding box center [350, 30] width 85 height 12
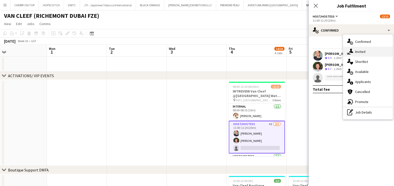
click at [360, 52] on div "single-neutral-actions-share-1 Invited" at bounding box center [368, 52] width 50 height 10
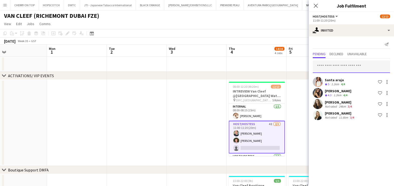
click at [330, 64] on input "text" at bounding box center [350, 66] width 77 height 13
paste input "**********"
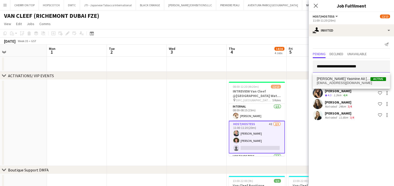
type input "**********"
click at [339, 81] on span "atb.melina@gmail.com" at bounding box center [350, 83] width 69 height 4
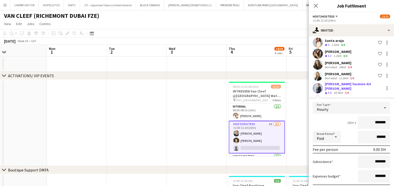
scroll to position [62, 0]
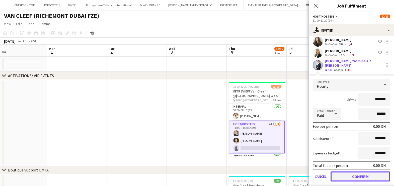
click at [361, 171] on button "Confirm" at bounding box center [359, 176] width 59 height 10
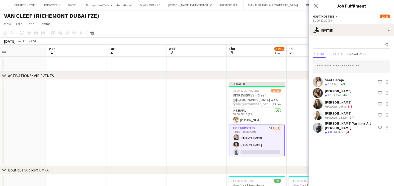
scroll to position [0, 0]
click at [293, 149] on app-date-cell at bounding box center [316, 123] width 60 height 86
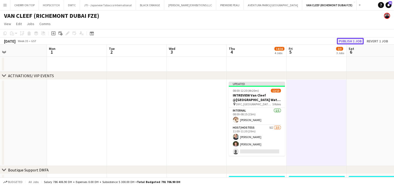
click at [348, 40] on button "Publish 1 job" at bounding box center [349, 41] width 27 height 7
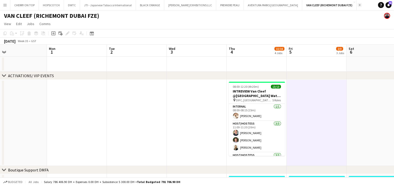
click at [358, 5] on app-icon "Add" at bounding box center [359, 5] width 2 height 2
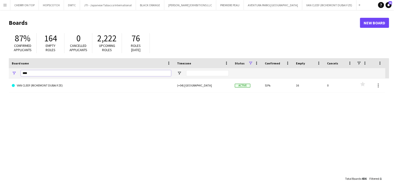
click at [70, 72] on input "***" at bounding box center [96, 73] width 150 height 6
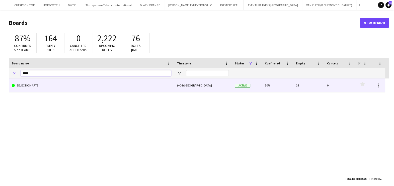
type input "*****"
click at [71, 85] on link "SELECTION ARTS" at bounding box center [91, 85] width 159 height 14
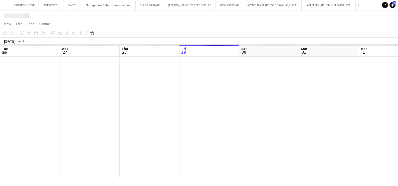
scroll to position [0, 120]
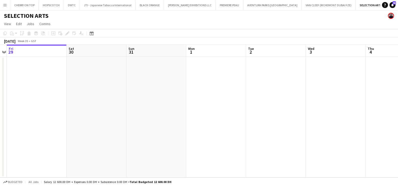
drag, startPoint x: 282, startPoint y: 119, endPoint x: 54, endPoint y: 119, distance: 227.7
click at [122, 119] on app-calendar-viewport "Tue 26 Wed 27 Thu 28 Fri 29 Sat 30 Sun 31 Mon 1 Tue 2 Wed 3 Thu 4 Fri 5 Sat 6" at bounding box center [199, 111] width 398 height 133
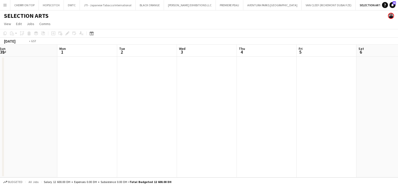
drag, startPoint x: 191, startPoint y: 122, endPoint x: 53, endPoint y: 122, distance: 138.1
click at [59, 122] on app-calendar-viewport "Thu 28 Fri 29 Sat 30 Sun 31 Mon 1 Tue 2 Wed 3 Thu 4 Fri 5 Sat 6 Sun 7 Mon 8 1/2…" at bounding box center [199, 111] width 398 height 133
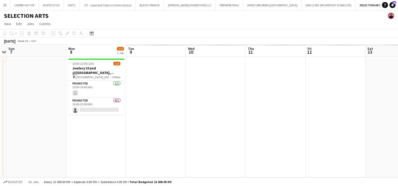
click at [0, 123] on html "Menu Boards Boards Boards All jobs Status Workforce Workforce My Workforce Recr…" at bounding box center [199, 93] width 398 height 186
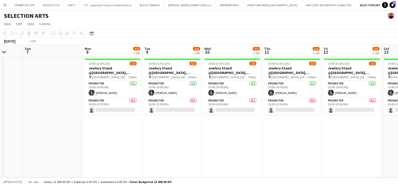
drag, startPoint x: 236, startPoint y: 126, endPoint x: 253, endPoint y: 127, distance: 16.6
click at [0, 126] on html "Menu Boards Boards Boards All jobs Status Workforce Workforce My Workforce Recr…" at bounding box center [199, 93] width 398 height 186
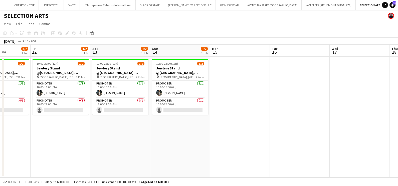
drag, startPoint x: 77, startPoint y: 130, endPoint x: 0, endPoint y: 130, distance: 77.4
click at [0, 130] on html "Menu Boards Boards Boards All jobs Status Workforce Workforce My Workforce Recr…" at bounding box center [199, 93] width 398 height 186
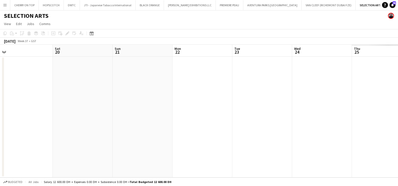
drag, startPoint x: 74, startPoint y: 135, endPoint x: 189, endPoint y: 133, distance: 114.8
click at [0, 135] on html "Menu Boards Boards Boards All jobs Status Workforce Workforce My Workforce Recr…" at bounding box center [199, 93] width 398 height 186
drag, startPoint x: 99, startPoint y: 138, endPoint x: 200, endPoint y: 138, distance: 100.2
click at [1, 138] on app-calendar-viewport "Tue 16 Wed 17 Thu 18 Fri 19 Sat 20 Sun 21 Mon 22 Tue 23 Wed 24 Thu 25 Fri 26 Sa…" at bounding box center [199, 111] width 398 height 133
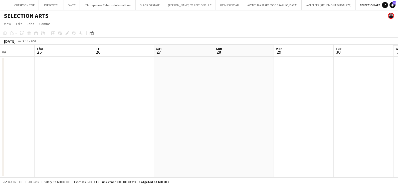
drag, startPoint x: 56, startPoint y: 141, endPoint x: 6, endPoint y: 141, distance: 50.4
click at [0, 141] on html "Menu Boards Boards Boards All jobs Status Workforce Workforce My Workforce Recr…" at bounding box center [199, 93] width 398 height 186
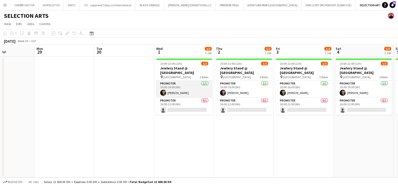
click at [172, 89] on app-card-role "Promoter 1/1 10:00-16:00 (6h) mohamed sabri" at bounding box center [184, 89] width 56 height 17
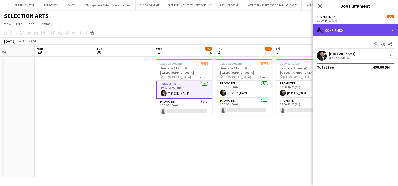
click at [355, 31] on div "single-neutral-actions-check-2 Confirmed" at bounding box center [355, 30] width 85 height 12
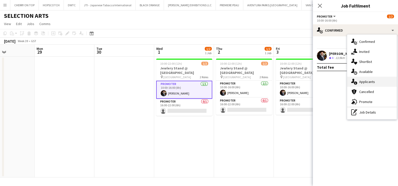
click at [372, 82] on div "single-neutral-actions-information Applicants" at bounding box center [373, 82] width 50 height 10
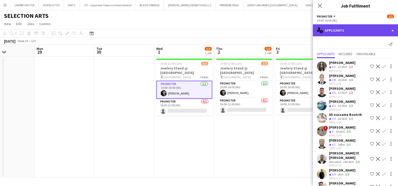
click at [352, 31] on div "single-neutral-actions-information Applicants" at bounding box center [355, 30] width 85 height 12
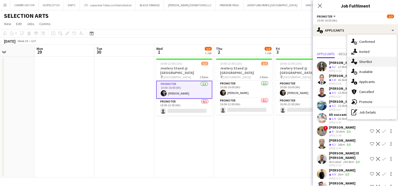
click at [364, 62] on div "single-neutral-actions-heart Shortlist" at bounding box center [373, 62] width 50 height 10
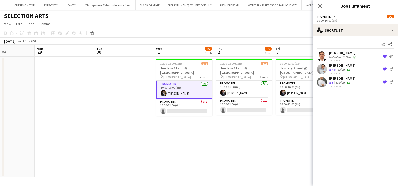
drag, startPoint x: 182, startPoint y: 126, endPoint x: 187, endPoint y: 126, distance: 5.5
click at [370, 127] on body "Menu Boards Boards Boards All jobs Status Workforce Workforce My Workforce Recr…" at bounding box center [199, 93] width 398 height 186
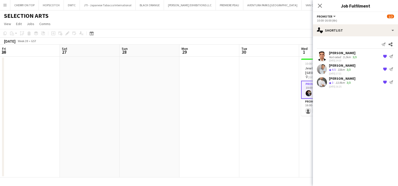
drag, startPoint x: 264, startPoint y: 132, endPoint x: 399, endPoint y: 133, distance: 135.8
click at [398, 133] on html "Menu Boards Boards Boards All jobs Status Workforce Workforce My Workforce Recr…" at bounding box center [199, 93] width 398 height 186
drag, startPoint x: 160, startPoint y: 129, endPoint x: 186, endPoint y: 125, distance: 26.0
click at [388, 129] on body "Menu Boards Boards Boards All jobs Status Workforce Workforce My Workforce Recr…" at bounding box center [199, 93] width 398 height 186
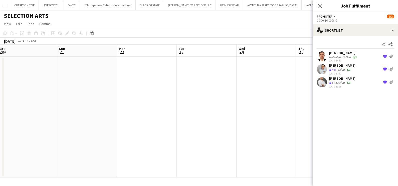
drag, startPoint x: 74, startPoint y: 134, endPoint x: 173, endPoint y: 133, distance: 99.0
click at [297, 135] on app-calendar-viewport "Thu 18 Fri 19 Sat 20 Sun 21 Mon 22 Tue 23 Wed 24 Thu 25 Fri 26 Sat 27 Sun 28 Mo…" at bounding box center [199, 111] width 398 height 133
click at [398, 150] on html "Menu Boards Boards Boards All jobs Status Workforce Workforce My Workforce Recr…" at bounding box center [199, 93] width 398 height 186
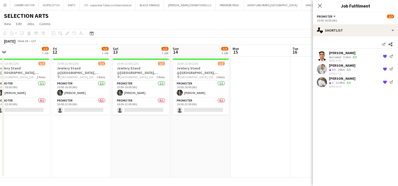
drag, startPoint x: 83, startPoint y: 126, endPoint x: 350, endPoint y: 136, distance: 266.3
click at [398, 138] on html "Menu Boards Boards Boards All jobs Status Workforce Workforce My Workforce Recr…" at bounding box center [199, 93] width 398 height 186
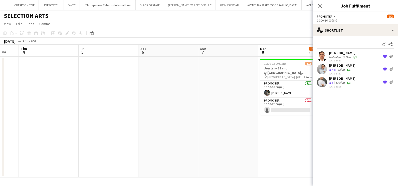
drag, startPoint x: 128, startPoint y: 152, endPoint x: 248, endPoint y: 153, distance: 119.5
click at [248, 153] on app-calendar-viewport "Tue 2 Wed 3 Thu 4 Fri 5 Sat 6 Sun 7 Mon 8 1/2 1 Job Tue 9 1/2 1 Job Wed 10 1/2 …" at bounding box center [199, 111] width 398 height 133
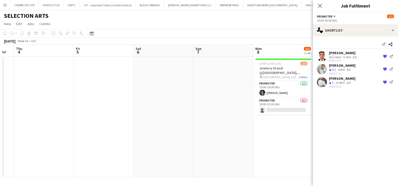
drag, startPoint x: 237, startPoint y: 157, endPoint x: 101, endPoint y: 135, distance: 137.7
click at [101, 136] on app-calendar-viewport "Mon 1 Tue 2 Wed 3 Thu 4 Fri 5 Sat 6 Sun 7 Mon 8 1/2 1 Job Tue 9 1/2 1 Job Wed 1…" at bounding box center [199, 111] width 398 height 133
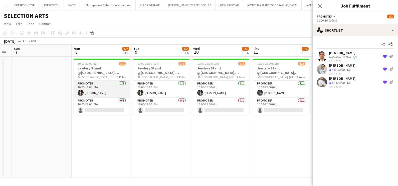
click at [92, 85] on app-card-role "Promoter [DATE] 10:00-16:00 (6h) [PERSON_NAME]" at bounding box center [102, 89] width 56 height 17
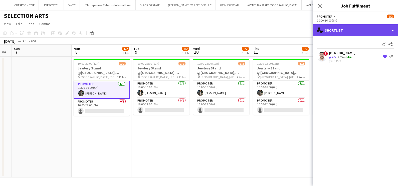
click at [347, 30] on div "single-neutral-actions-heart Shortlist" at bounding box center [355, 30] width 85 height 12
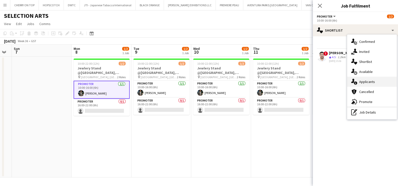
click at [370, 80] on div "single-neutral-actions-information Applicants" at bounding box center [373, 82] width 50 height 10
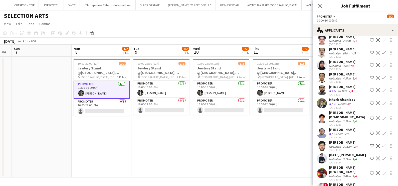
scroll to position [532, 0]
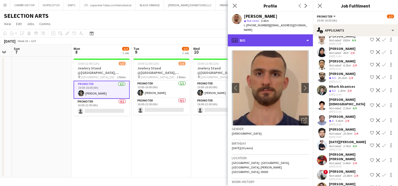
click at [252, 36] on div "profile Bio" at bounding box center [270, 40] width 85 height 12
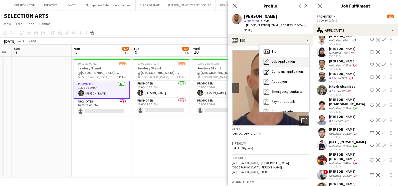
click at [279, 59] on span "Job Application" at bounding box center [283, 61] width 23 height 5
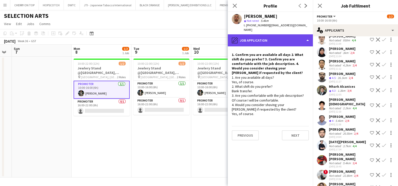
click at [270, 34] on div "pencil4 Job Application" at bounding box center [270, 40] width 85 height 12
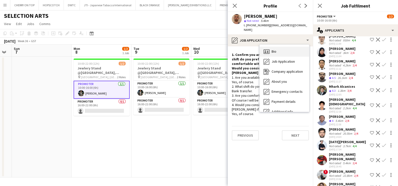
click at [277, 49] on div "Bio Bio" at bounding box center [285, 52] width 50 height 10
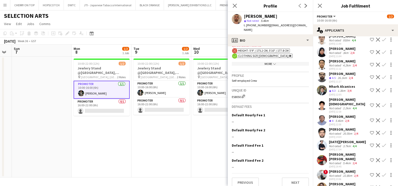
scroll to position [292, 0]
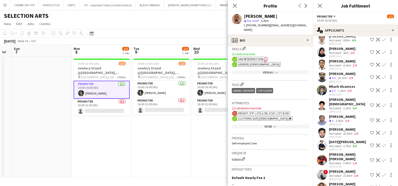
click at [271, 121] on app-show-more-section "More chevron-down" at bounding box center [270, 126] width 77 height 10
click at [273, 125] on icon "chevron-down" at bounding box center [274, 126] width 3 height 3
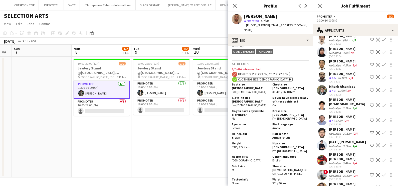
scroll to position [323, 0]
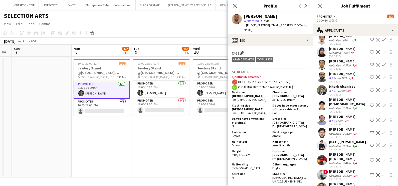
click at [332, 169] on div "almoizz ibrahim" at bounding box center [344, 171] width 30 height 5
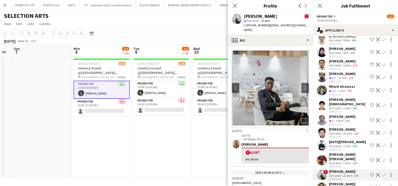
click at [336, 161] on div "Not rated" at bounding box center [335, 163] width 13 height 4
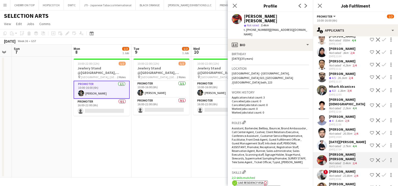
scroll to position [188, 0]
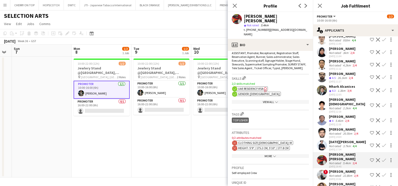
click at [266, 154] on div "More chevron-down" at bounding box center [270, 156] width 77 height 4
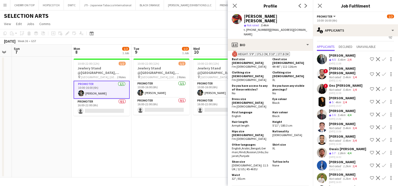
scroll to position [0, 0]
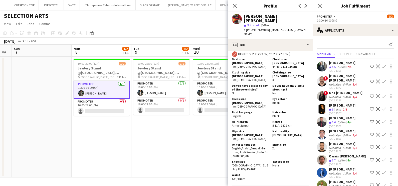
click at [329, 62] on div "Abdullah Al Nouri" at bounding box center [342, 62] width 27 height 5
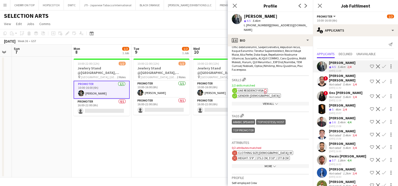
scroll to position [282, 0]
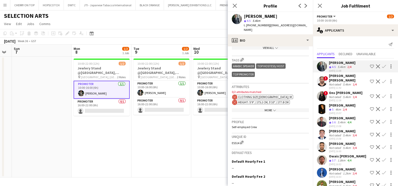
click at [267, 108] on div "More chevron-down" at bounding box center [270, 110] width 77 height 4
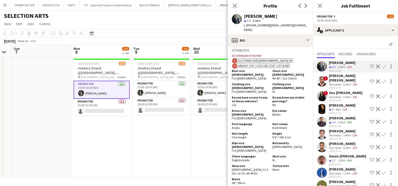
scroll to position [313, 0]
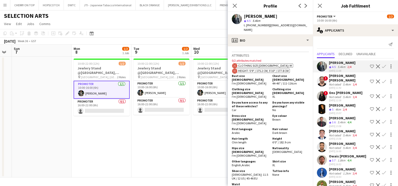
click at [334, 77] on div "Mohammad Mohammad wael" at bounding box center [348, 77] width 39 height 9
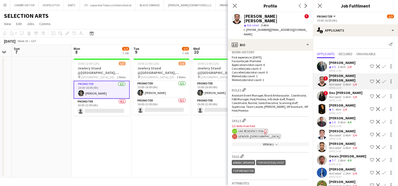
scroll to position [188, 0]
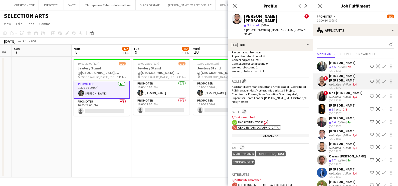
click at [269, 134] on div "View All chevron-down" at bounding box center [270, 136] width 77 height 4
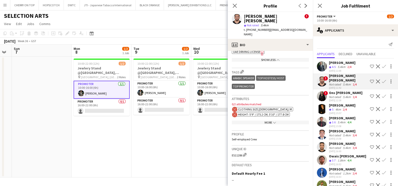
scroll to position [313, 0]
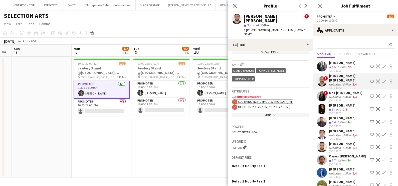
click at [272, 113] on app-icon "chevron-down" at bounding box center [274, 115] width 4 height 4
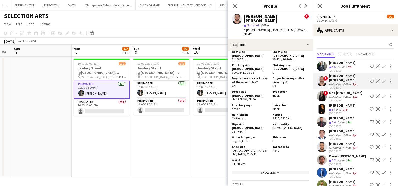
scroll to position [376, 0]
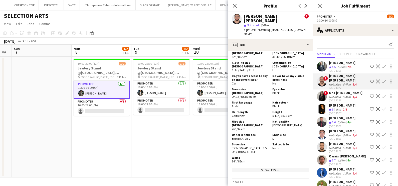
click at [335, 96] on div "Not rated" at bounding box center [335, 97] width 13 height 4
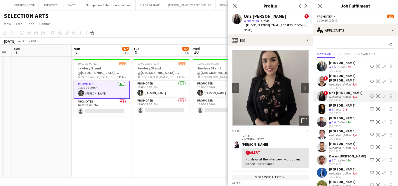
click at [333, 110] on span "5" at bounding box center [333, 109] width 2 height 4
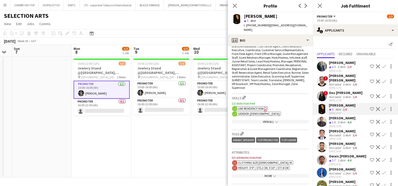
scroll to position [188, 0]
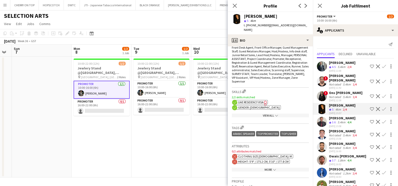
click at [268, 113] on div "View All chevron-down" at bounding box center [270, 115] width 77 height 4
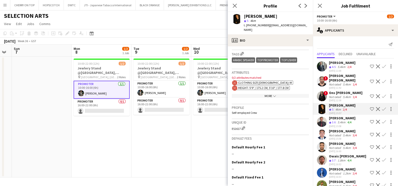
scroll to position [345, 0]
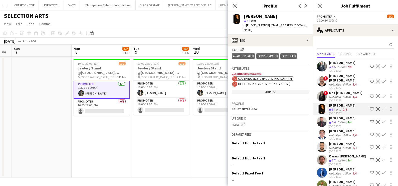
click at [269, 90] on div "More chevron-down" at bounding box center [270, 92] width 77 height 4
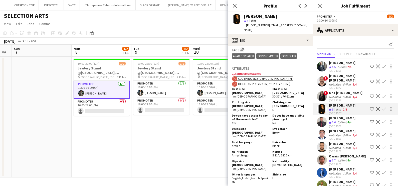
click at [333, 120] on span "3.6" at bounding box center [334, 122] width 4 height 4
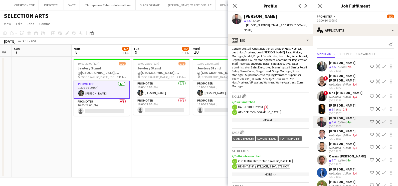
scroll to position [219, 0]
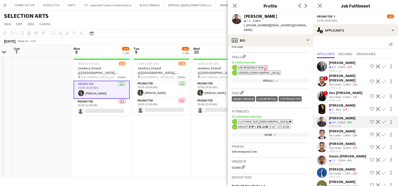
click at [269, 133] on div "More chevron-down" at bounding box center [270, 135] width 77 height 4
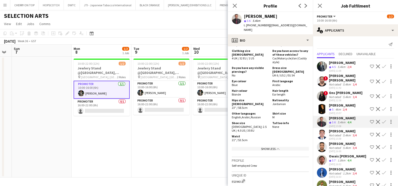
scroll to position [282, 0]
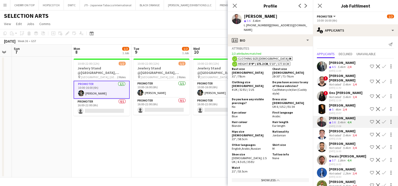
click at [370, 121] on app-icon "Shortlist crew" at bounding box center [372, 122] width 4 height 4
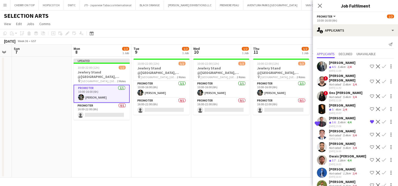
click at [294, 157] on app-date-cell "10:00-22:00 (12h) 1/2 Jewlery Stand @Galleria Mall, Abu Dhabi pin Galleria Mall…" at bounding box center [281, 117] width 60 height 121
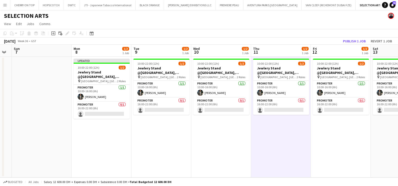
click at [354, 36] on app-toolbar "Copy Paste Paste Ctrl+V Paste with crew Ctrl+Shift+V Paste linked Job [GEOGRAPH…" at bounding box center [199, 33] width 398 height 9
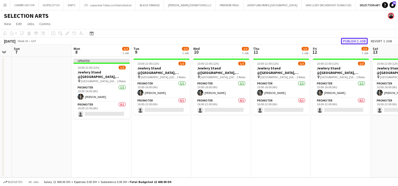
click at [353, 39] on button "Publish 1 job" at bounding box center [354, 41] width 27 height 7
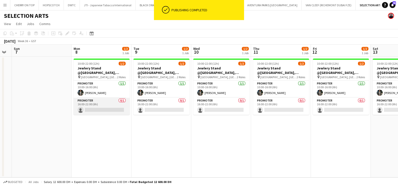
click at [101, 109] on app-card-role "Promoter 0/1 16:00-22:00 (6h) single-neutral-actions" at bounding box center [102, 106] width 56 height 17
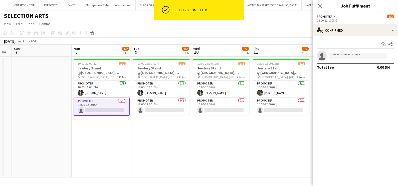
scroll to position [0, 168]
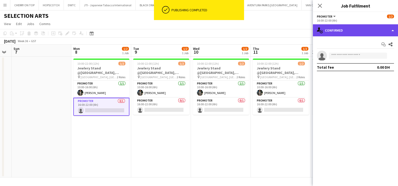
click at [344, 35] on div "single-neutral-actions-check-2 Confirmed" at bounding box center [355, 30] width 85 height 12
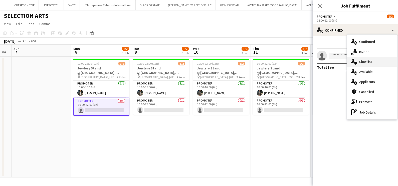
click at [357, 61] on icon "single-neutral-actions-heart" at bounding box center [355, 62] width 6 height 6
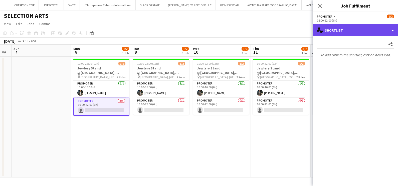
click at [344, 29] on div "single-neutral-actions-heart Shortlist" at bounding box center [355, 30] width 85 height 12
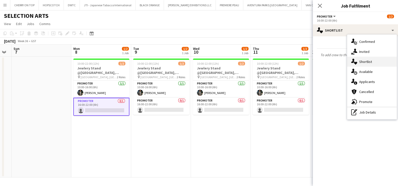
click at [360, 63] on div "single-neutral-actions-heart Shortlist" at bounding box center [373, 62] width 50 height 10
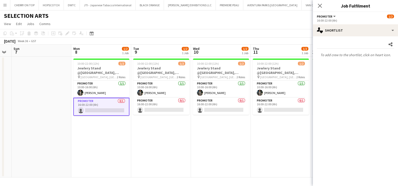
click at [257, 147] on app-date-cell "10:00-22:00 (12h) 1/2 Jewlery Stand @Galleria Mall, Abu Dhabi pin Galleria Mall…" at bounding box center [281, 117] width 60 height 121
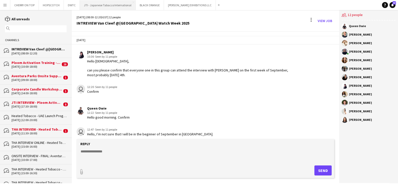
scroll to position [511, 0]
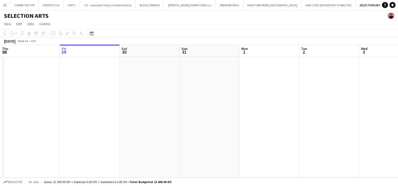
drag, startPoint x: 180, startPoint y: 95, endPoint x: 162, endPoint y: 94, distance: 18.1
click at [133, 96] on app-calendar-viewport "Tue 26 Wed 27 Thu 28 Fri 29 Sat 30 Sun 31 Mon 1 Tue 2 Wed 3 Thu 4 Fri 5 Sat 6" at bounding box center [199, 111] width 398 height 133
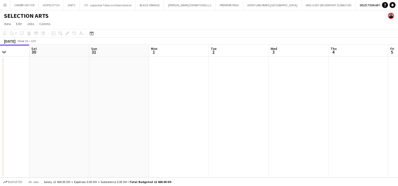
drag, startPoint x: 246, startPoint y: 97, endPoint x: 125, endPoint y: 97, distance: 121.3
click at [125, 97] on app-calendar-viewport "Tue 26 Wed 27 Thu 28 Fri 29 Sat 30 Sun 31 Mon 1 Tue 2 Wed 3 Thu 4 Fri 5 Sat 6" at bounding box center [199, 111] width 398 height 133
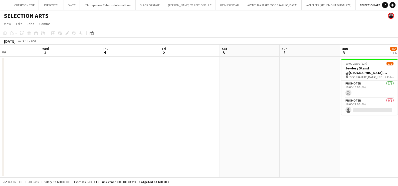
drag, startPoint x: 267, startPoint y: 98, endPoint x: 289, endPoint y: 99, distance: 22.0
click at [151, 98] on app-calendar-viewport "Sun 31 Mon 1 Tue 2 Wed 3 Thu 4 Fri 5 Sat 6 Sun 7 Mon 8 1/2 1 Job Tue 9 Wed 10 T…" at bounding box center [199, 111] width 398 height 133
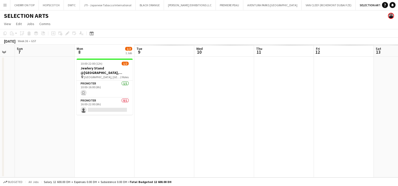
drag, startPoint x: 256, startPoint y: 112, endPoint x: 208, endPoint y: 108, distance: 48.5
click at [208, 108] on app-calendar-viewport "Thu 4 Fri 5 Sat 6 Sun 7 Mon 8 1/2 1 Job Tue 9 Wed 10 Thu 11 Fri 12 Sat 13 Sun 1…" at bounding box center [199, 111] width 398 height 133
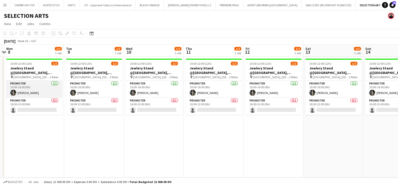
click at [42, 84] on app-card-role "Promoter [DATE] 10:00-16:00 (6h) [PERSON_NAME]" at bounding box center [34, 89] width 56 height 17
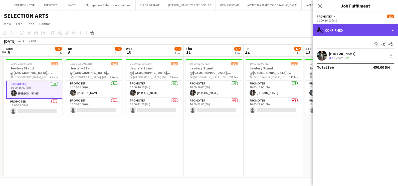
click at [340, 31] on div "single-neutral-actions-check-2 Confirmed" at bounding box center [355, 30] width 85 height 12
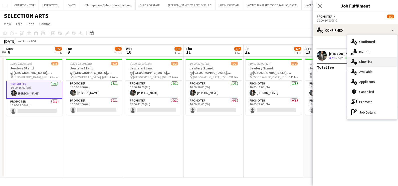
click at [360, 62] on div "single-neutral-actions-heart Shortlist" at bounding box center [373, 62] width 50 height 10
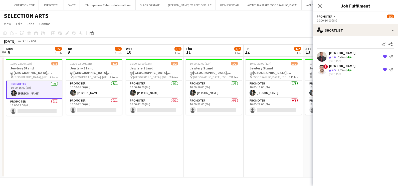
click at [348, 54] on div "[PERSON_NAME]" at bounding box center [342, 53] width 27 height 5
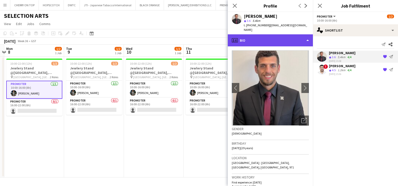
click at [283, 37] on div "profile Bio" at bounding box center [270, 40] width 85 height 12
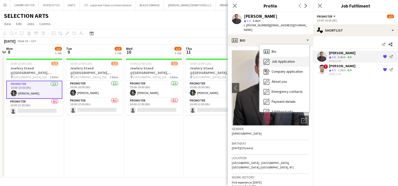
click at [281, 59] on span "Job Application" at bounding box center [283, 61] width 23 height 5
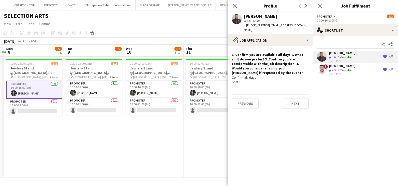
click at [333, 66] on div "[PERSON_NAME]" at bounding box center [342, 66] width 27 height 5
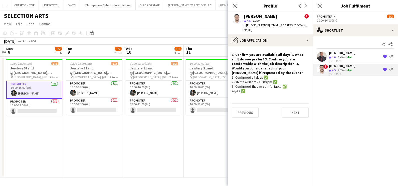
click at [385, 56] on app-icon "{{ spriteTitle }}" at bounding box center [385, 57] width 4 height 4
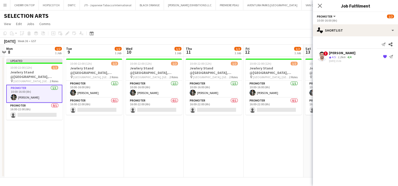
click at [280, 34] on app-toolbar "Copy Paste Paste Ctrl+V Paste with crew Ctrl+Shift+V Paste linked Job [GEOGRAPH…" at bounding box center [199, 33] width 398 height 9
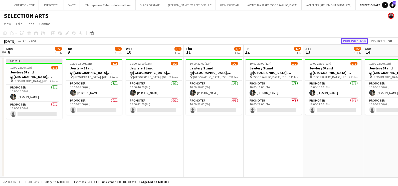
click at [351, 40] on button "Publish 1 job" at bounding box center [354, 41] width 27 height 7
